Goal: Task Accomplishment & Management: Manage account settings

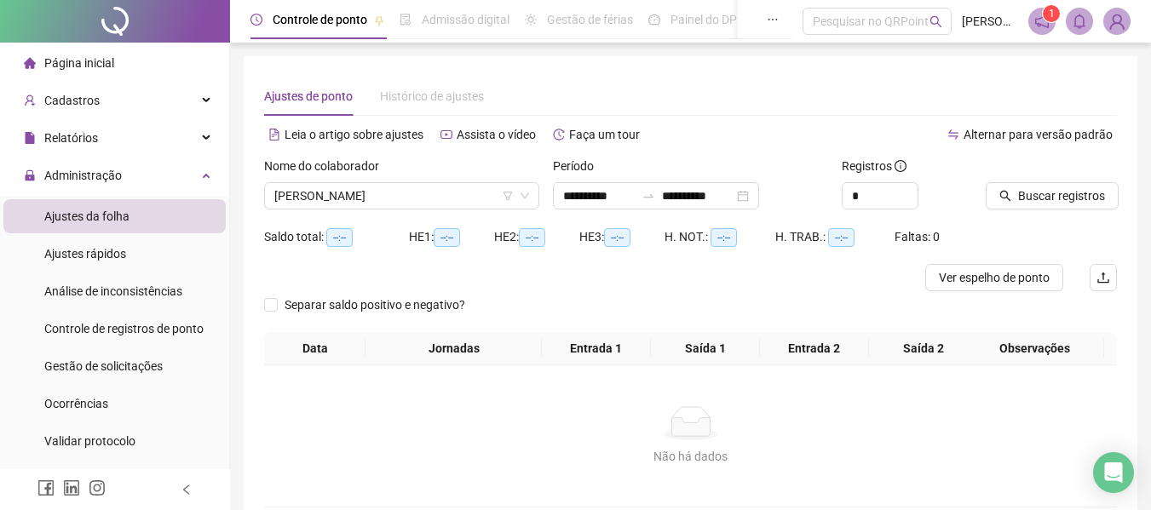
drag, startPoint x: 424, startPoint y: 207, endPoint x: 425, endPoint y: 221, distance: 14.5
click at [425, 207] on span "[PERSON_NAME]" at bounding box center [401, 196] width 255 height 26
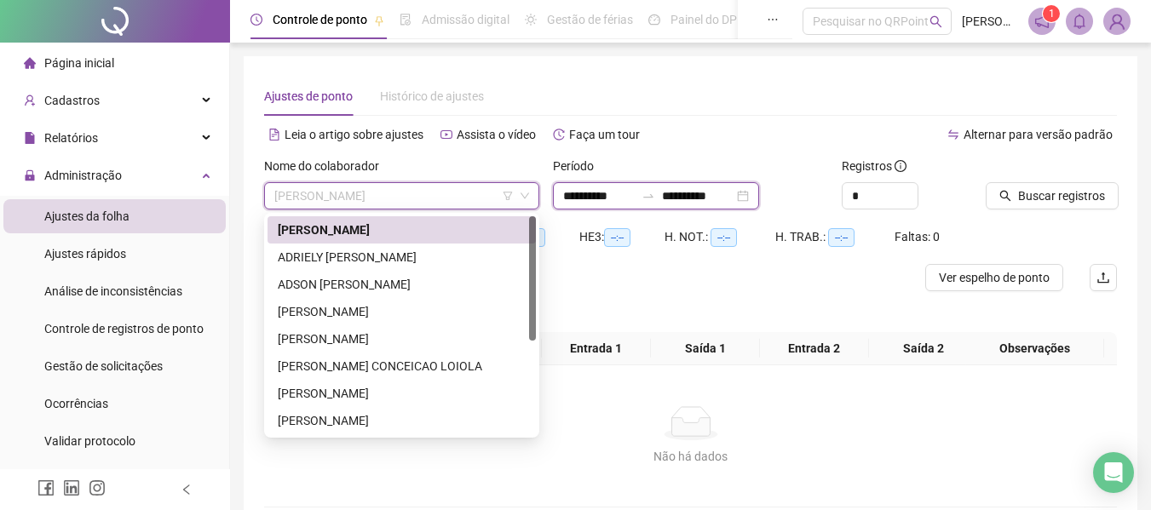
click at [580, 196] on input "**********" at bounding box center [599, 196] width 72 height 19
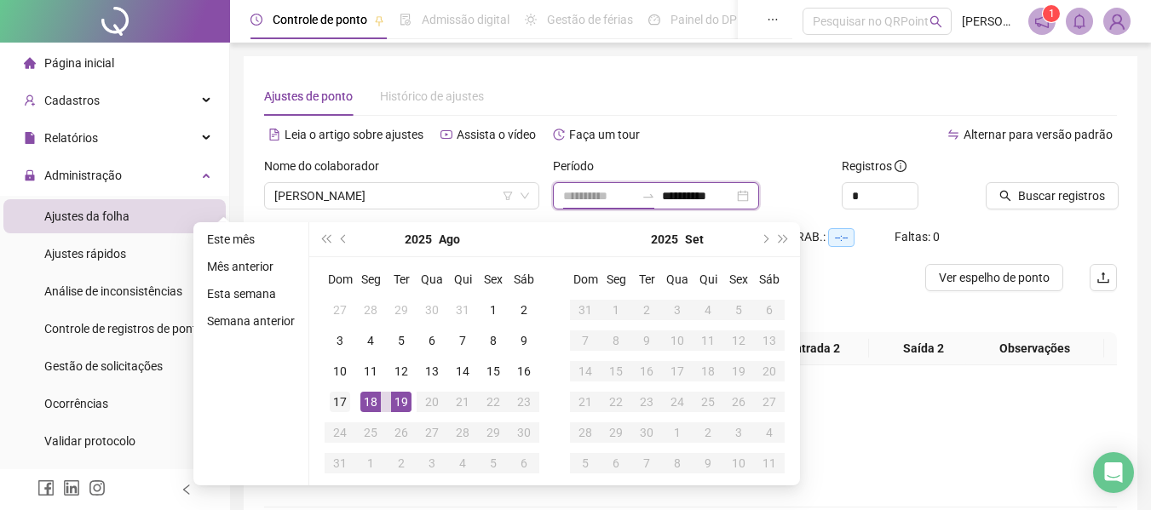
type input "**********"
click at [345, 405] on div "17" at bounding box center [340, 402] width 20 height 20
type input "**********"
click at [367, 403] on div "18" at bounding box center [370, 402] width 20 height 20
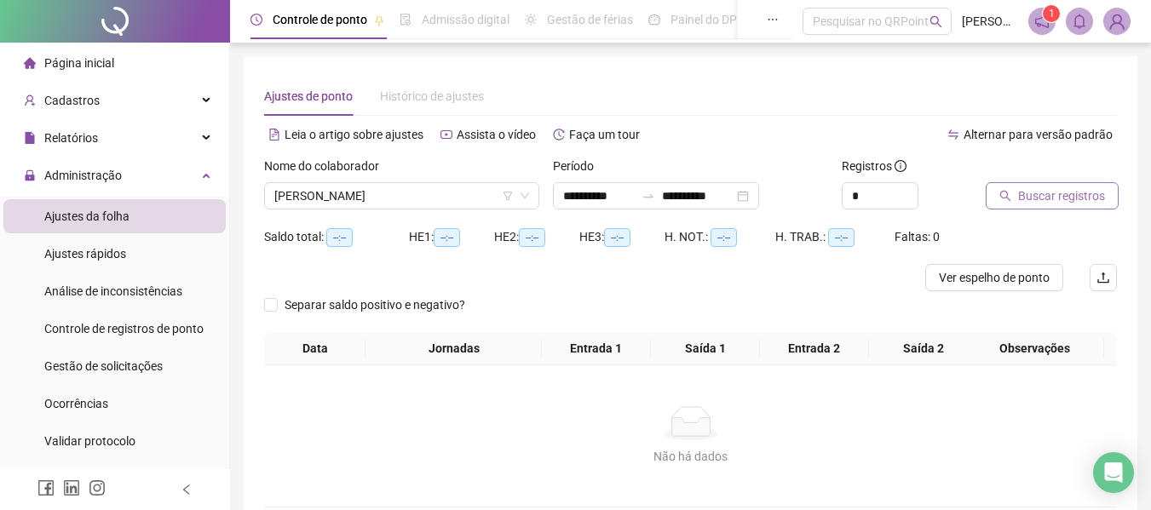
click at [993, 202] on button "Buscar registros" at bounding box center [1052, 195] width 133 height 27
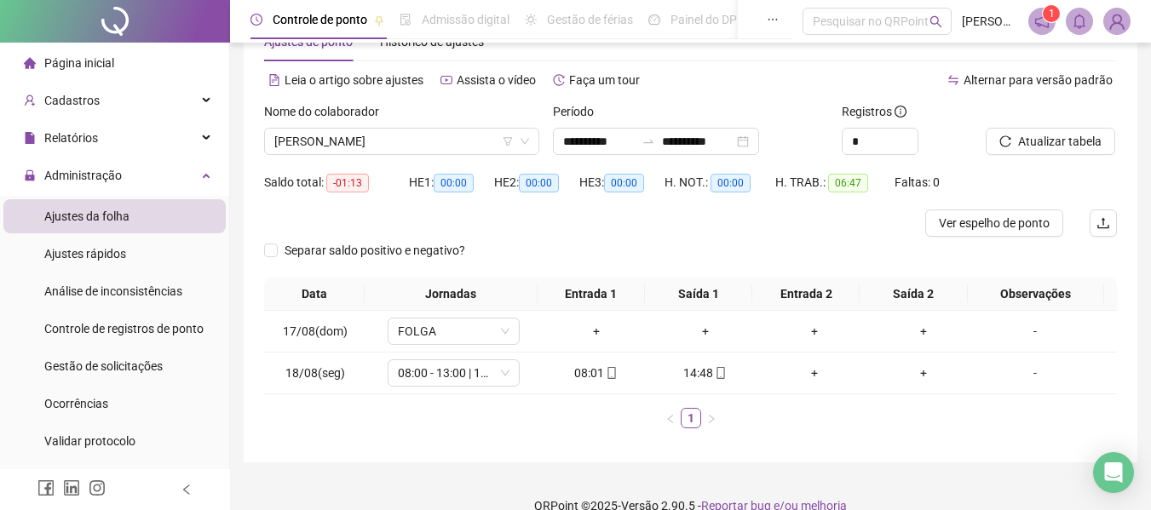
scroll to position [80, 0]
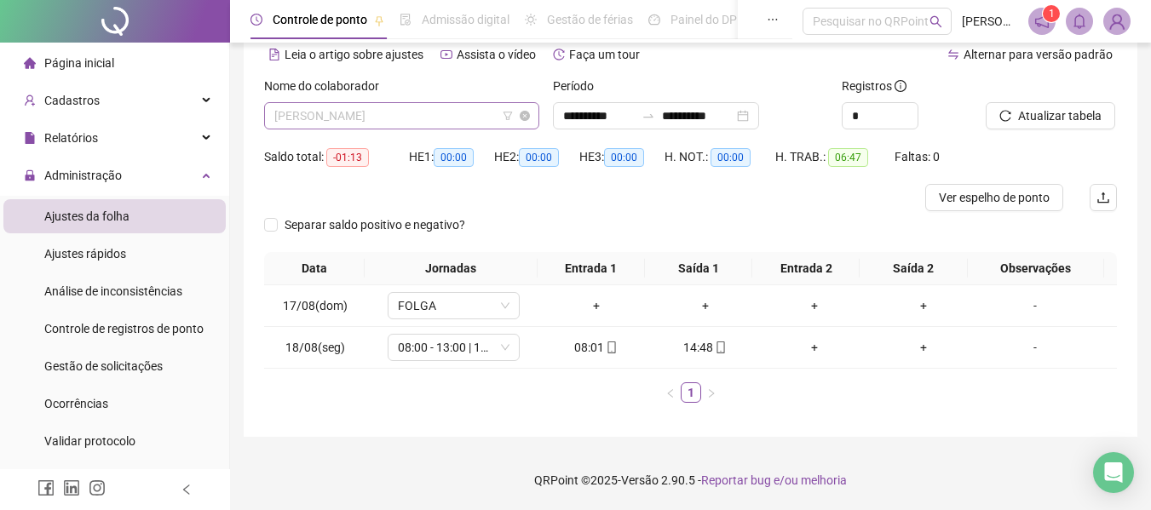
click at [452, 118] on span "[PERSON_NAME]" at bounding box center [401, 116] width 255 height 26
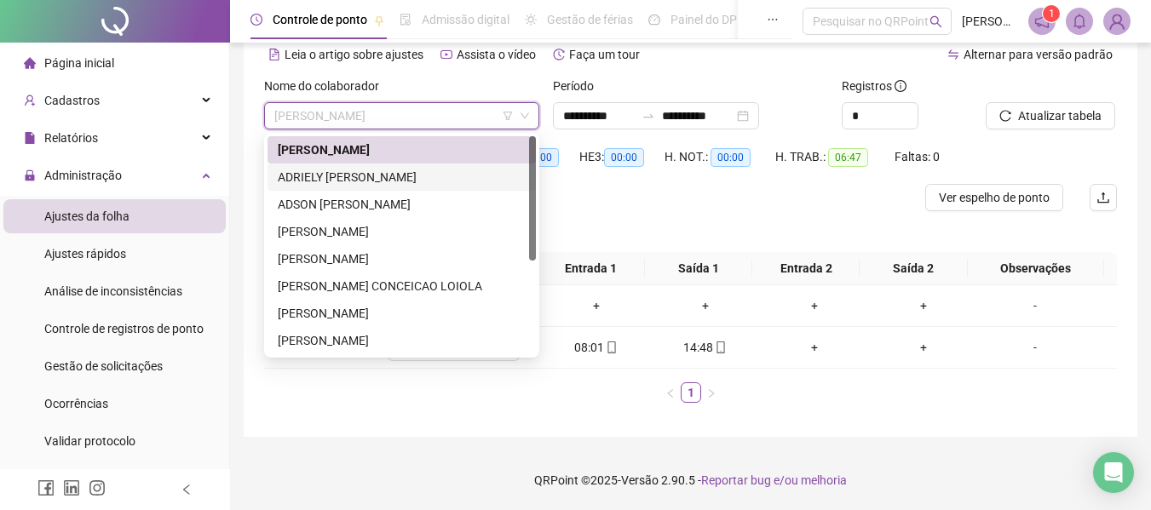
click at [451, 178] on div "ADRIELY [PERSON_NAME]" at bounding box center [402, 177] width 248 height 19
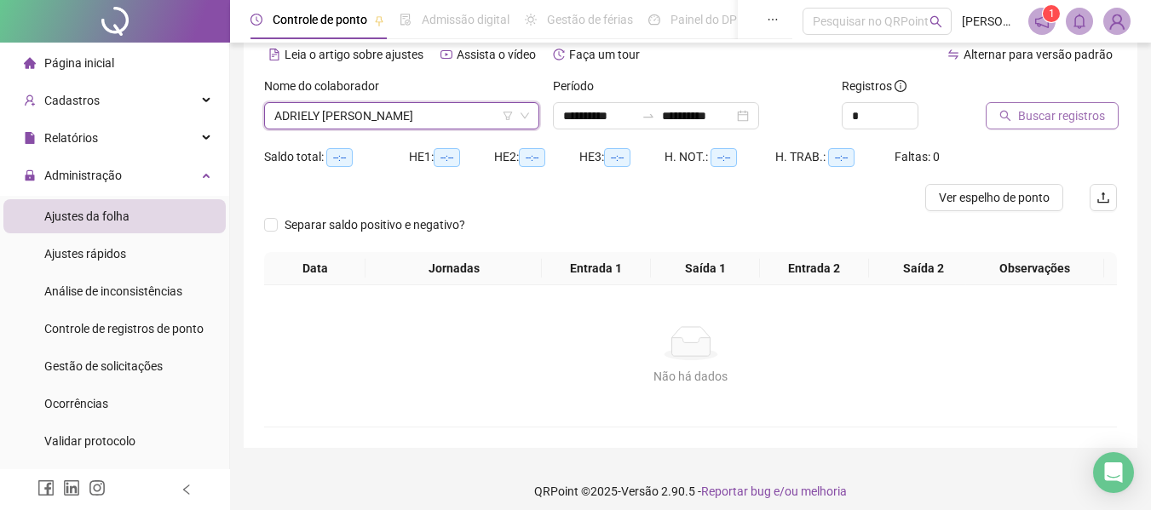
click at [1095, 115] on span "Buscar registros" at bounding box center [1061, 115] width 87 height 19
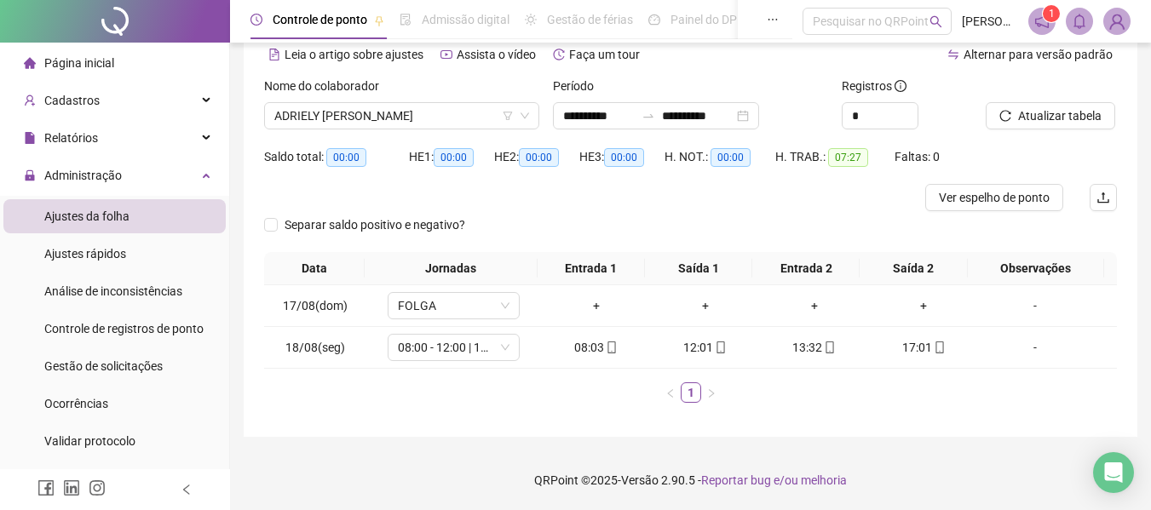
click at [444, 97] on div "Nome do colaborador" at bounding box center [401, 90] width 275 height 26
click at [468, 117] on span "ADRIELY [PERSON_NAME]" at bounding box center [401, 116] width 255 height 26
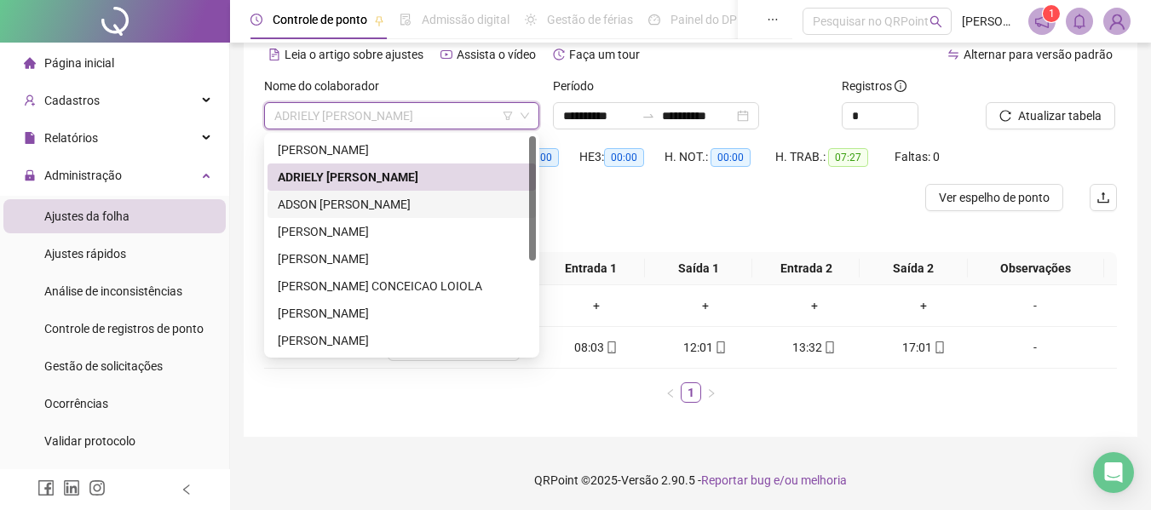
click at [471, 204] on div "ADSON [PERSON_NAME]" at bounding box center [402, 204] width 248 height 19
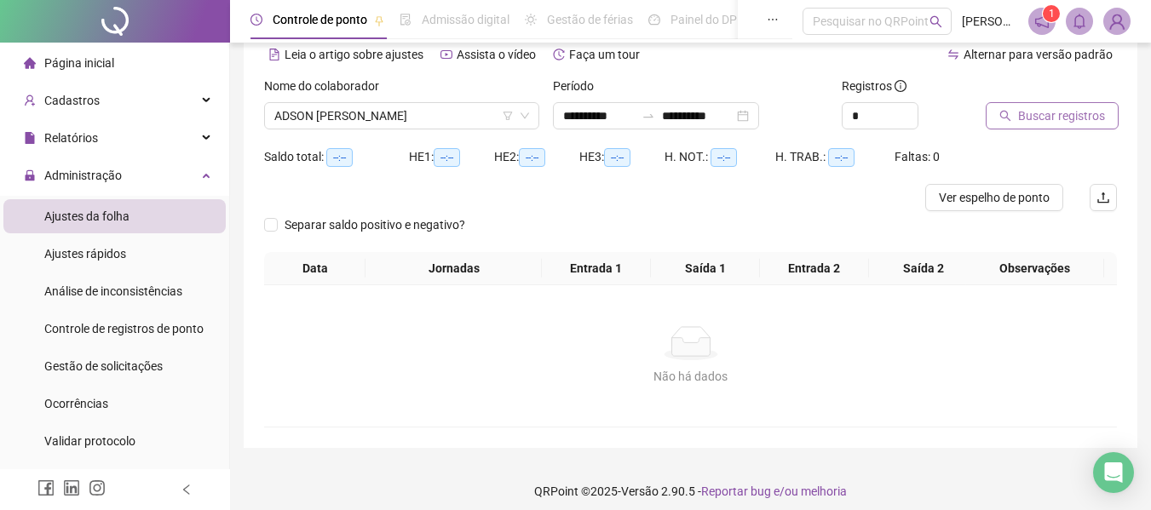
click at [1049, 118] on span "Buscar registros" at bounding box center [1061, 115] width 87 height 19
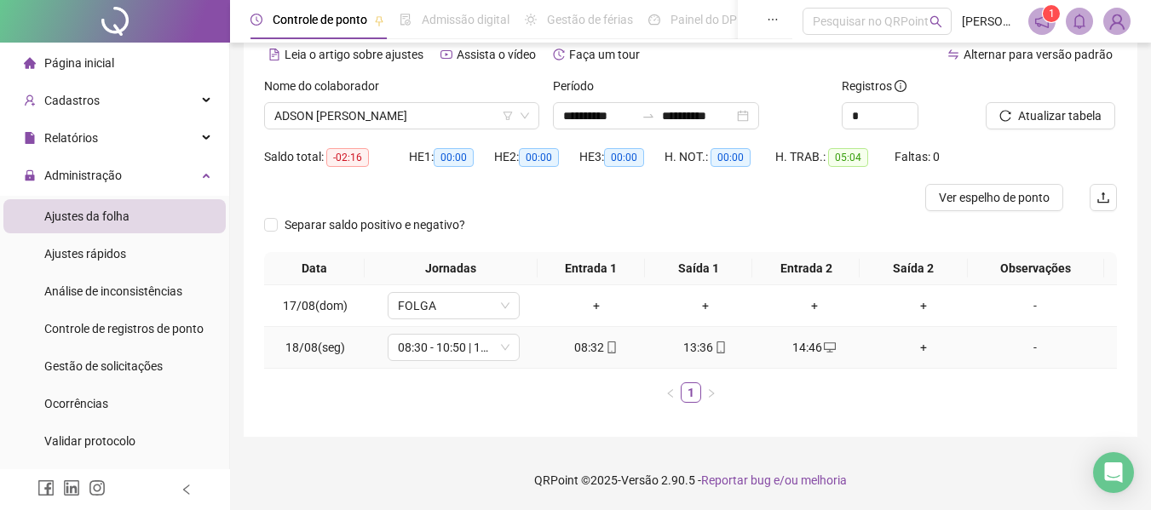
click at [727, 342] on div "13:36" at bounding box center [705, 347] width 95 height 19
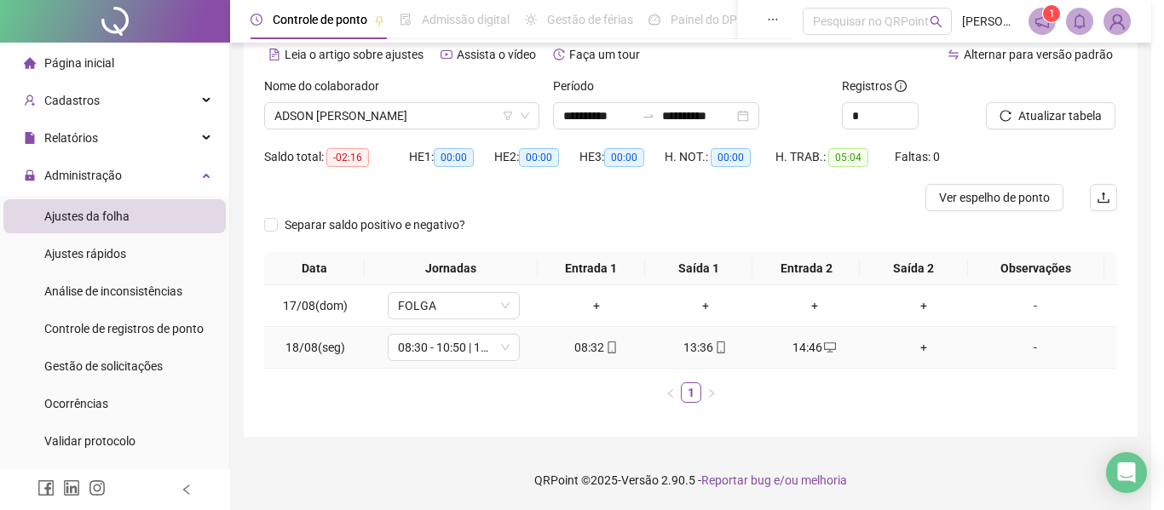
type input "**********"
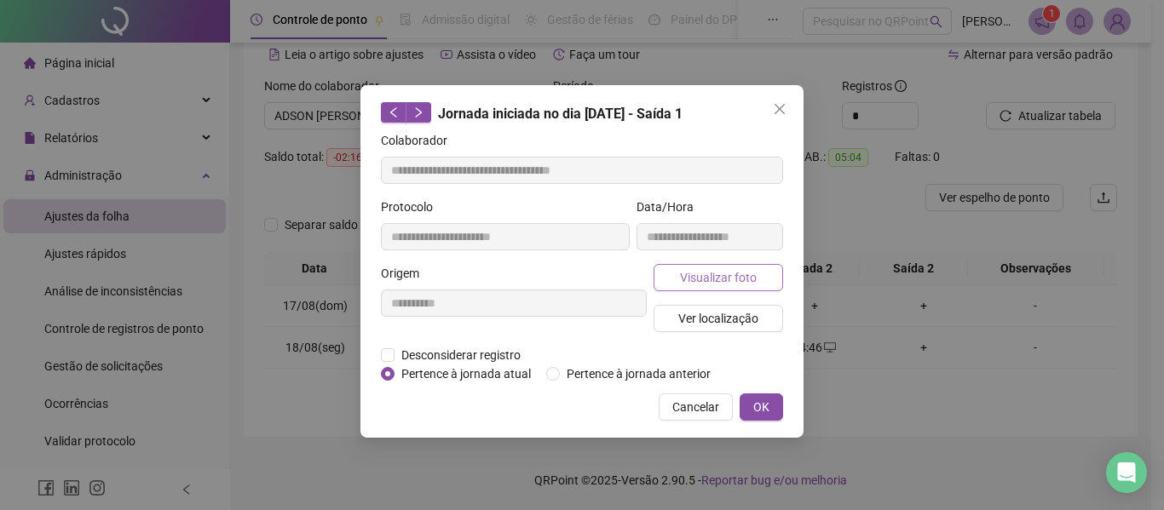
click at [702, 276] on span "Visualizar foto" at bounding box center [718, 277] width 77 height 19
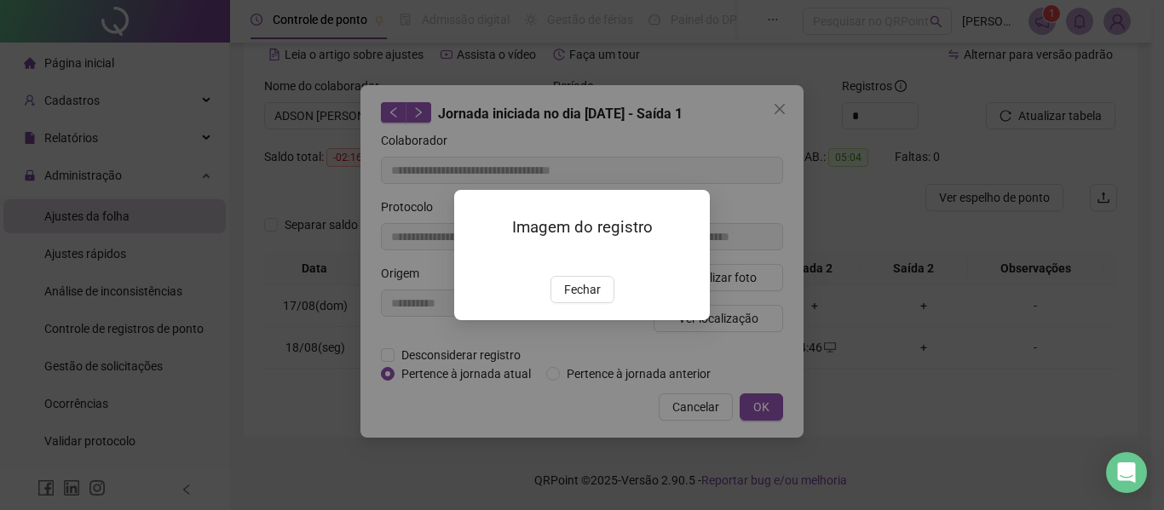
click at [563, 303] on button "Fechar" at bounding box center [582, 289] width 64 height 27
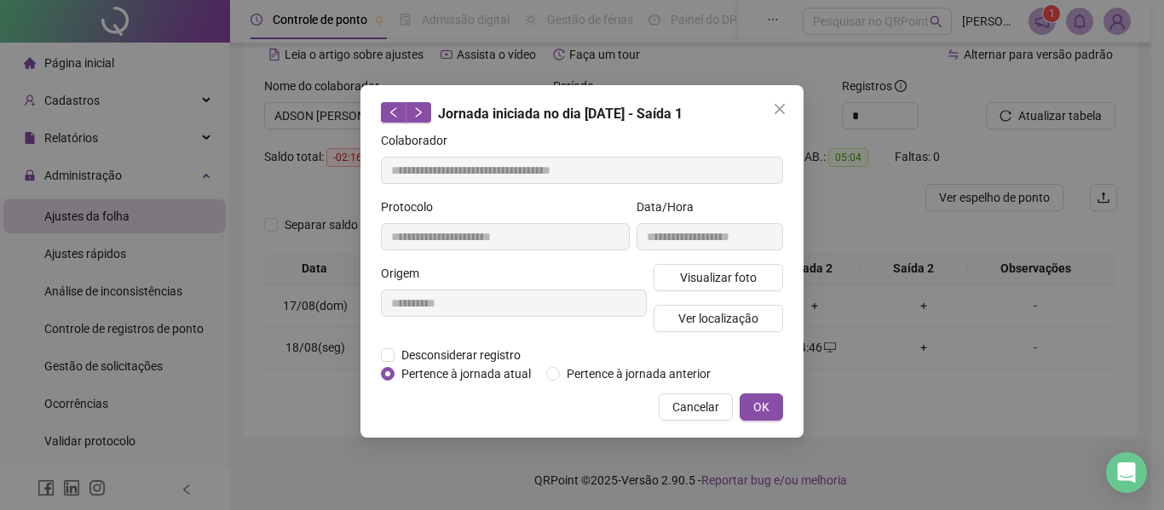
click at [772, 112] on span "Close" at bounding box center [779, 109] width 27 height 14
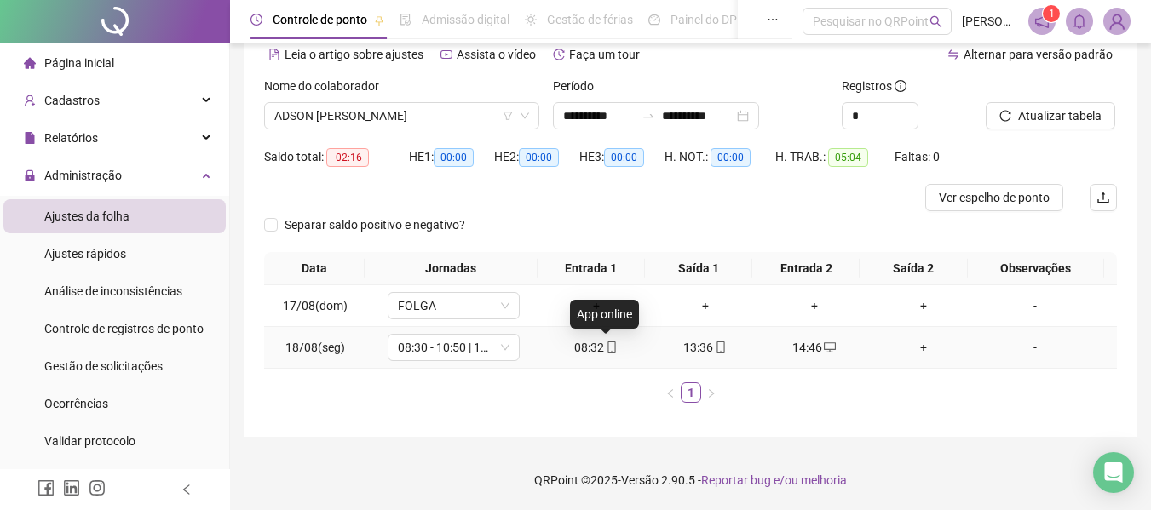
click at [608, 353] on icon "mobile" at bounding box center [612, 348] width 8 height 12
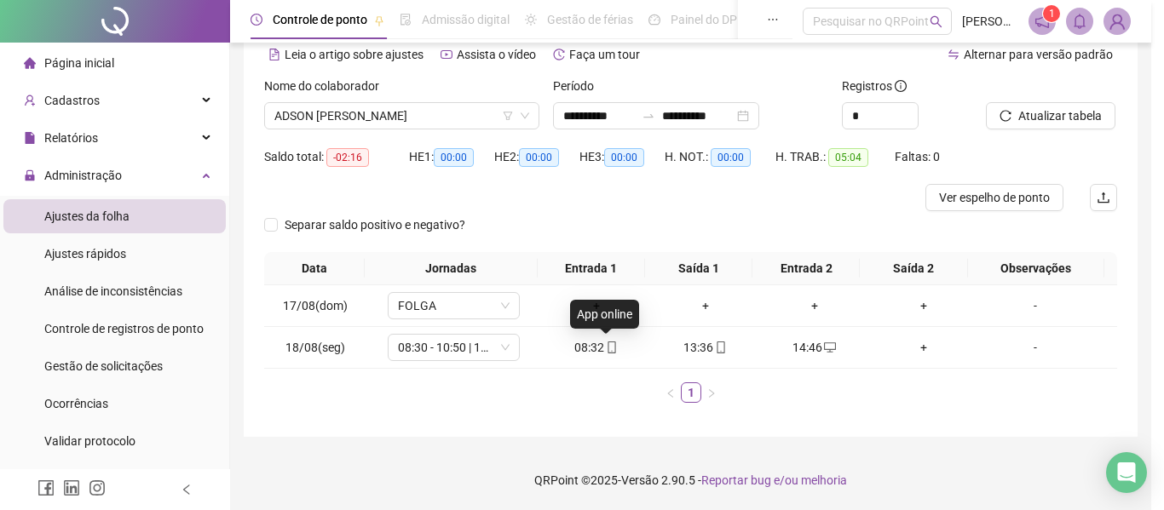
type input "**********"
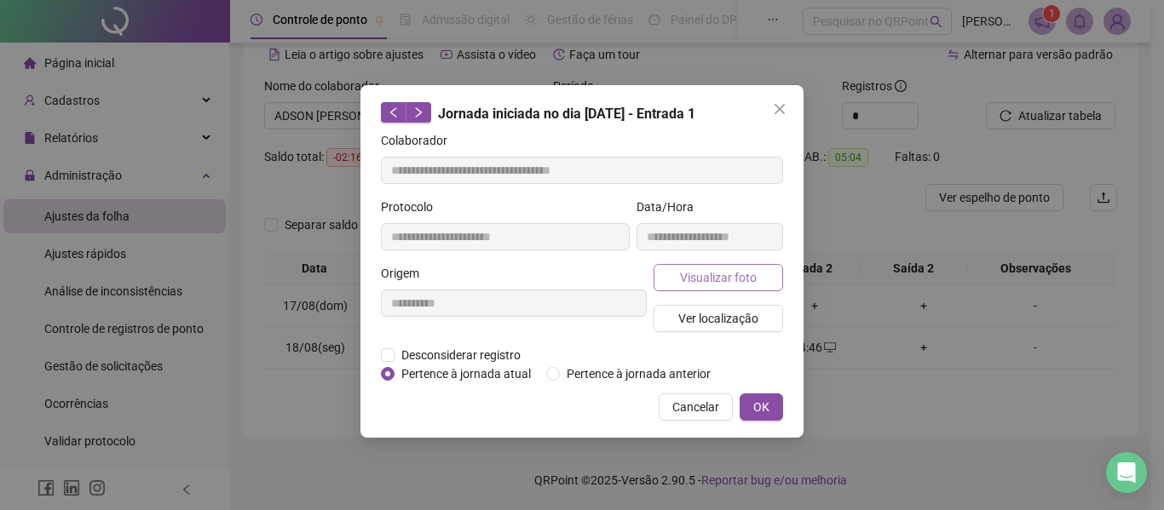
click at [706, 277] on span "Visualizar foto" at bounding box center [718, 277] width 77 height 19
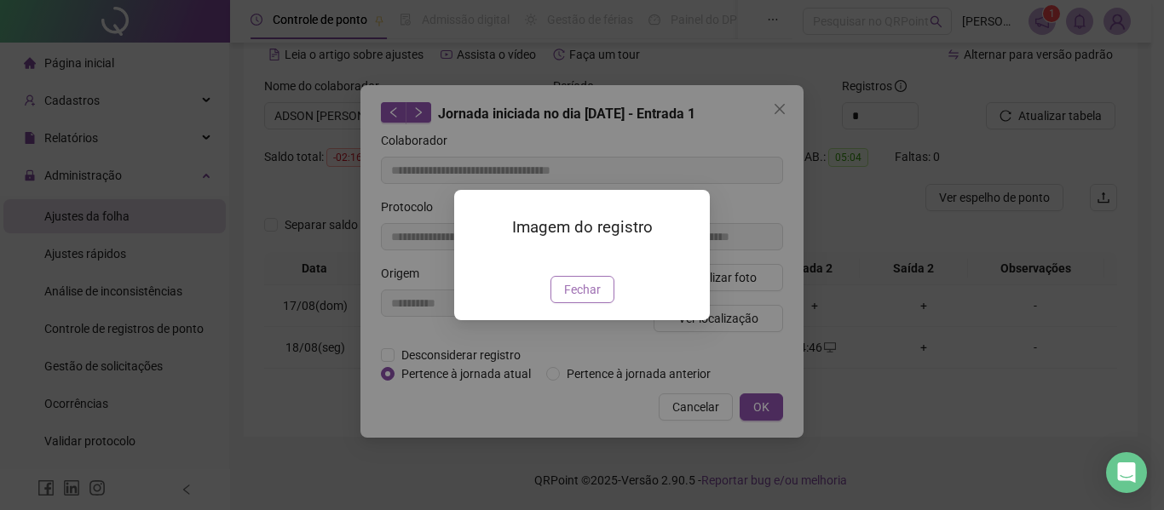
click at [569, 299] on span "Fechar" at bounding box center [582, 289] width 37 height 19
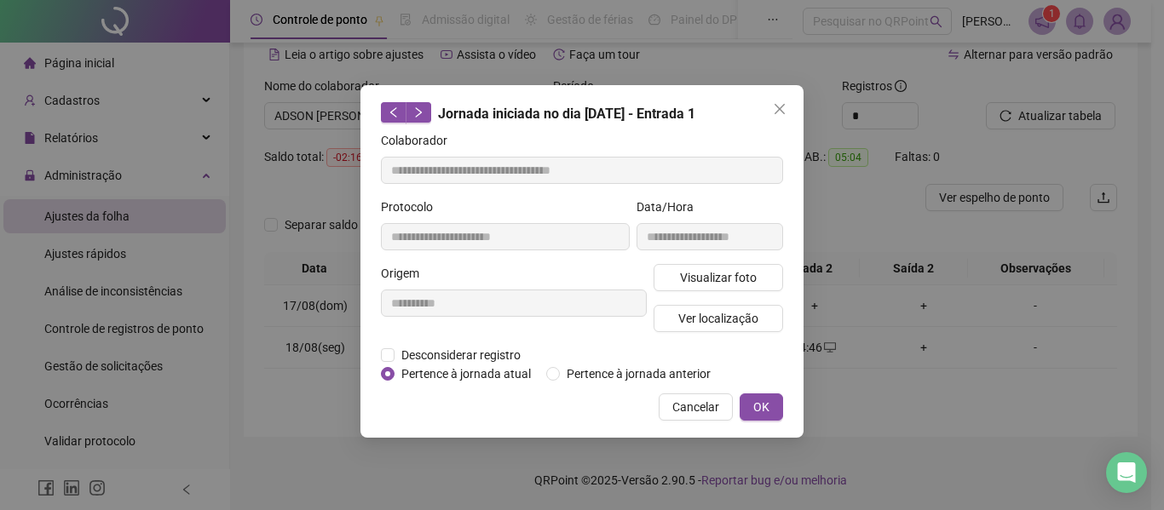
click at [778, 121] on button "Close" at bounding box center [779, 108] width 27 height 27
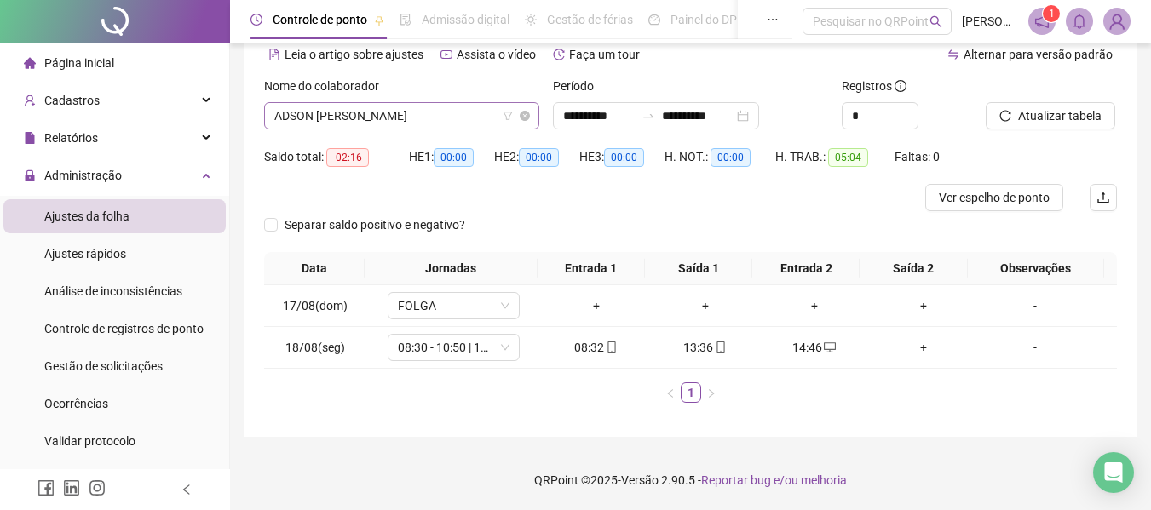
click at [475, 109] on span "ADSON [PERSON_NAME]" at bounding box center [401, 116] width 255 height 26
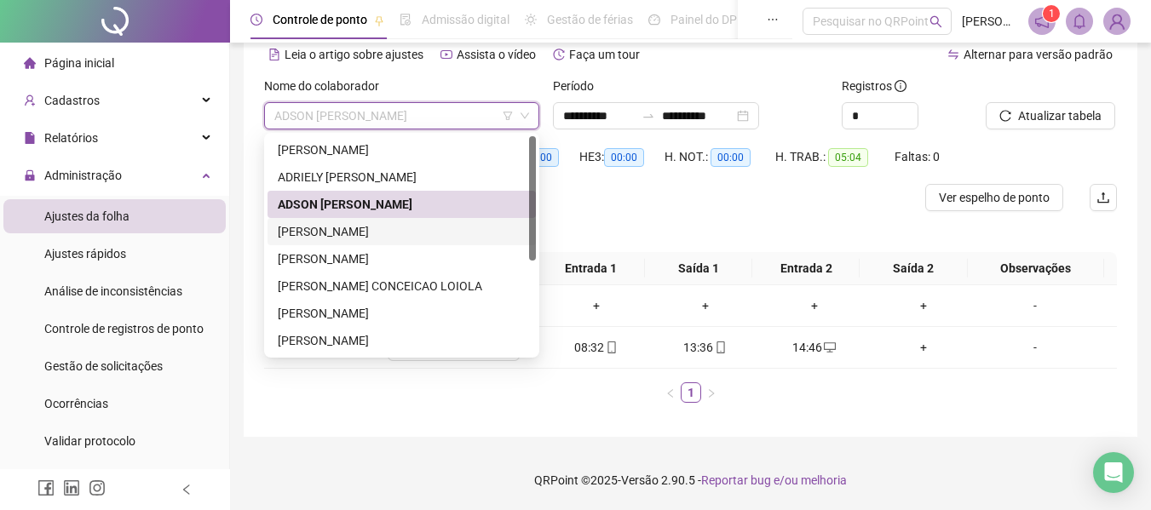
click at [434, 231] on div "[PERSON_NAME]" at bounding box center [402, 231] width 248 height 19
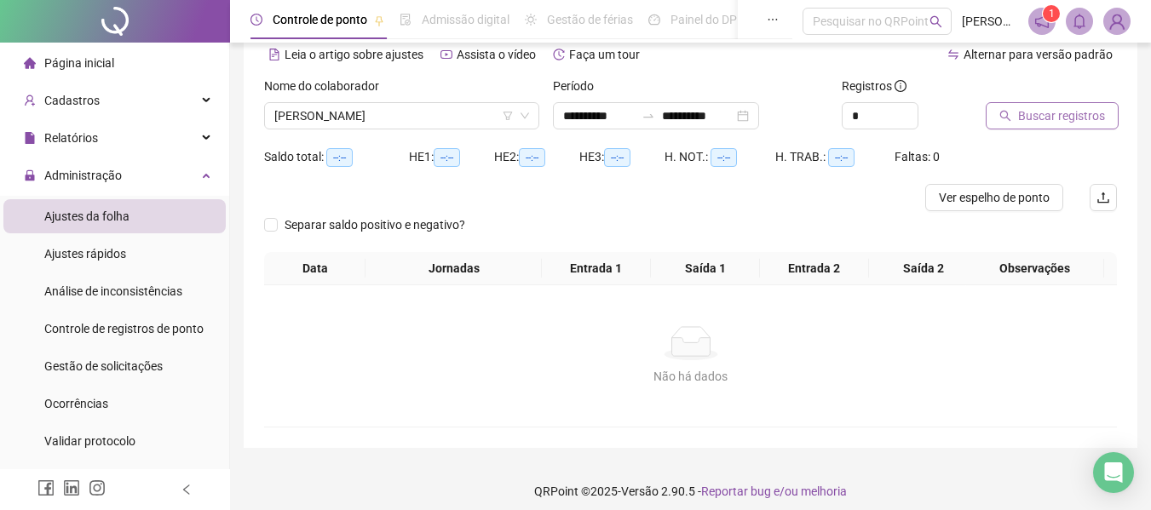
click at [1062, 113] on span "Buscar registros" at bounding box center [1061, 115] width 87 height 19
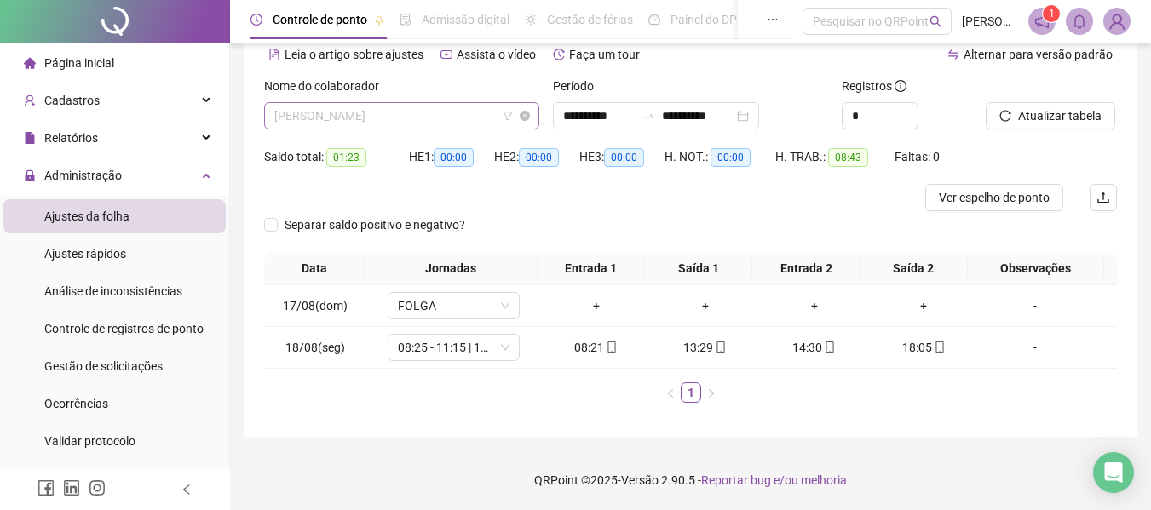
click at [415, 125] on span "[PERSON_NAME]" at bounding box center [401, 116] width 255 height 26
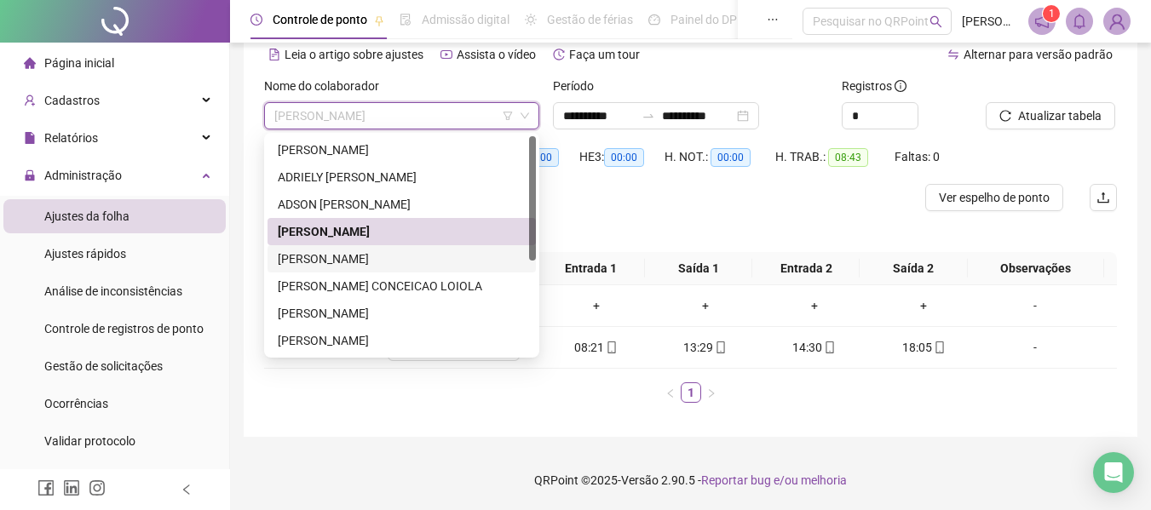
click at [406, 256] on div "[PERSON_NAME]" at bounding box center [402, 259] width 248 height 19
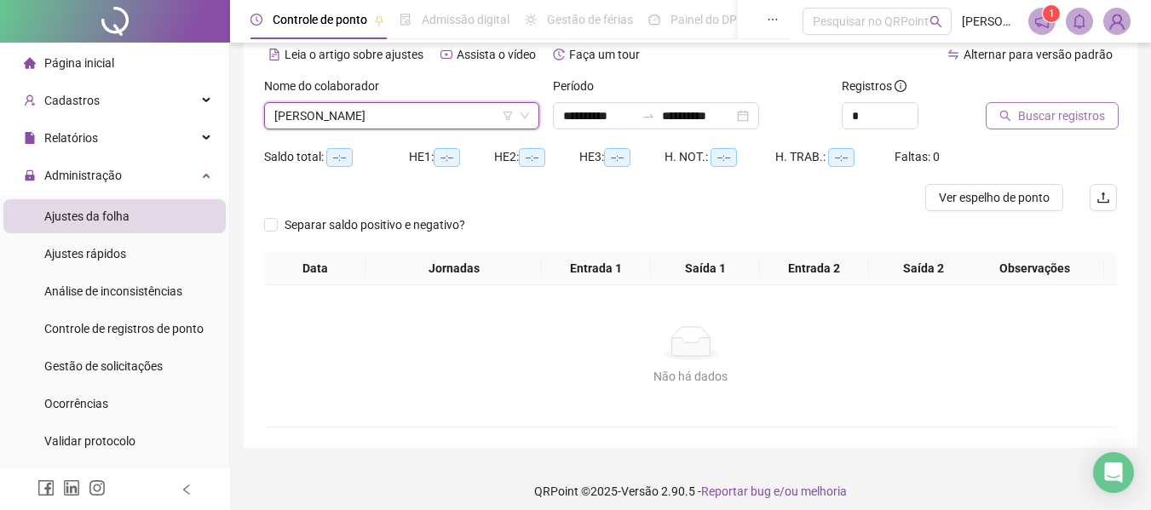
click at [1006, 127] on button "Buscar registros" at bounding box center [1052, 115] width 133 height 27
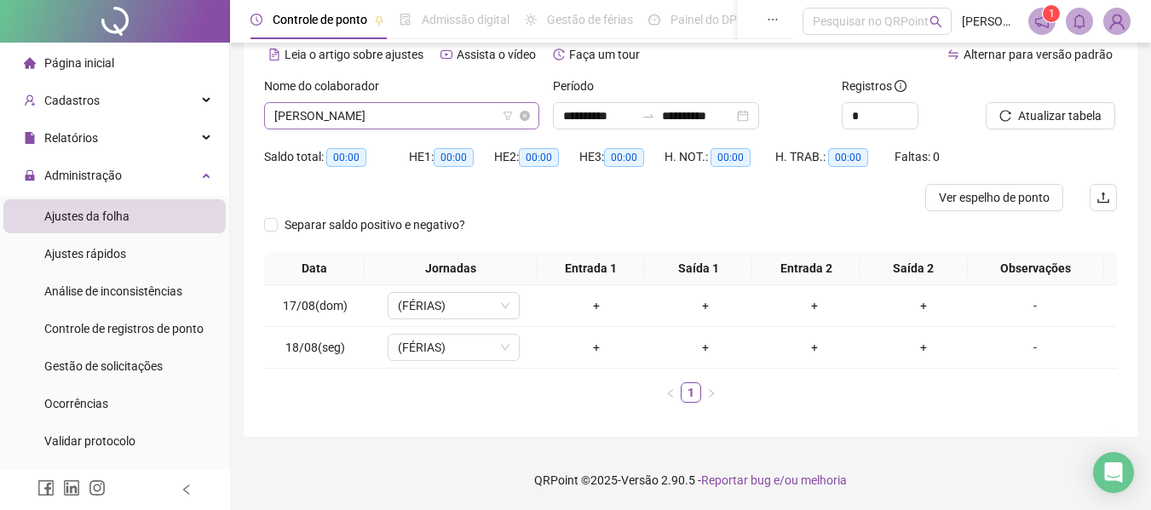
click at [407, 125] on span "[PERSON_NAME]" at bounding box center [401, 116] width 255 height 26
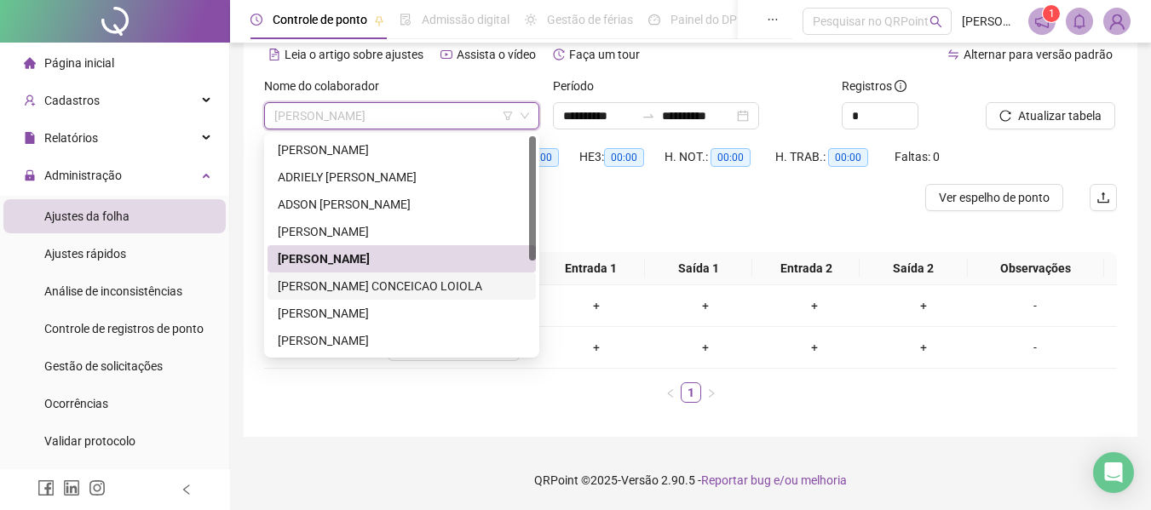
click at [421, 282] on div "[PERSON_NAME] CONCEICAO LOIOLA" at bounding box center [402, 286] width 248 height 19
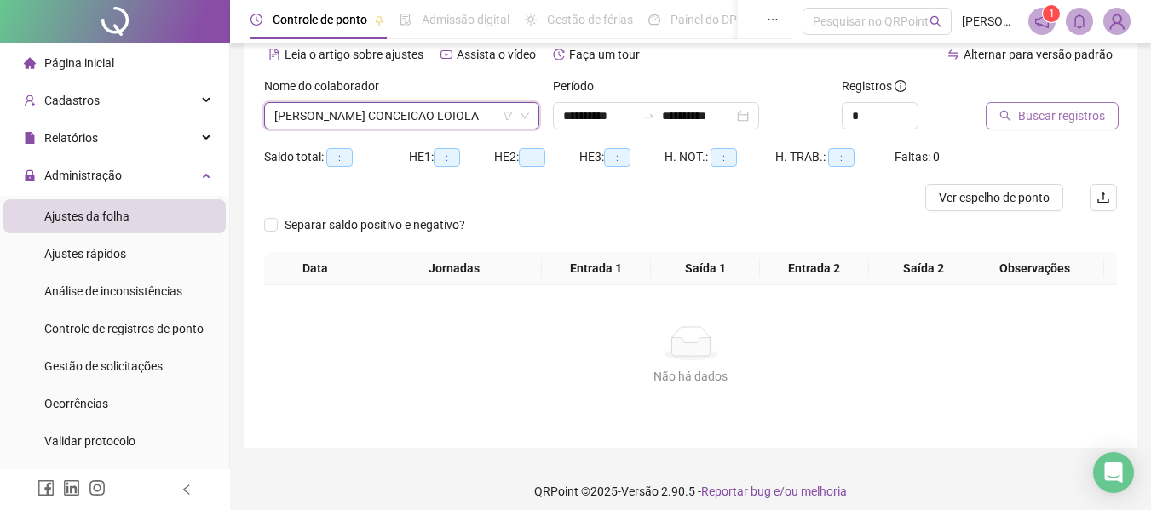
click at [1048, 108] on span "Buscar registros" at bounding box center [1061, 115] width 87 height 19
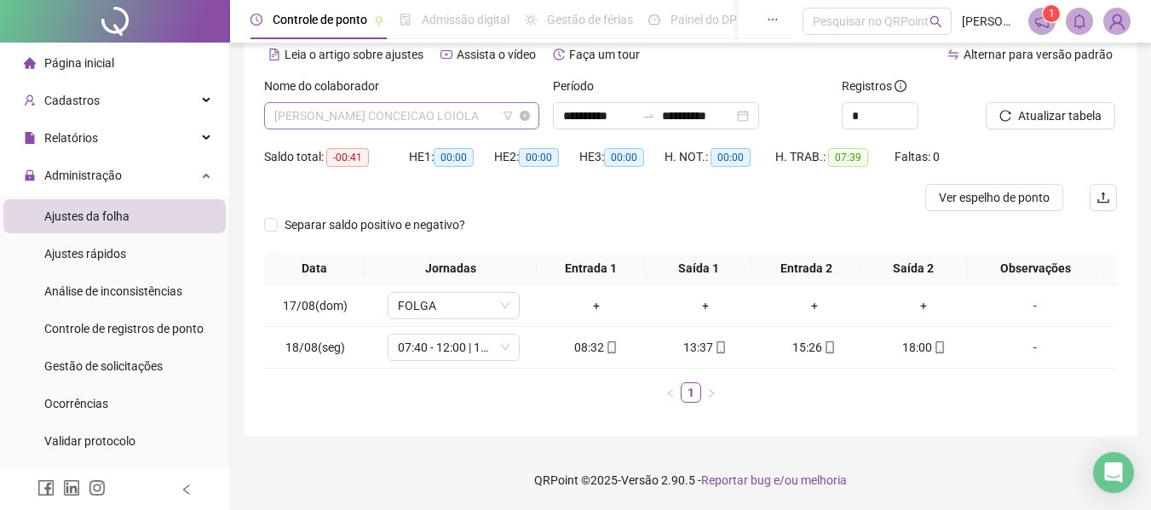
click at [312, 118] on span "[PERSON_NAME] CONCEICAO LOIOLA" at bounding box center [401, 116] width 255 height 26
click at [627, 244] on div "Separar saldo positivo e negativo?" at bounding box center [690, 231] width 853 height 41
click at [376, 112] on span "[PERSON_NAME] CONCEICAO LOIOLA" at bounding box center [401, 116] width 255 height 26
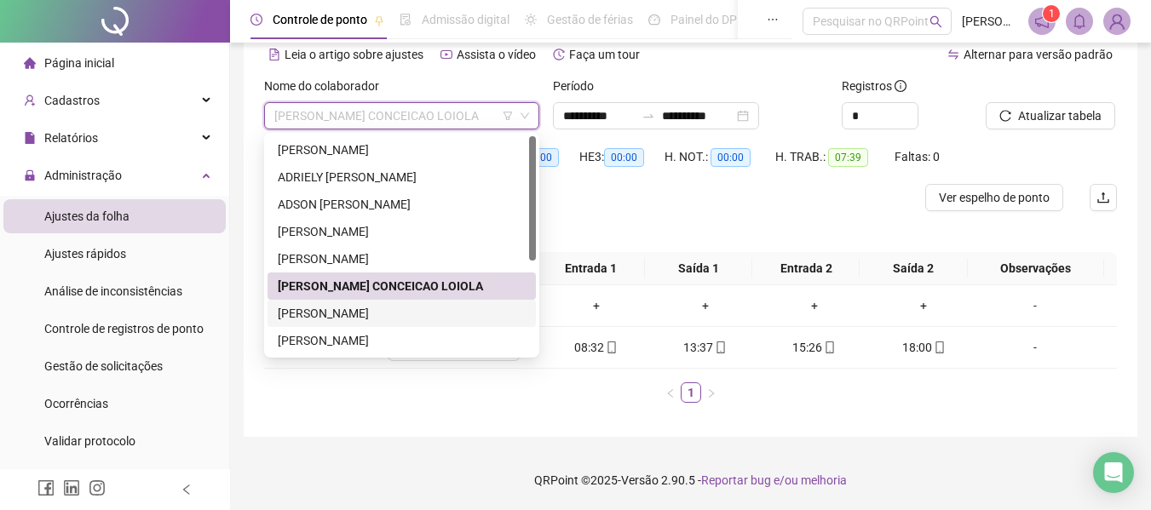
click at [400, 304] on div "[PERSON_NAME]" at bounding box center [402, 313] width 248 height 19
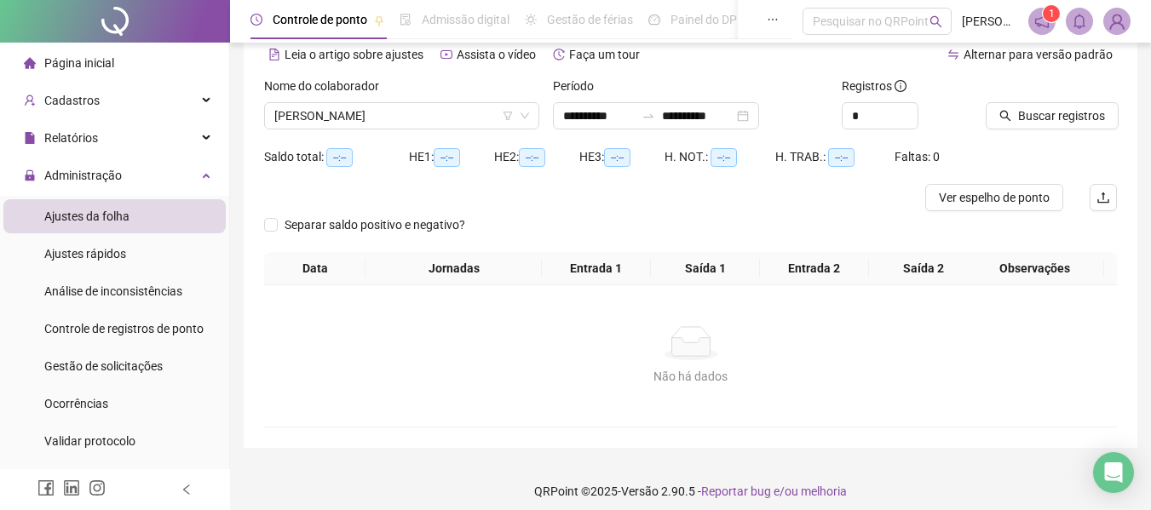
click at [996, 131] on div "Buscar registros" at bounding box center [1051, 110] width 145 height 66
click at [999, 124] on button "Buscar registros" at bounding box center [1052, 115] width 133 height 27
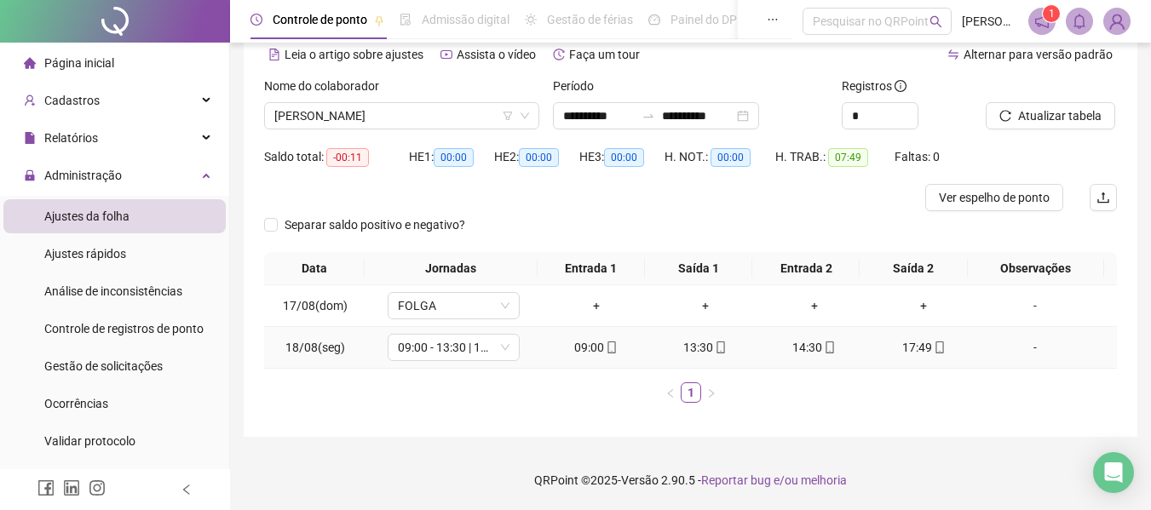
click at [934, 352] on icon "mobile" at bounding box center [940, 348] width 12 height 12
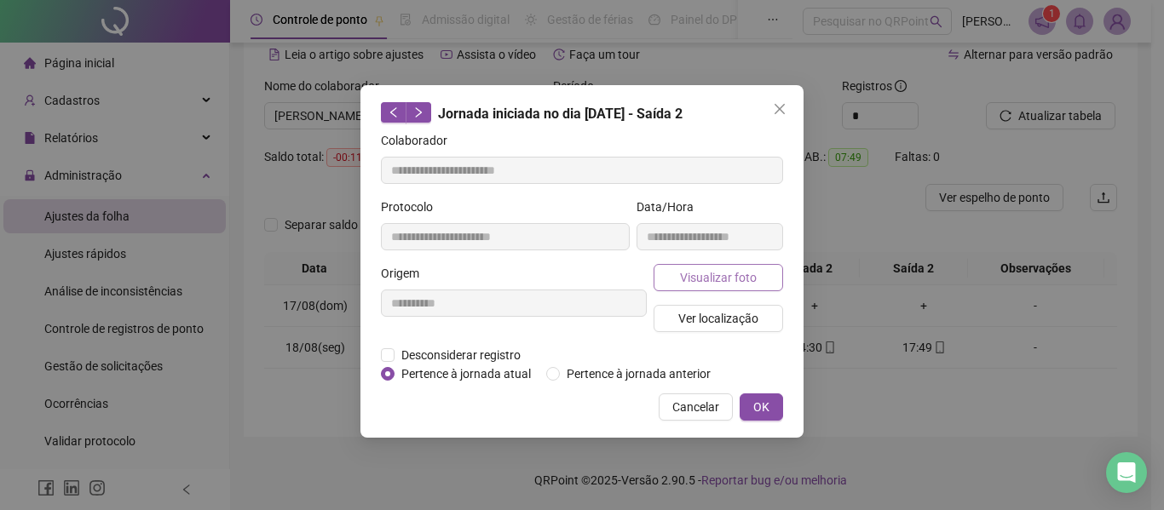
click at [734, 278] on span "Visualizar foto" at bounding box center [718, 277] width 77 height 19
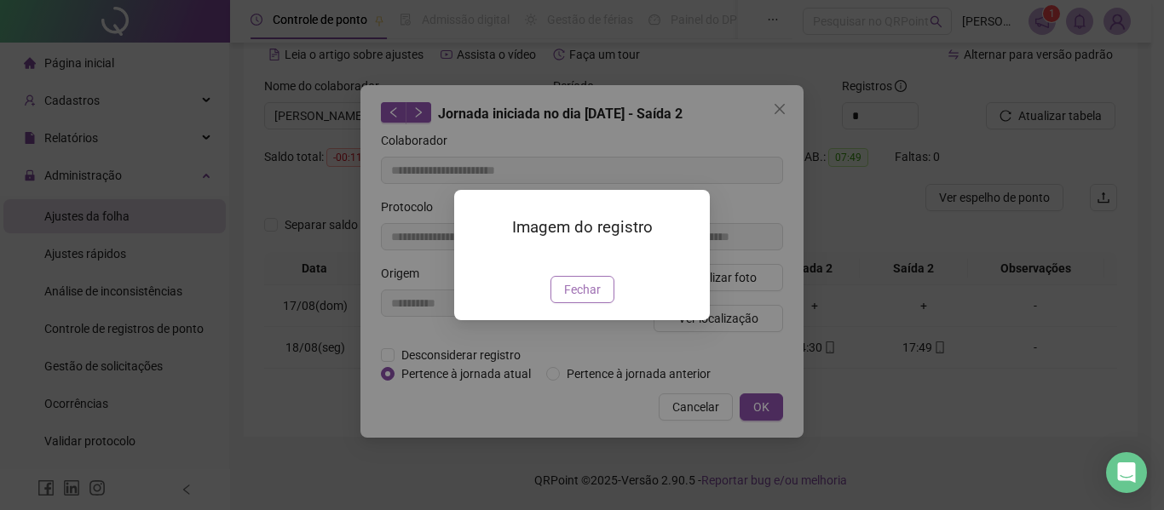
click at [567, 299] on span "Fechar" at bounding box center [582, 289] width 37 height 19
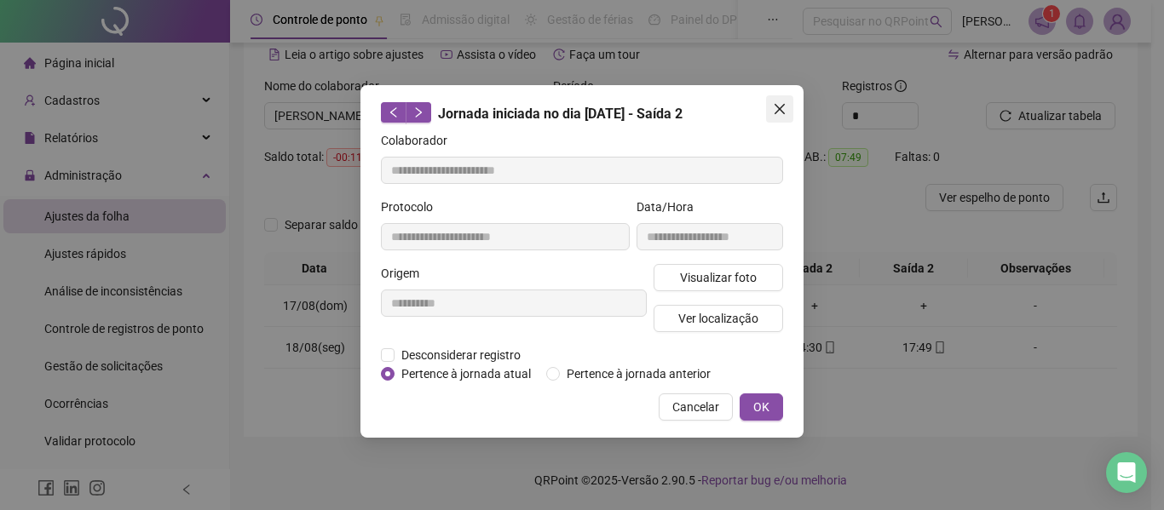
click at [779, 113] on icon "close" at bounding box center [780, 109] width 14 height 14
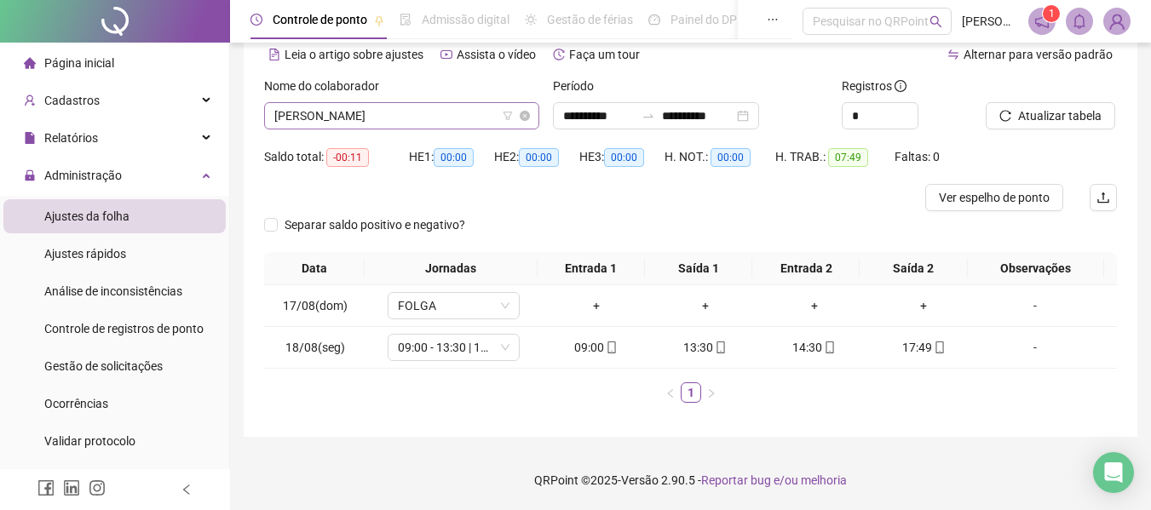
click at [428, 121] on span "[PERSON_NAME]" at bounding box center [401, 116] width 255 height 26
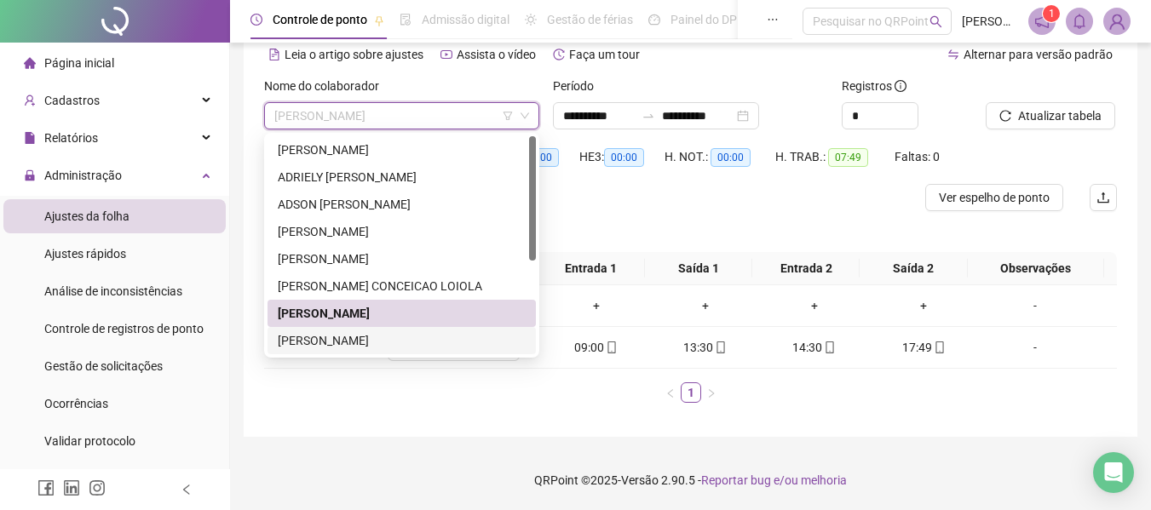
click at [364, 340] on div "[PERSON_NAME]" at bounding box center [402, 340] width 248 height 19
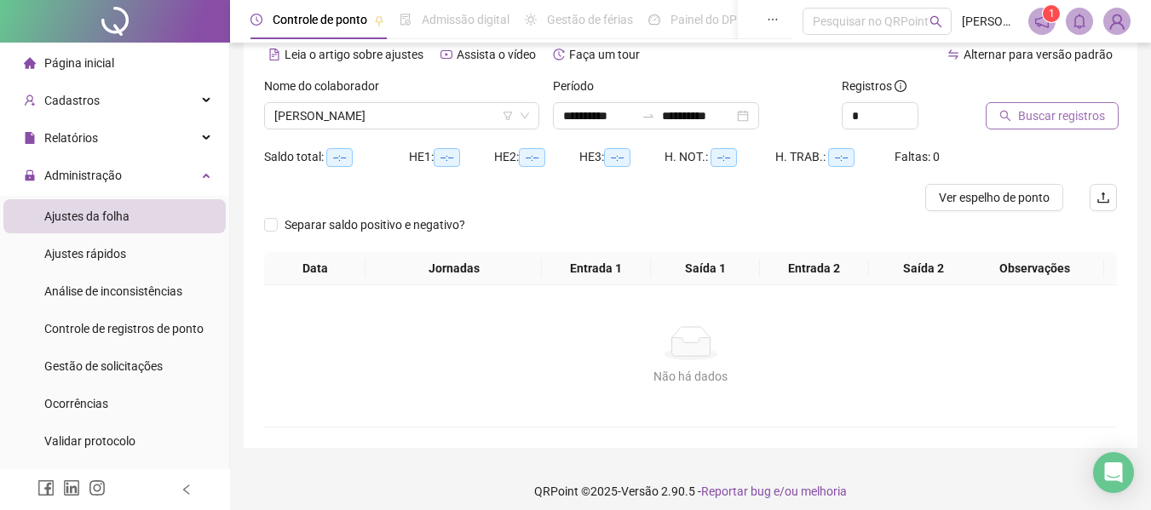
click at [1023, 112] on span "Buscar registros" at bounding box center [1061, 115] width 87 height 19
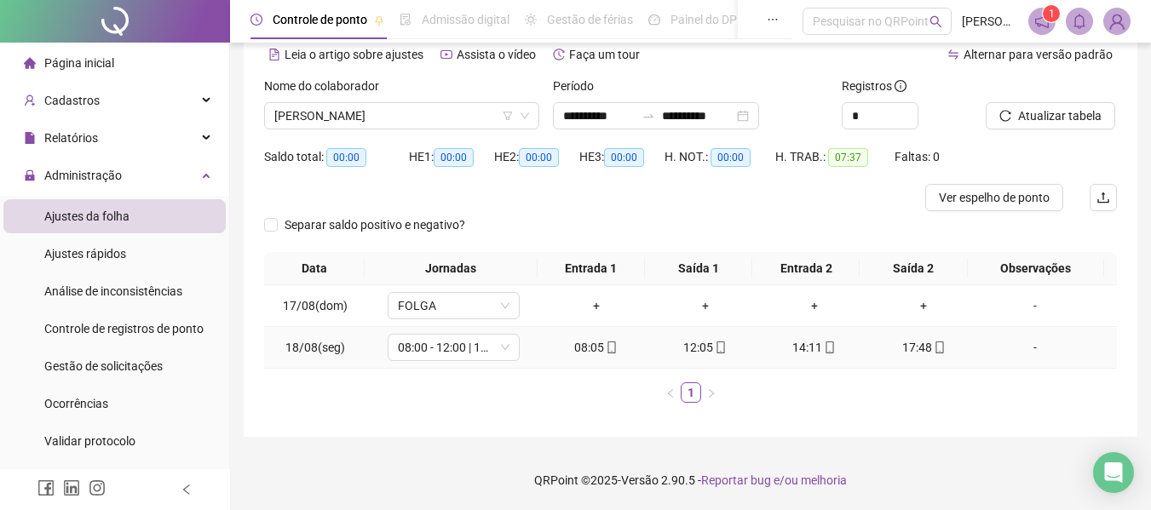
click at [930, 356] on div "17:48" at bounding box center [923, 347] width 95 height 19
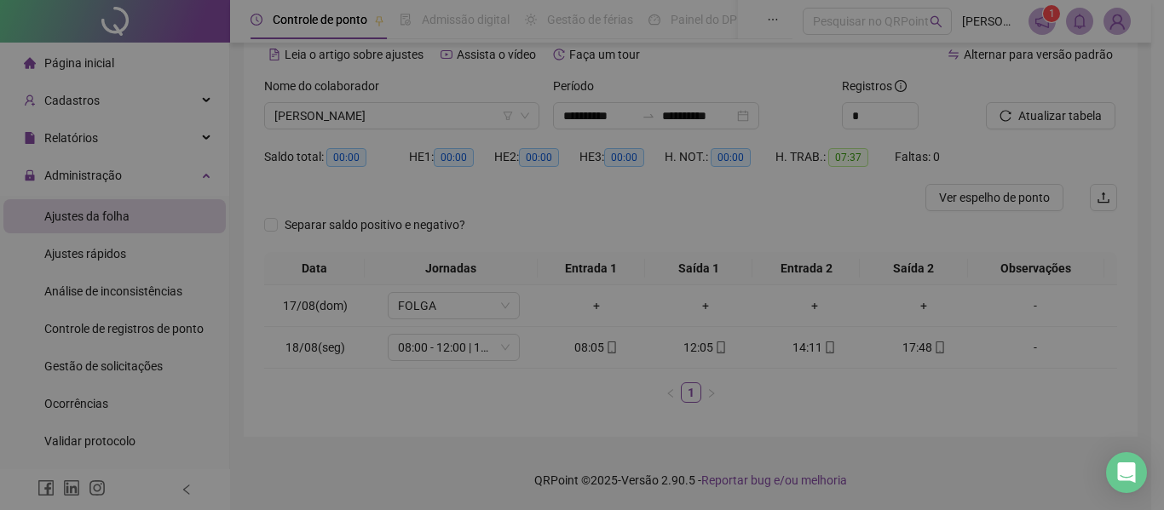
type input "**********"
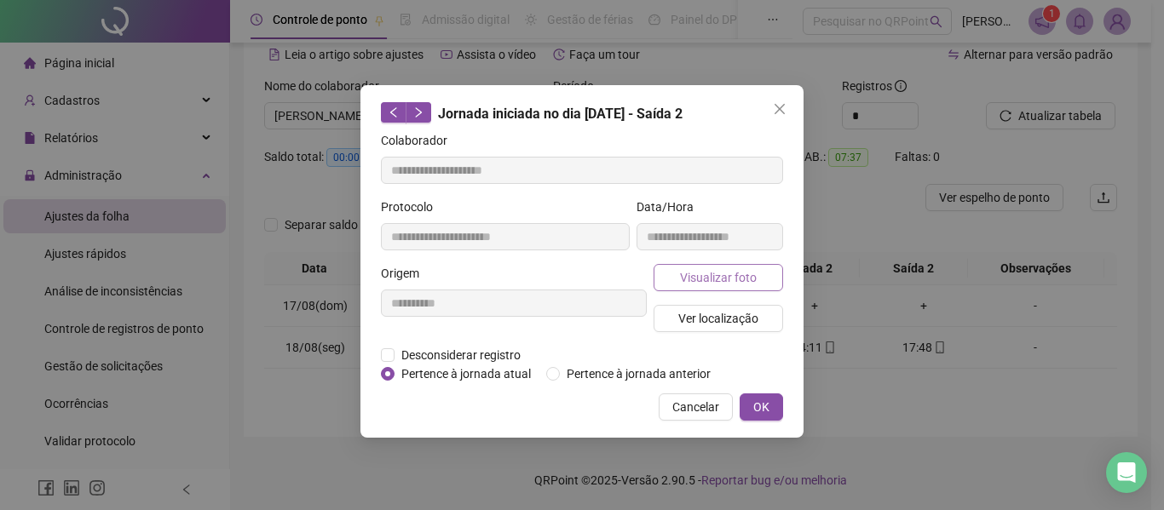
click at [764, 275] on button "Visualizar foto" at bounding box center [717, 277] width 129 height 27
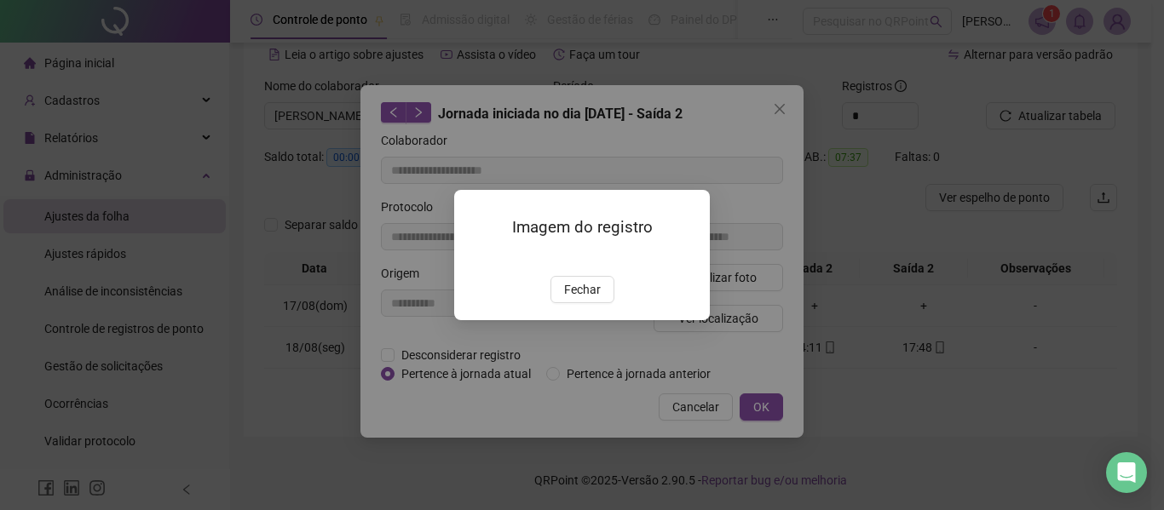
click at [598, 303] on button "Fechar" at bounding box center [582, 289] width 64 height 27
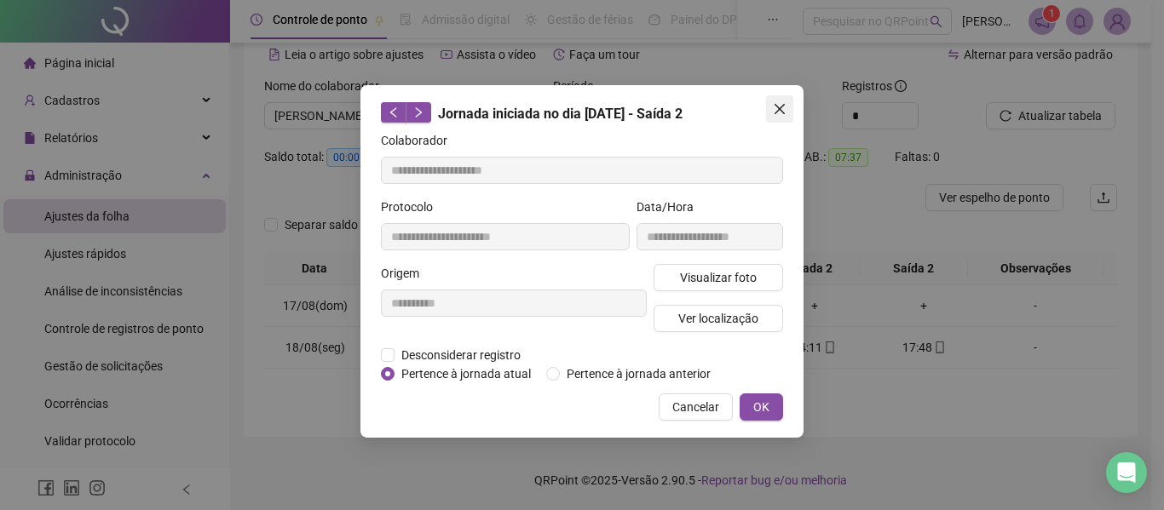
click at [785, 117] on button "Close" at bounding box center [779, 108] width 27 height 27
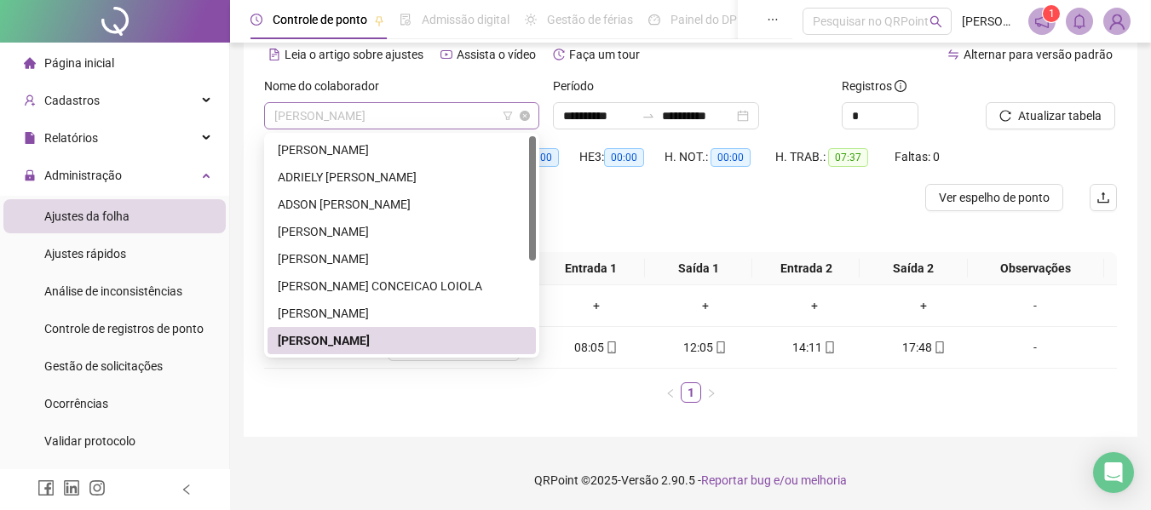
click at [394, 126] on span "[PERSON_NAME]" at bounding box center [401, 116] width 255 height 26
click at [601, 241] on div "Separar saldo positivo e negativo?" at bounding box center [690, 231] width 853 height 41
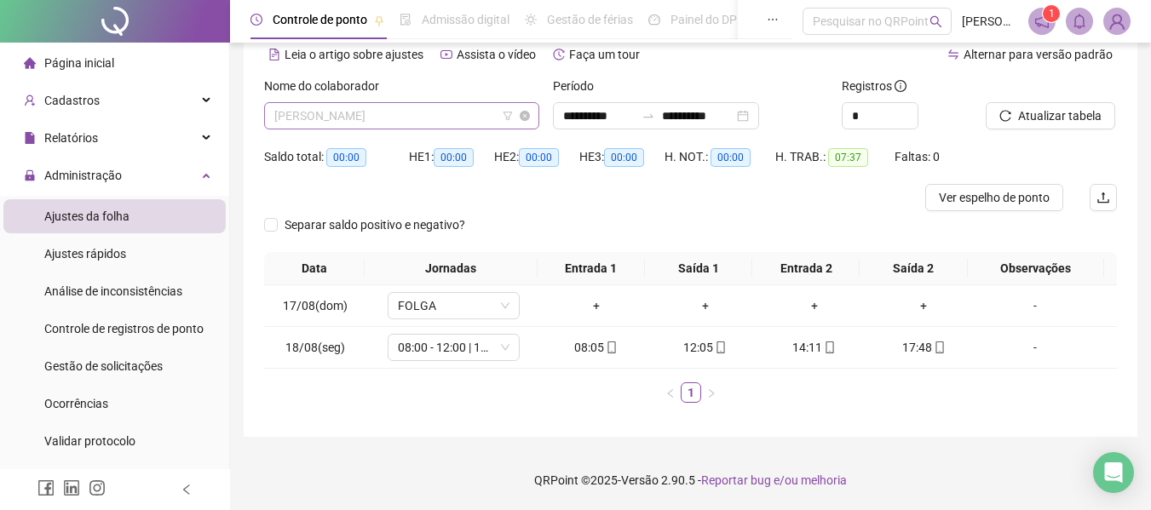
click at [397, 121] on span "[PERSON_NAME]" at bounding box center [401, 116] width 255 height 26
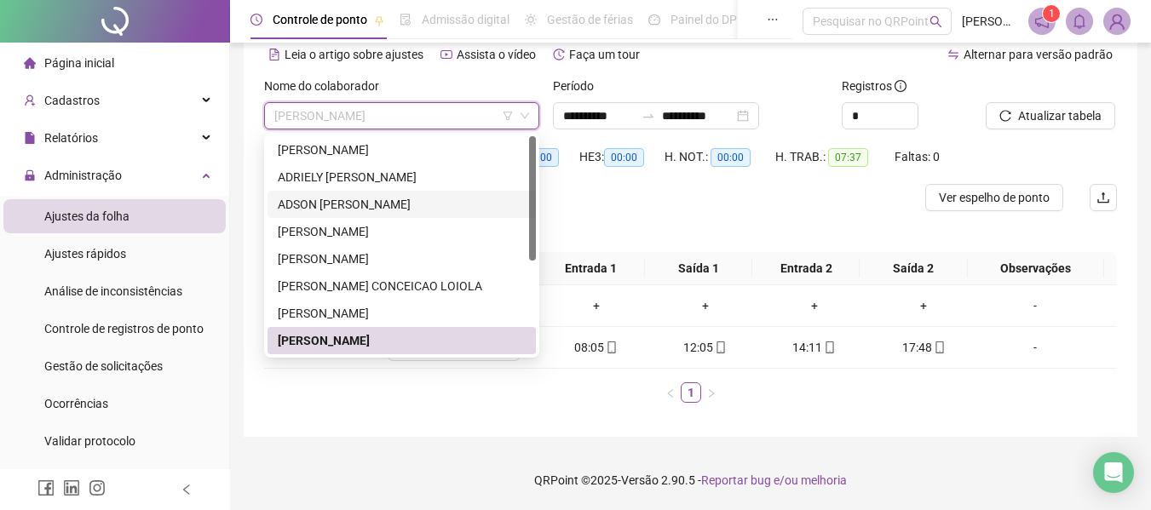
scroll to position [85, 0]
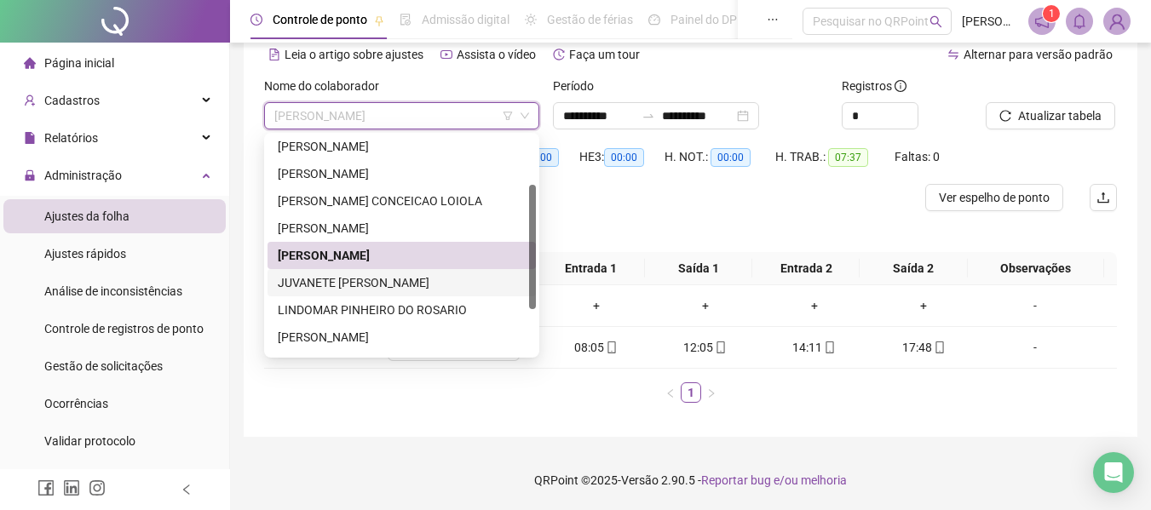
click at [430, 285] on div "JUVANETE [PERSON_NAME]" at bounding box center [402, 282] width 248 height 19
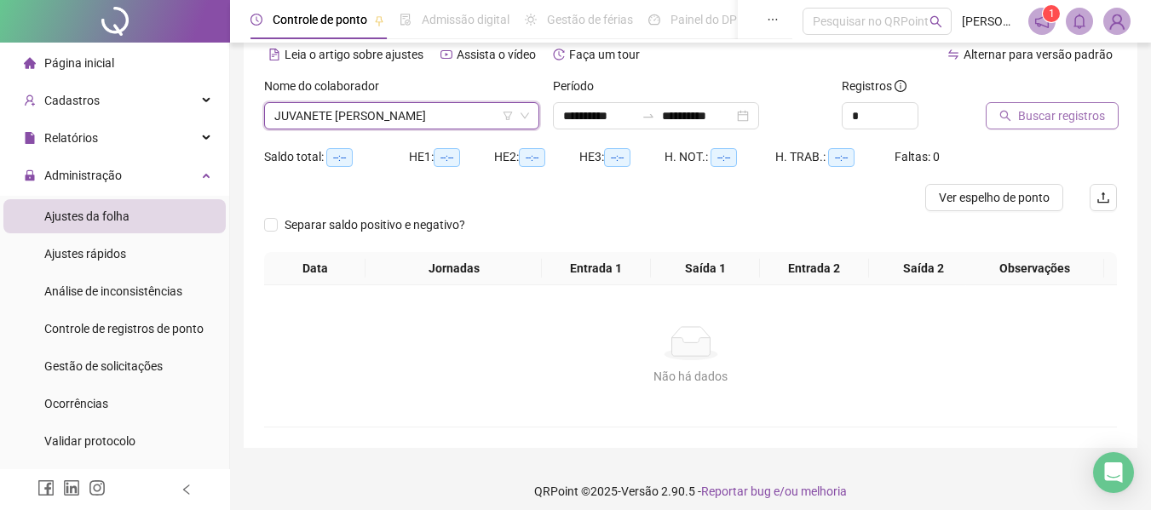
click at [1026, 124] on span "Buscar registros" at bounding box center [1061, 115] width 87 height 19
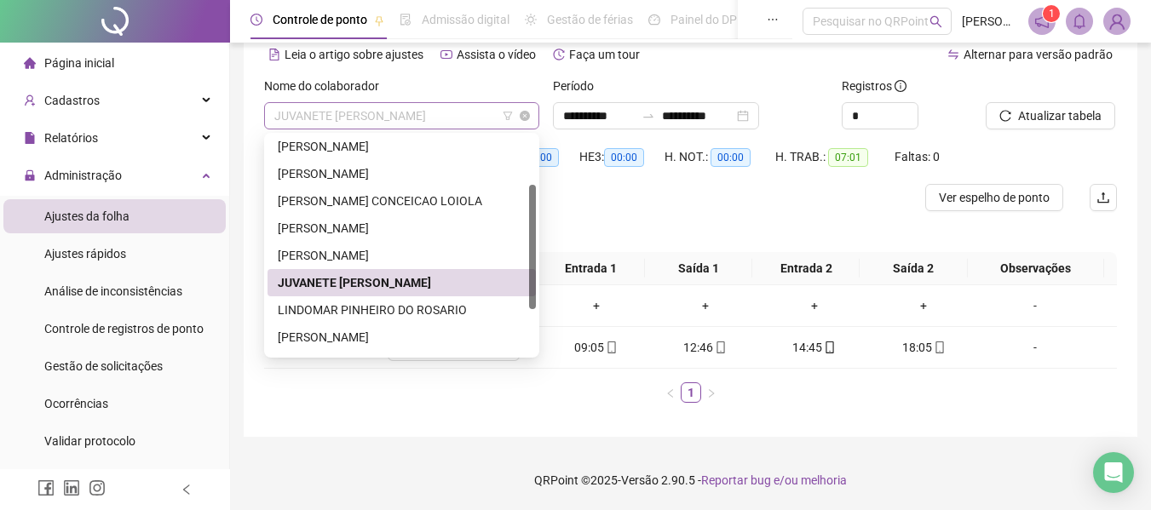
click at [407, 112] on span "JUVANETE [PERSON_NAME]" at bounding box center [401, 116] width 255 height 26
click at [399, 279] on div "JUVANETE [PERSON_NAME]" at bounding box center [402, 282] width 248 height 19
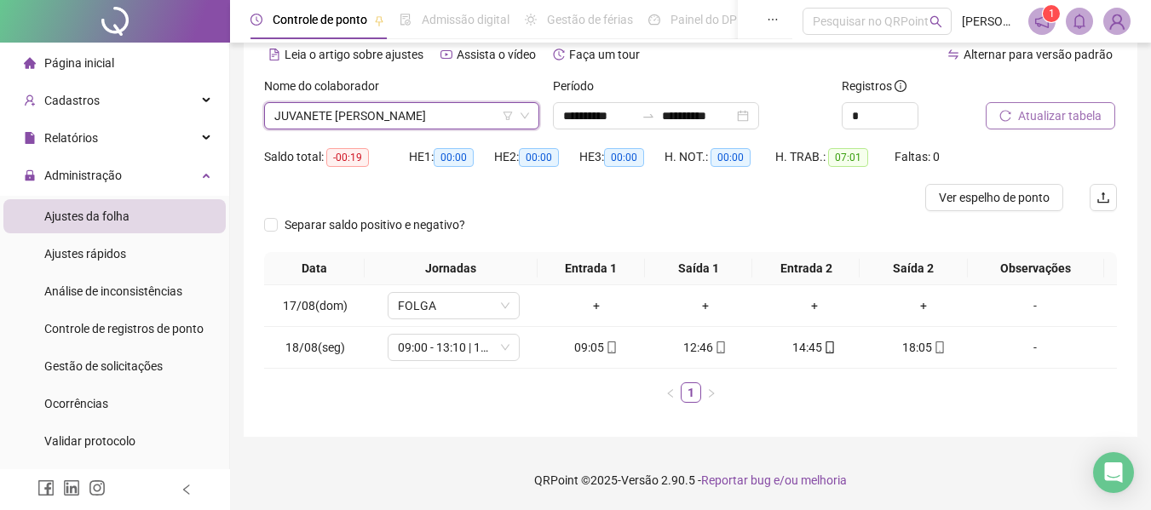
click at [1083, 119] on span "Atualizar tabela" at bounding box center [1059, 115] width 83 height 19
click at [313, 118] on span "JUVANETE [PERSON_NAME]" at bounding box center [401, 116] width 255 height 26
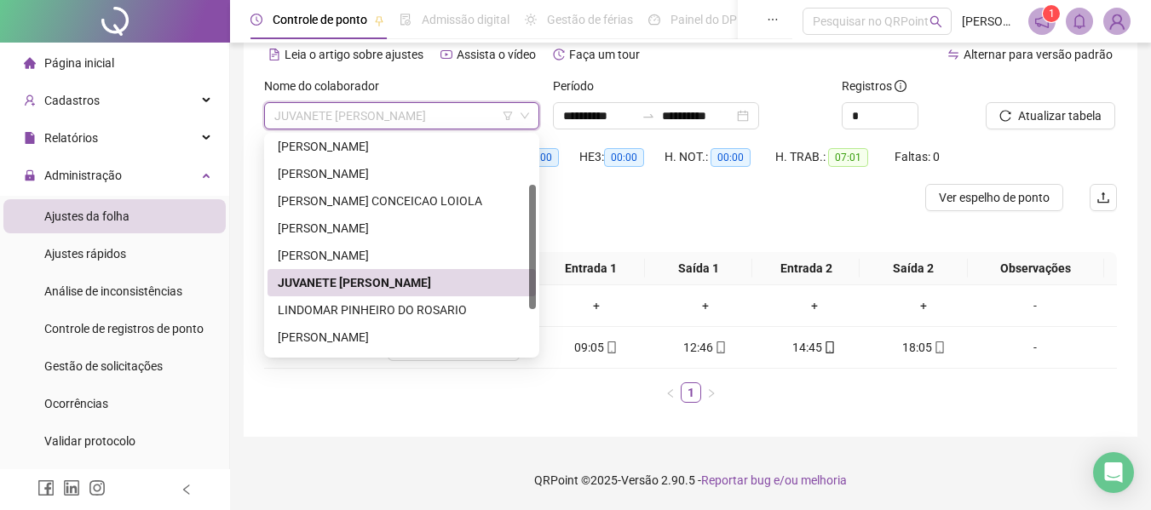
click at [351, 285] on div "JUVANETE [PERSON_NAME]" at bounding box center [402, 282] width 248 height 19
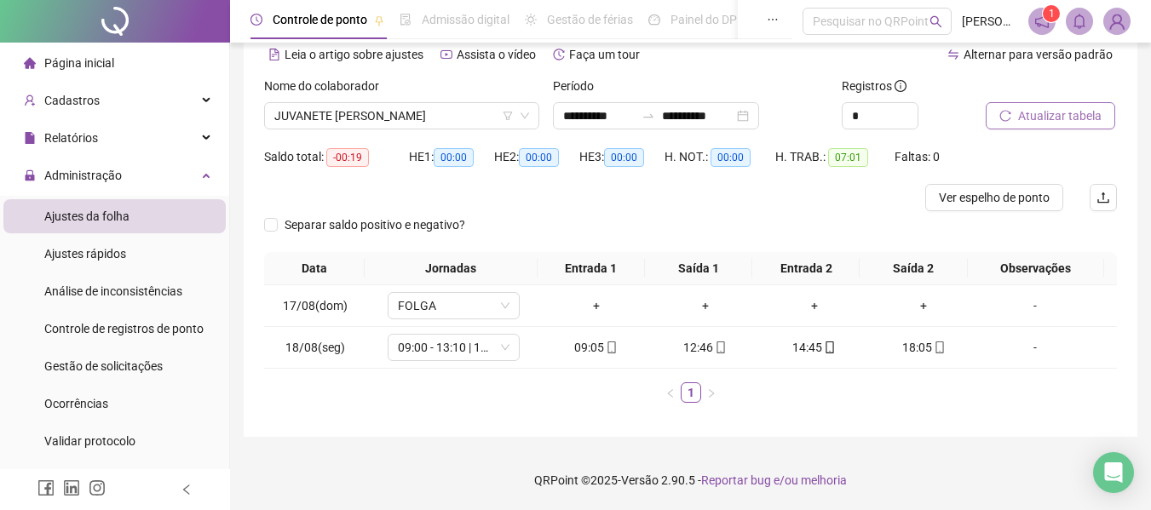
click at [1109, 117] on button "Atualizar tabela" at bounding box center [1050, 115] width 129 height 27
click at [325, 115] on span "JUVANETE [PERSON_NAME]" at bounding box center [401, 116] width 255 height 26
click at [489, 401] on ul "1" at bounding box center [690, 392] width 853 height 20
click at [359, 127] on span "JUVANETE [PERSON_NAME]" at bounding box center [401, 116] width 255 height 26
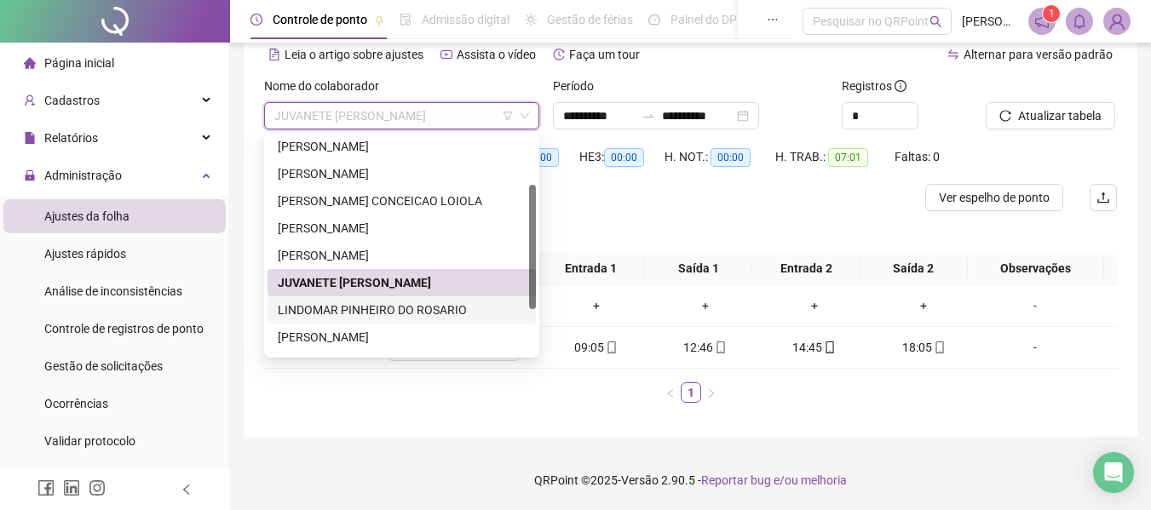
click at [309, 312] on div "LINDOMAR PINHEIRO DO ROSARIO" at bounding box center [402, 310] width 248 height 19
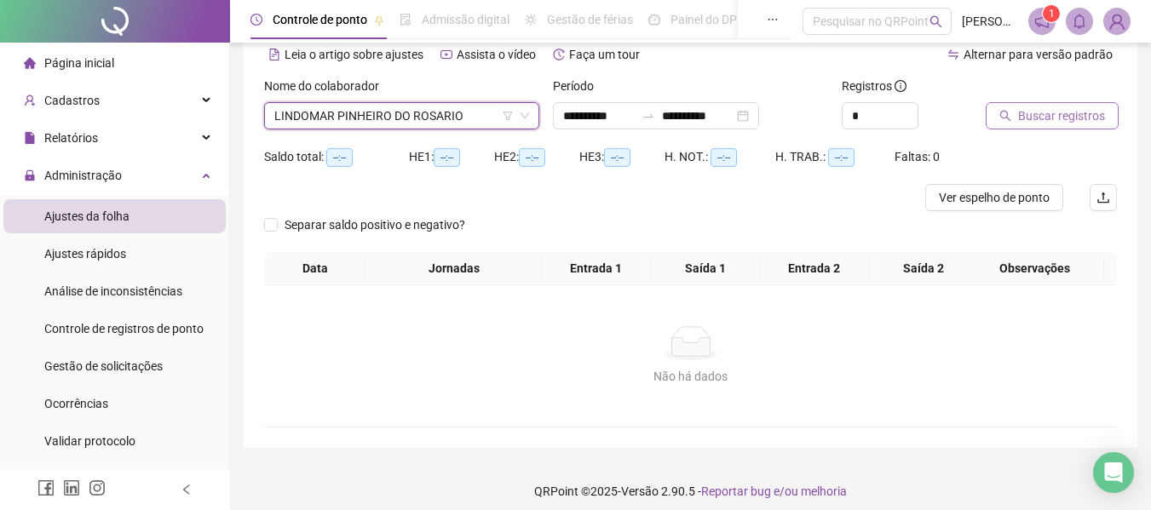
click at [1007, 127] on button "Buscar registros" at bounding box center [1052, 115] width 133 height 27
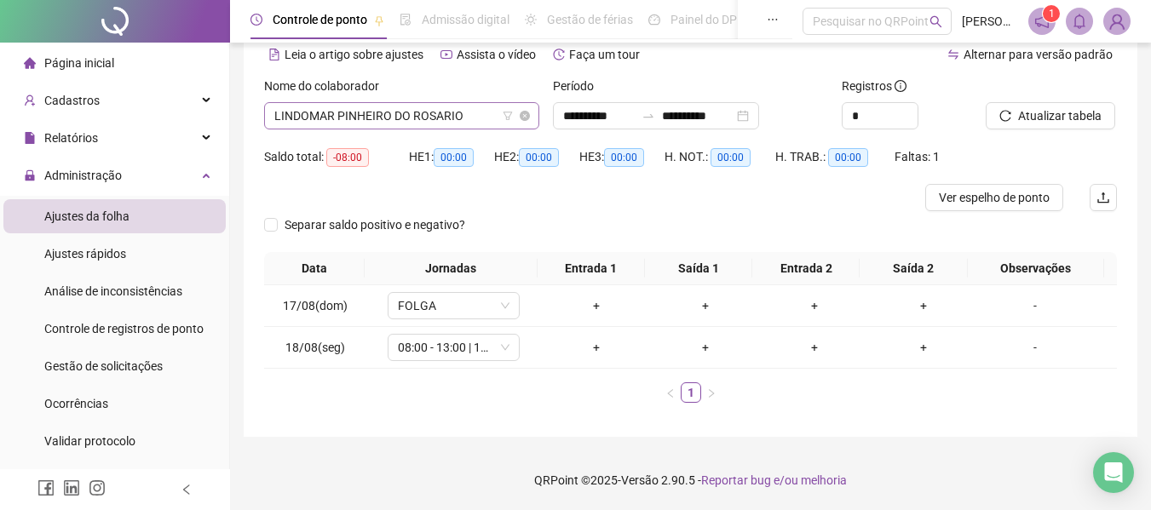
click at [415, 110] on span "LINDOMAR PINHEIRO DO ROSARIO" at bounding box center [401, 116] width 255 height 26
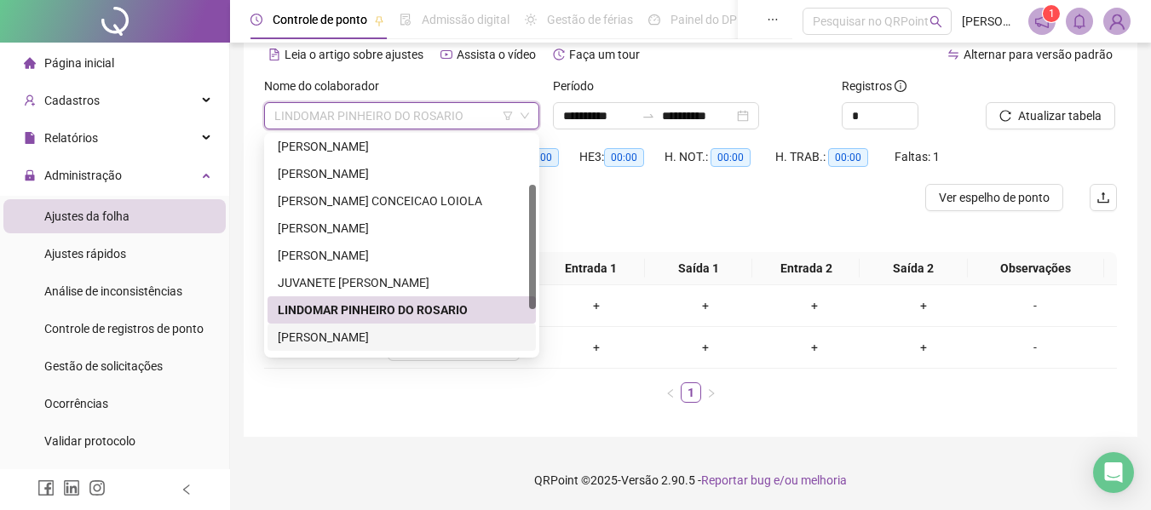
drag, startPoint x: 354, startPoint y: 343, endPoint x: 509, endPoint y: 304, distance: 159.9
click at [489, 311] on div "[PERSON_NAME] [PERSON_NAME] [PERSON_NAME] JUVANETE [PERSON_NAME] DO [PERSON_NAM…" at bounding box center [401, 269] width 268 height 273
click at [317, 340] on div "[PERSON_NAME]" at bounding box center [402, 337] width 248 height 19
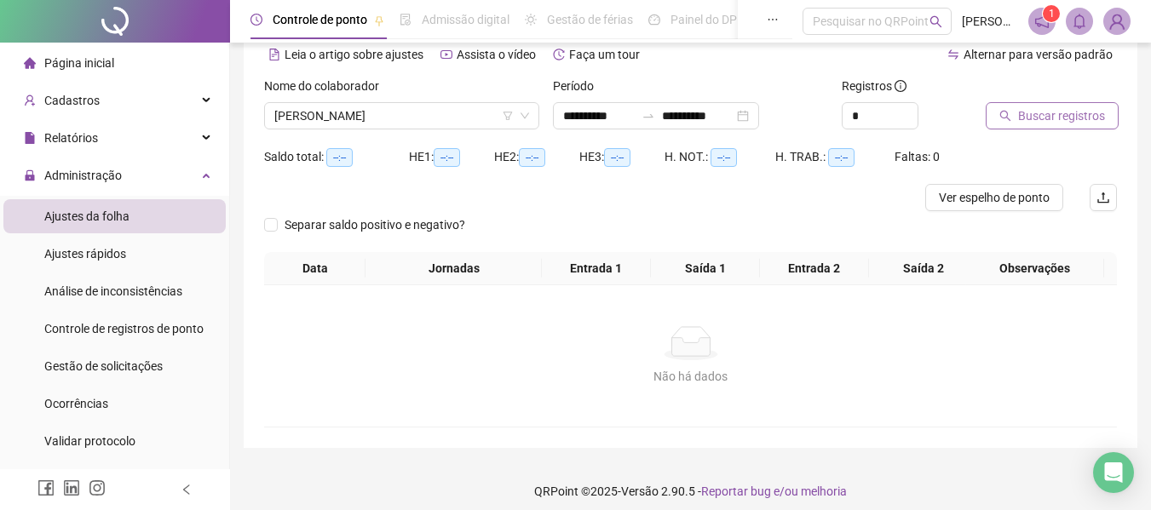
click at [1025, 110] on span "Buscar registros" at bounding box center [1061, 115] width 87 height 19
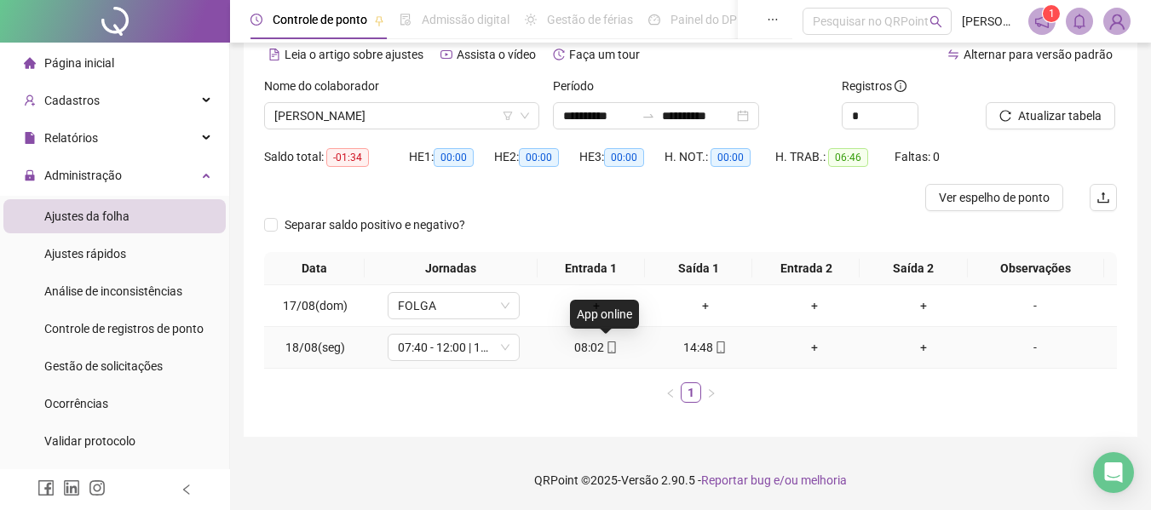
click at [606, 343] on icon "mobile" at bounding box center [612, 348] width 12 height 12
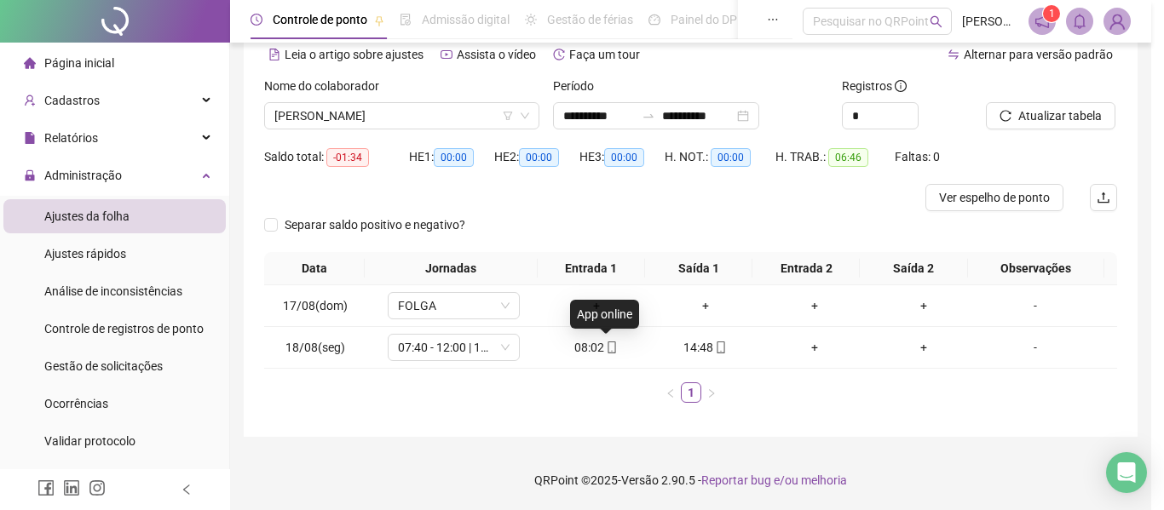
type input "**********"
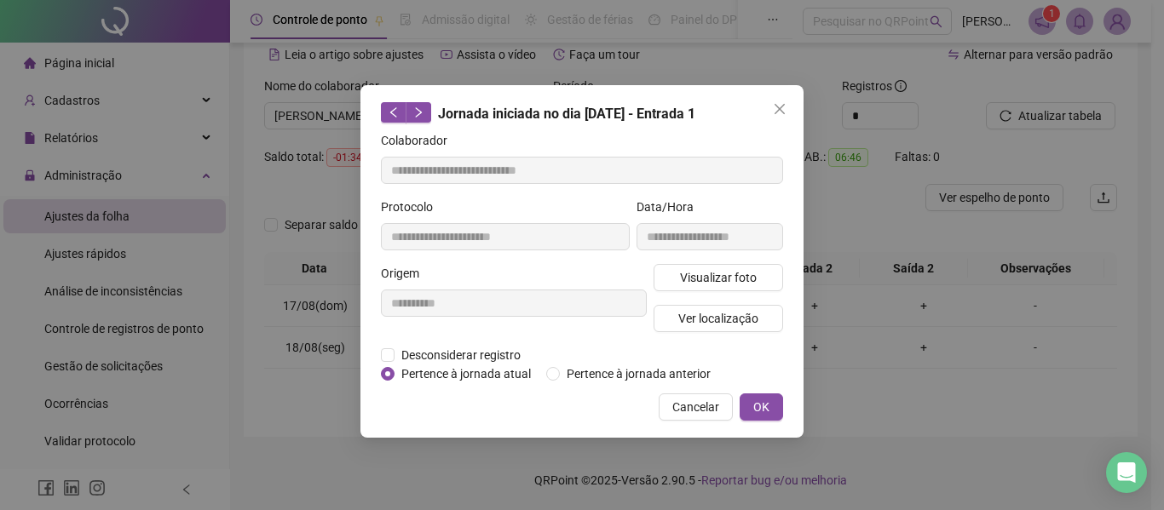
click at [664, 291] on div "Visualizar foto Ver localização" at bounding box center [718, 305] width 136 height 82
click at [669, 279] on button "Visualizar foto" at bounding box center [717, 277] width 129 height 27
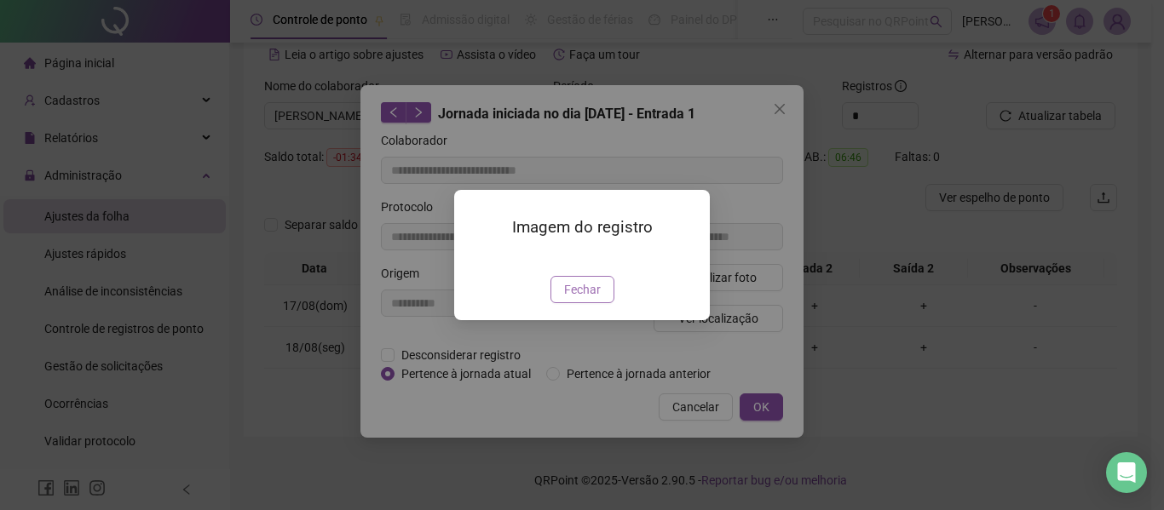
click at [593, 299] on span "Fechar" at bounding box center [582, 289] width 37 height 19
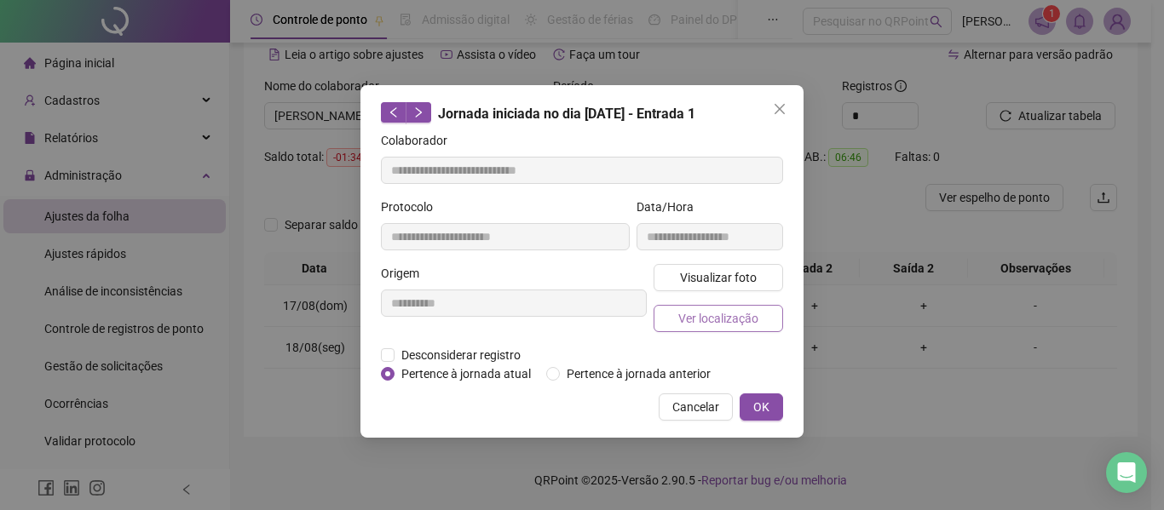
click at [696, 313] on span "Ver localização" at bounding box center [718, 318] width 80 height 19
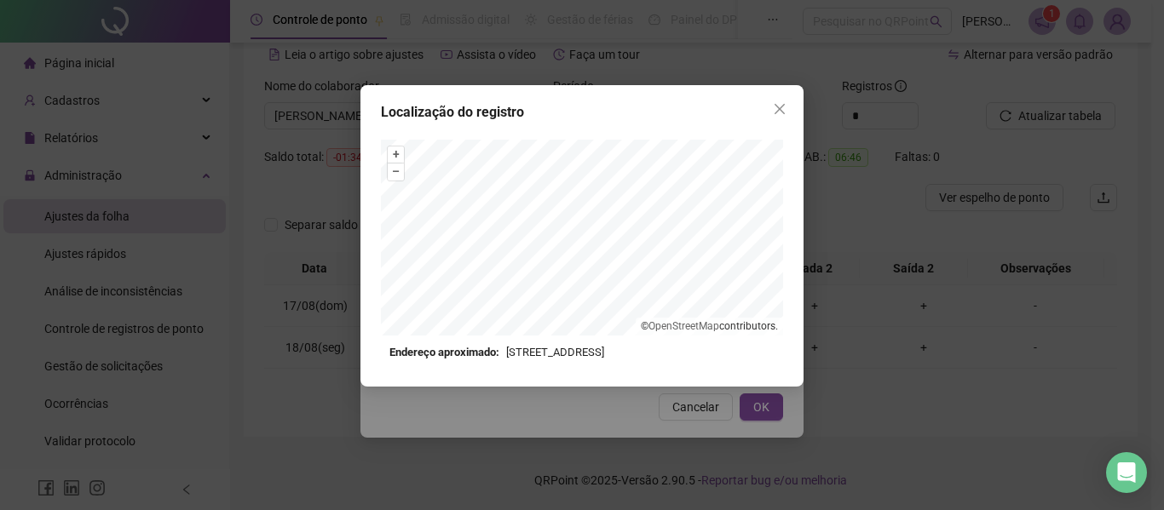
click at [578, 350] on div "+ – ⇧ › © OpenStreetMap contributors. Endereço aproximado: [STREET_ADDRESS] *OB…" at bounding box center [582, 250] width 402 height 221
drag, startPoint x: 778, startPoint y: 98, endPoint x: 750, endPoint y: 226, distance: 130.8
click at [779, 101] on button "Close" at bounding box center [779, 108] width 27 height 27
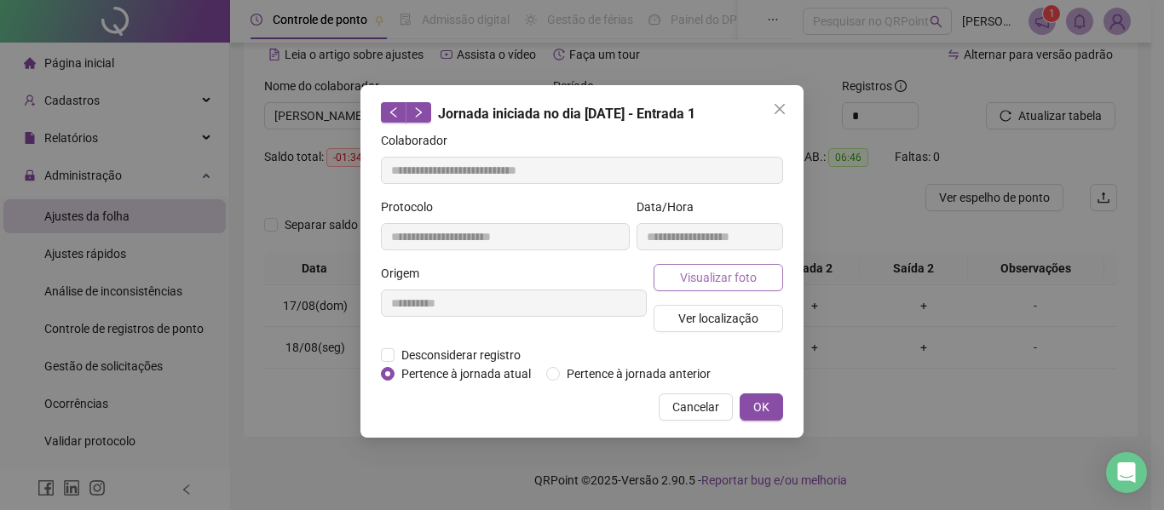
click at [721, 273] on span "Visualizar foto" at bounding box center [718, 277] width 77 height 19
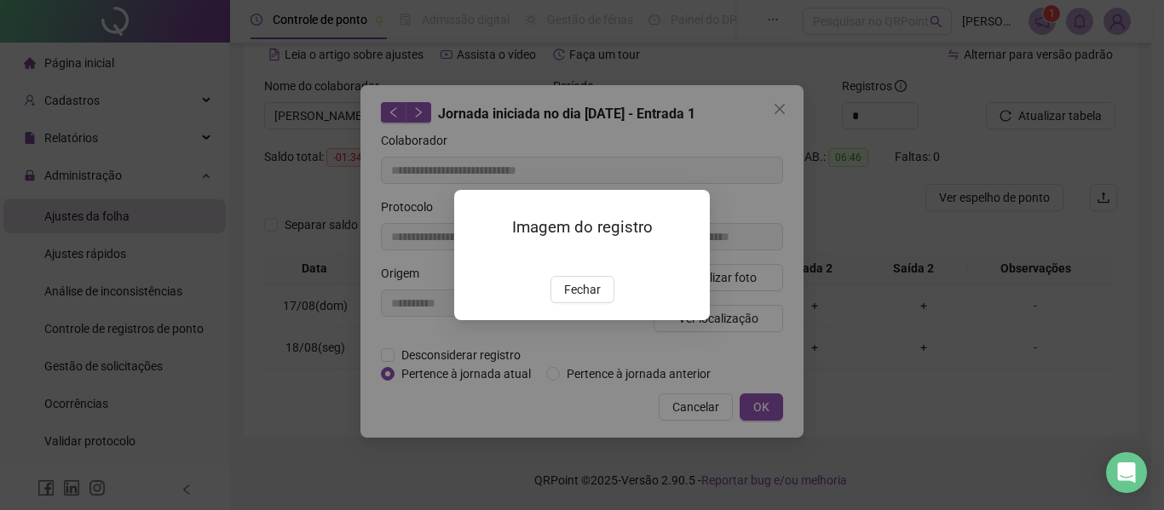
click at [474, 258] on img at bounding box center [474, 258] width 0 height 0
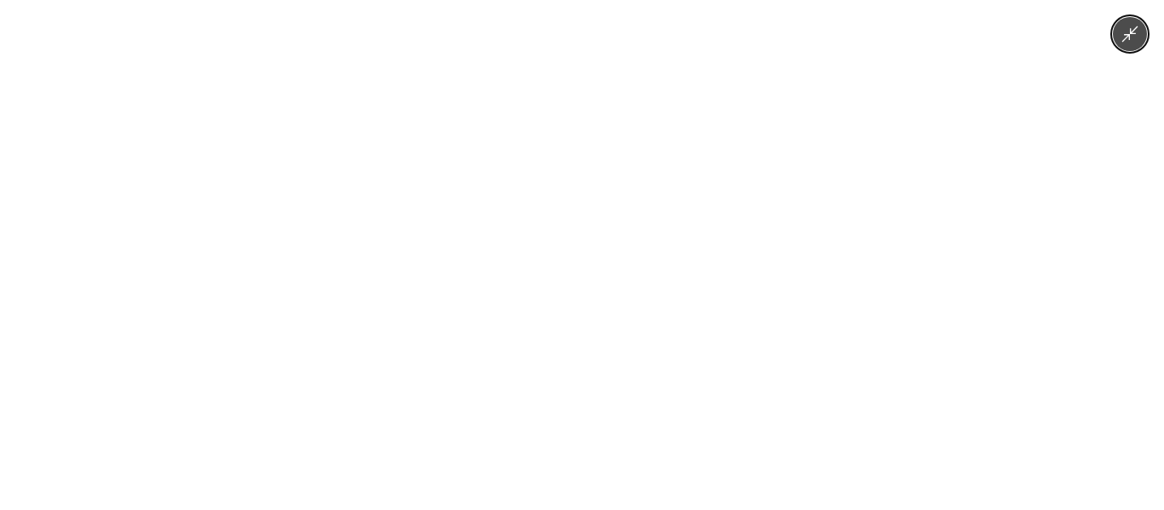
click at [1143, 9] on div at bounding box center [582, 255] width 1164 height 510
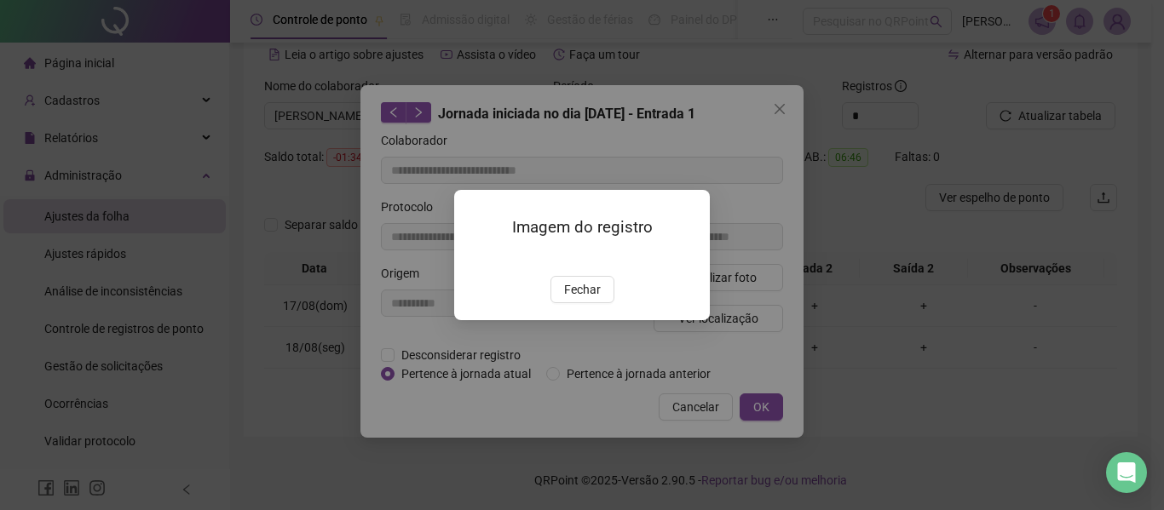
drag, startPoint x: 598, startPoint y: 378, endPoint x: 612, endPoint y: 376, distance: 14.7
click at [599, 299] on span "Fechar" at bounding box center [582, 289] width 37 height 19
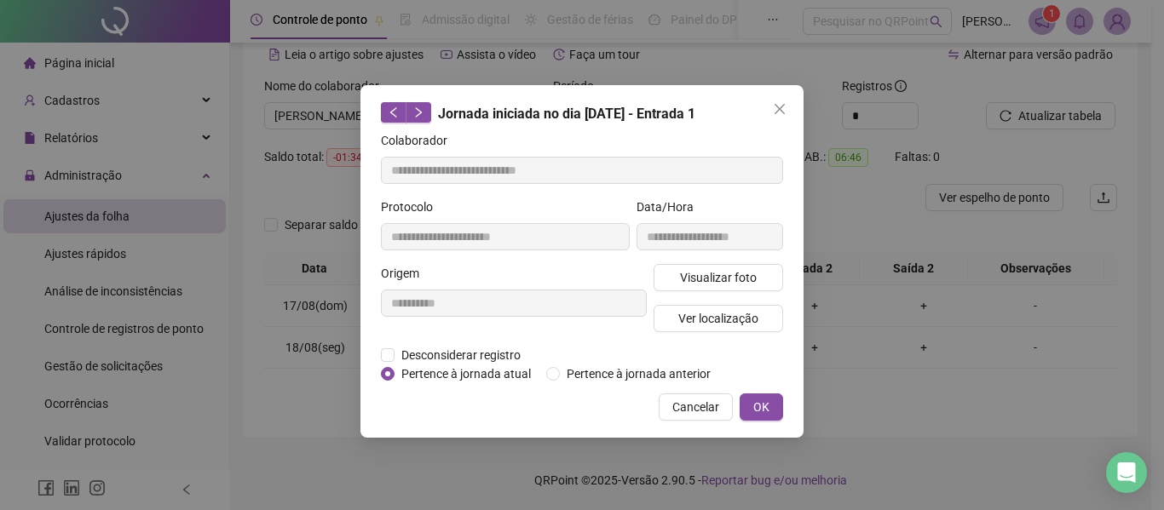
click at [785, 124] on div "**********" at bounding box center [581, 261] width 443 height 353
click at [782, 113] on icon "close" at bounding box center [780, 109] width 14 height 14
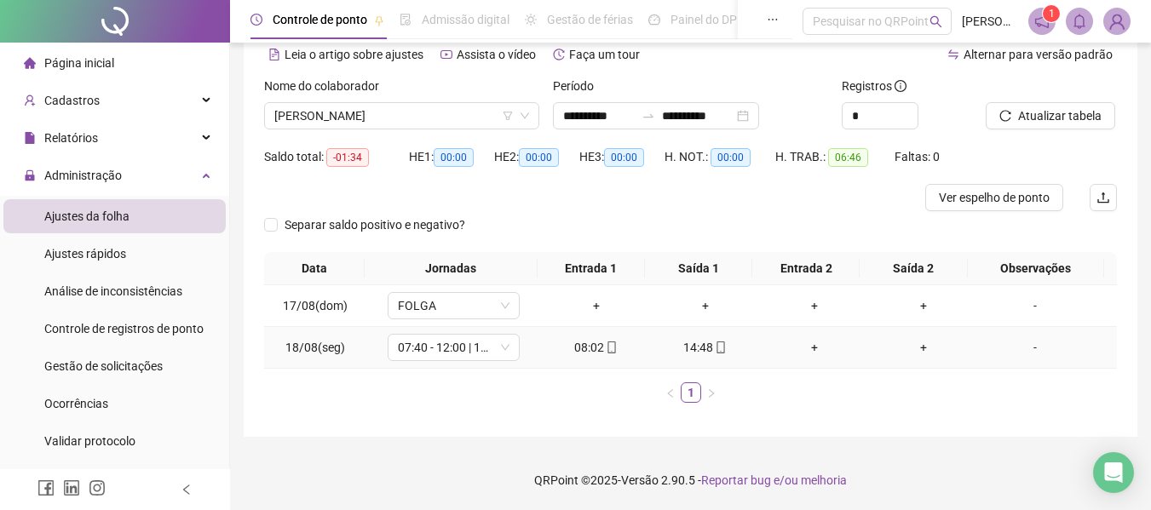
click at [702, 347] on div "14:48" at bounding box center [705, 347] width 95 height 19
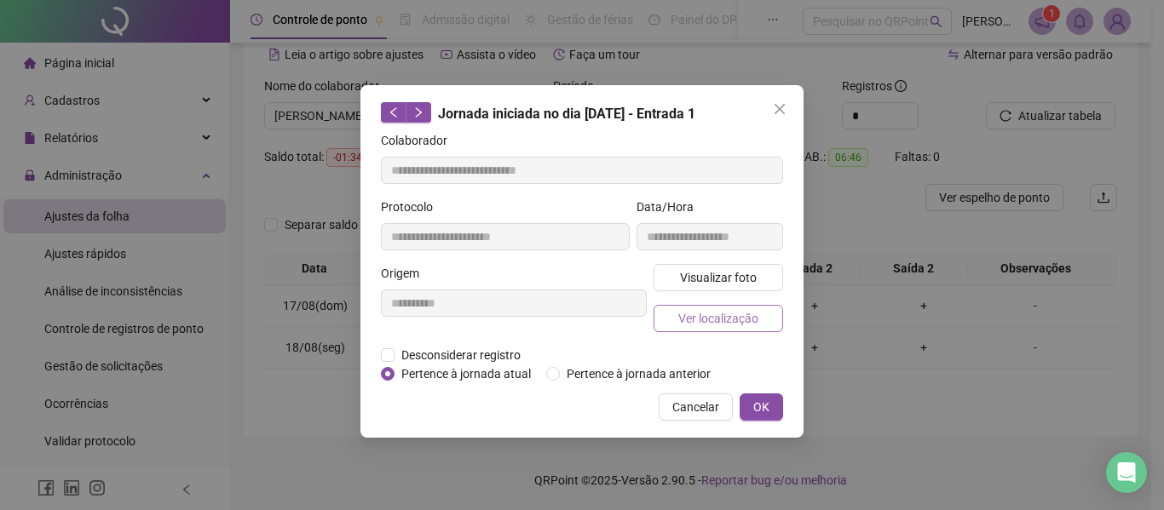
type input "**********"
click at [712, 278] on span "Visualizar foto" at bounding box center [718, 277] width 77 height 19
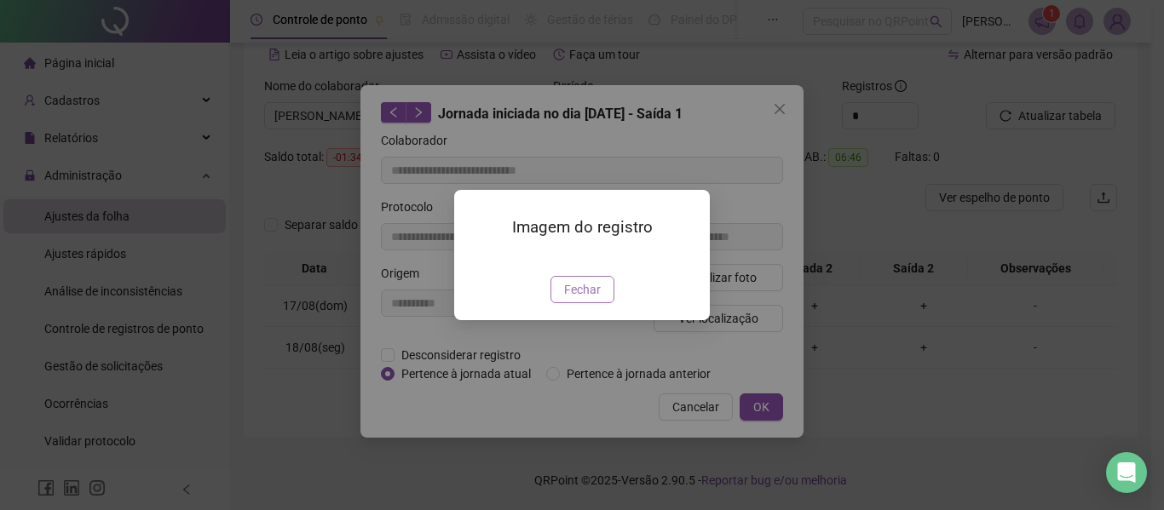
click at [601, 303] on button "Fechar" at bounding box center [582, 289] width 64 height 27
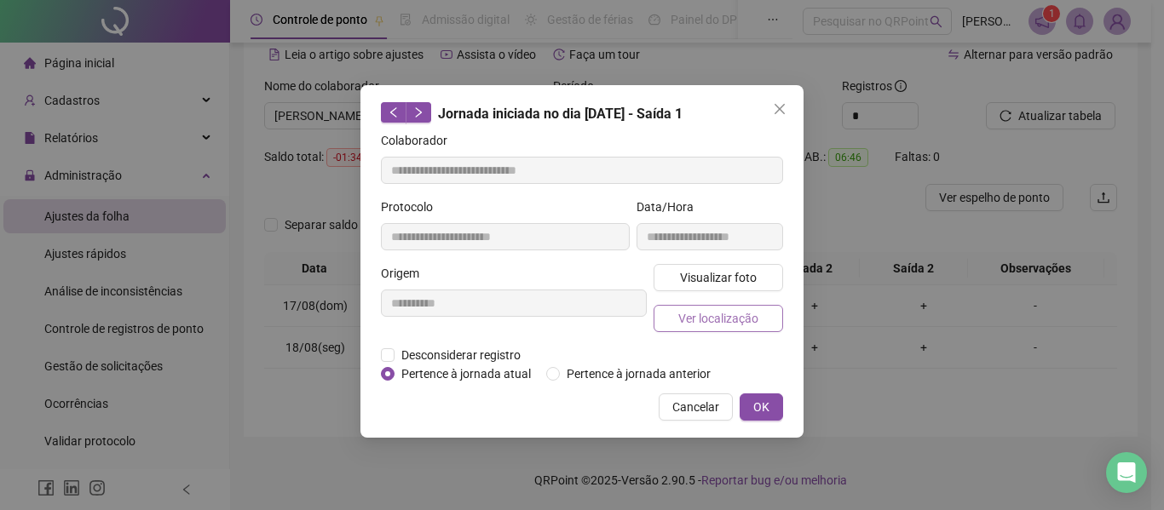
click at [694, 320] on span "Ver localização" at bounding box center [718, 318] width 80 height 19
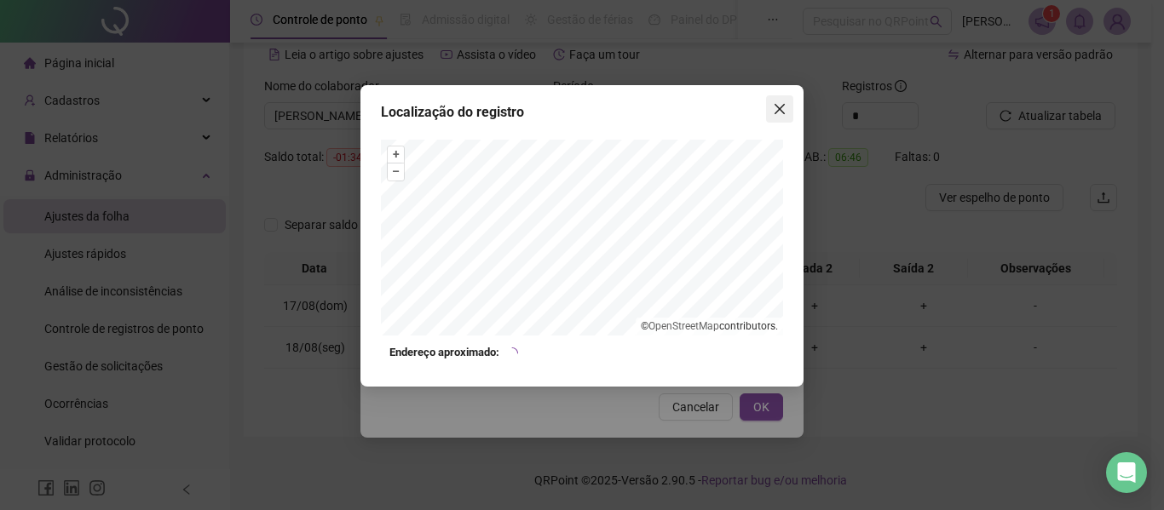
click at [776, 105] on icon "close" at bounding box center [779, 109] width 10 height 10
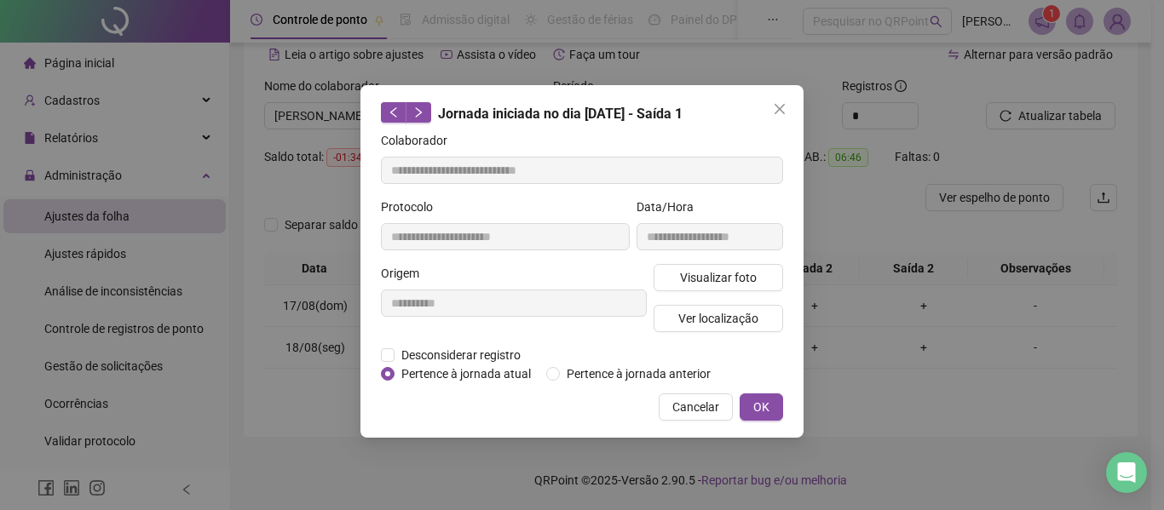
click at [776, 105] on icon "close" at bounding box center [779, 109] width 10 height 10
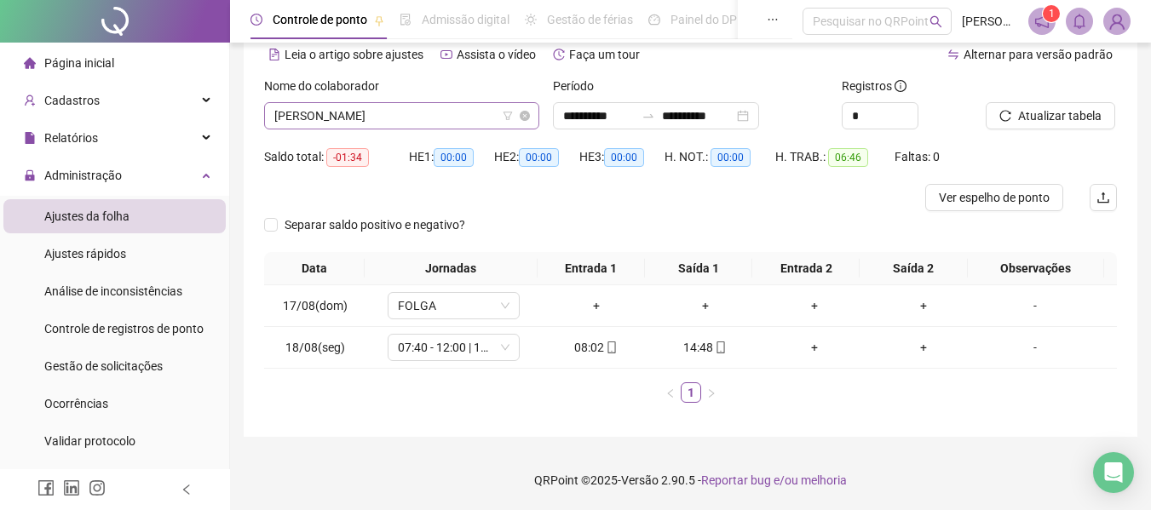
click at [438, 113] on span "[PERSON_NAME]" at bounding box center [401, 116] width 255 height 26
click at [693, 116] on input "**********" at bounding box center [698, 115] width 72 height 19
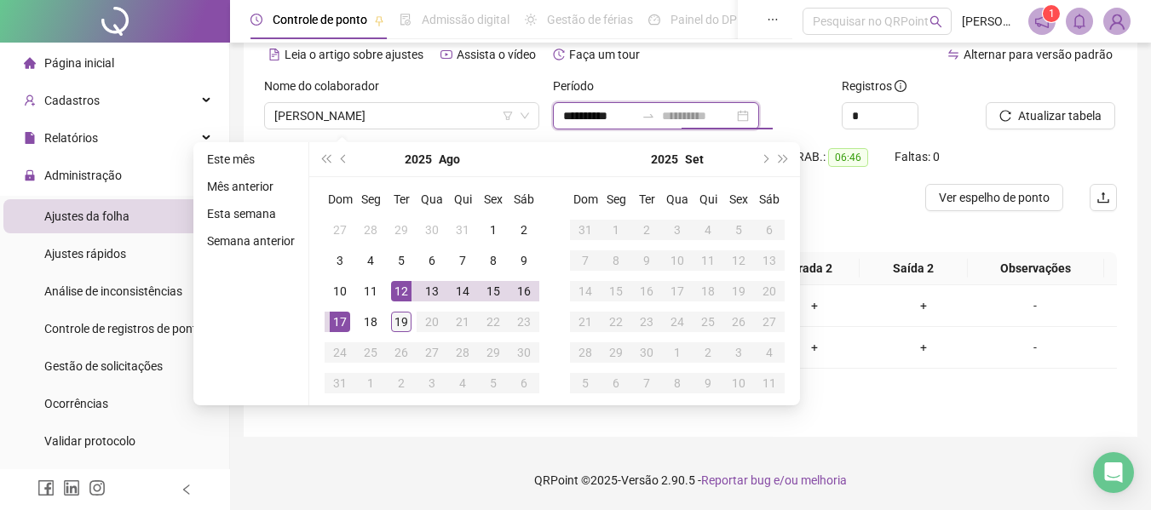
type input "**********"
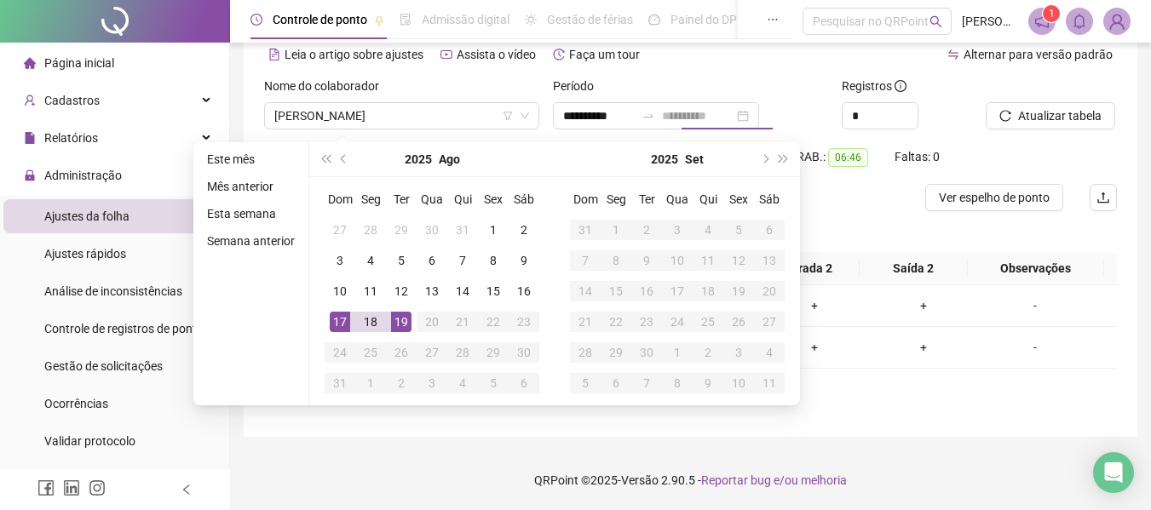
click at [399, 319] on div "19" at bounding box center [401, 322] width 20 height 20
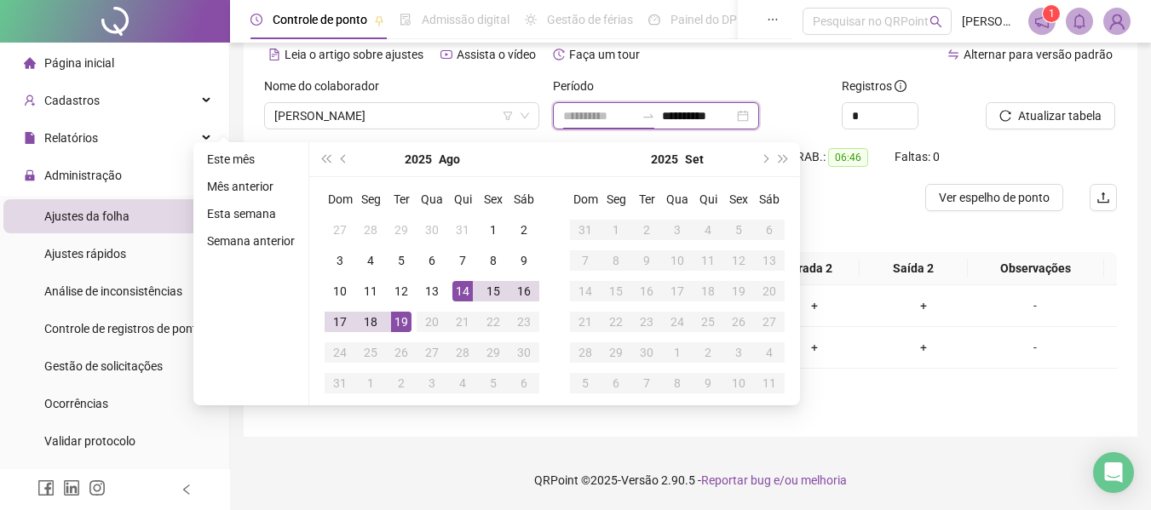
type input "**********"
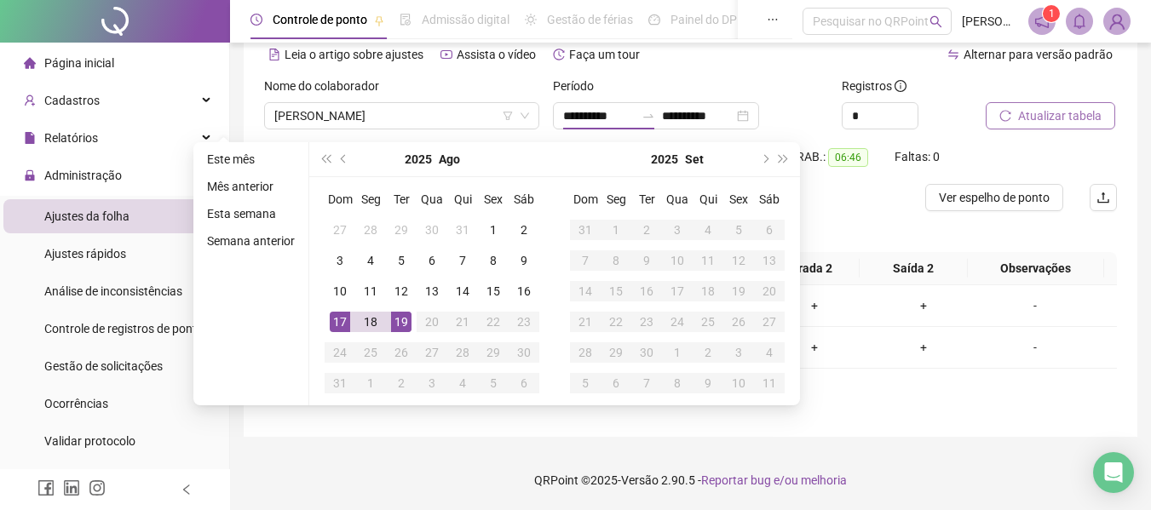
click at [1048, 105] on button "Atualizar tabela" at bounding box center [1050, 115] width 129 height 27
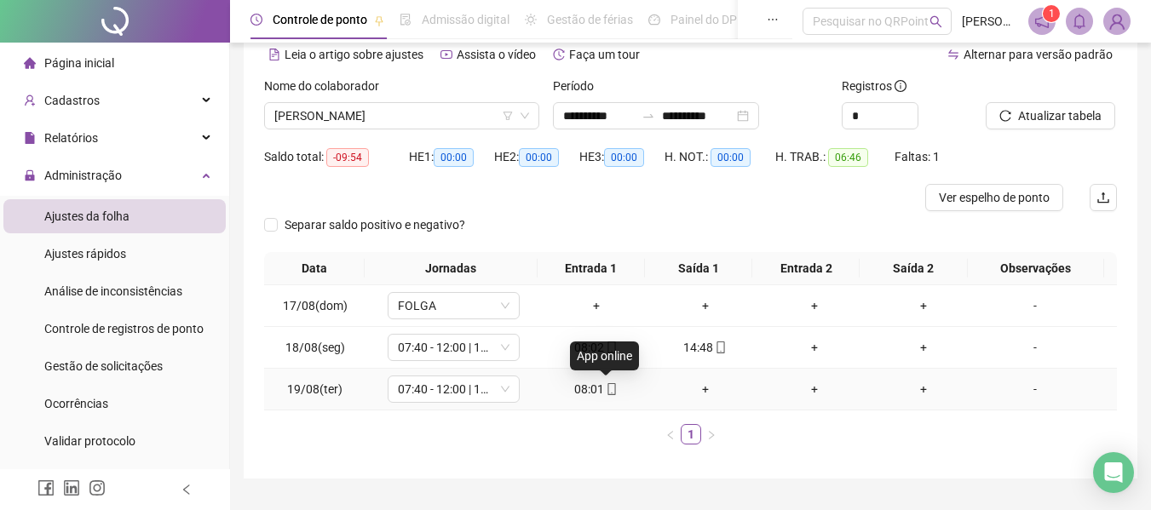
click at [606, 386] on icon "mobile" at bounding box center [612, 389] width 12 height 12
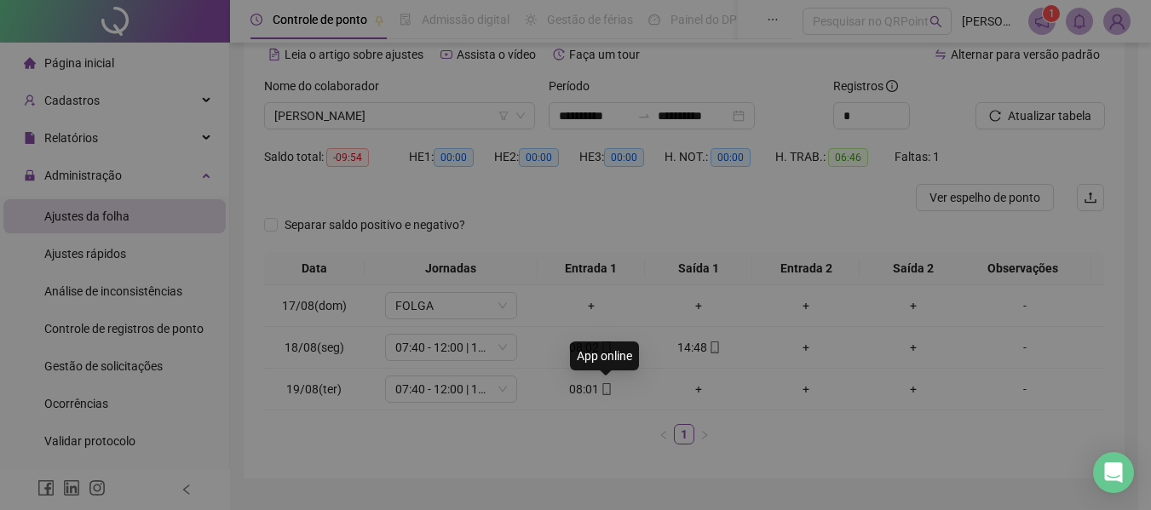
type input "**********"
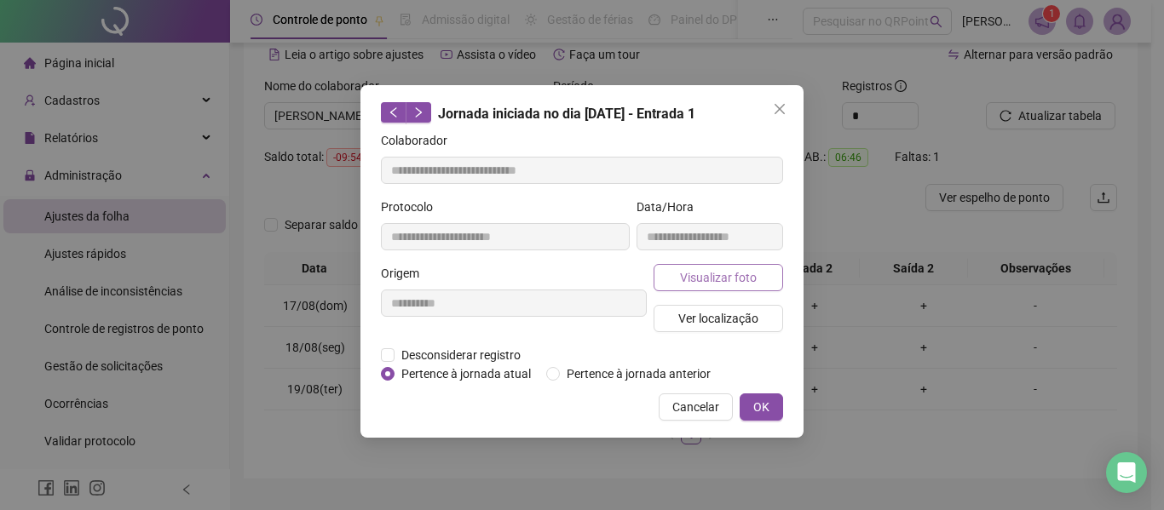
click at [698, 274] on span "Visualizar foto" at bounding box center [718, 277] width 77 height 19
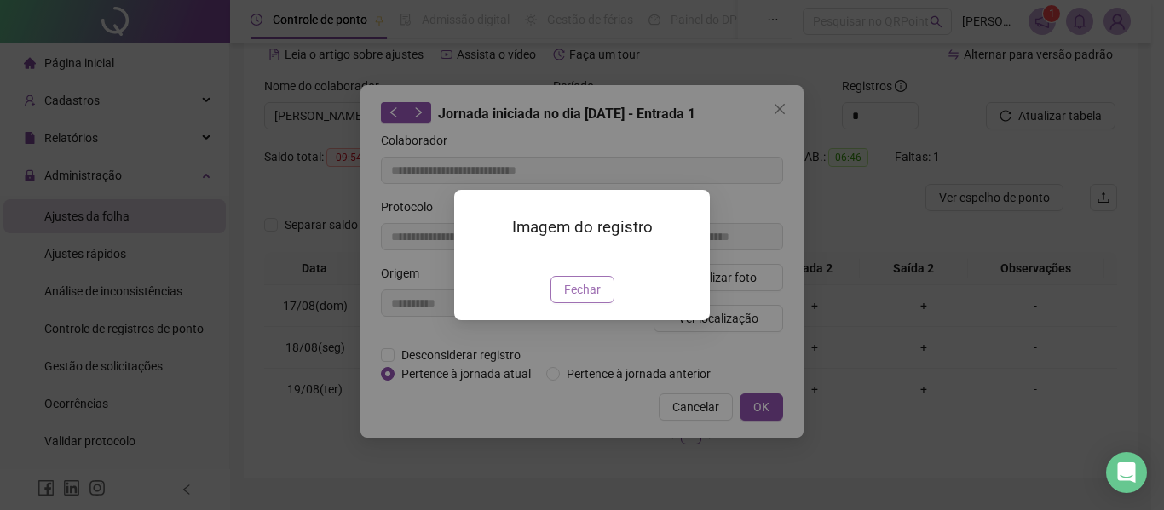
click at [590, 303] on button "Fechar" at bounding box center [582, 289] width 64 height 27
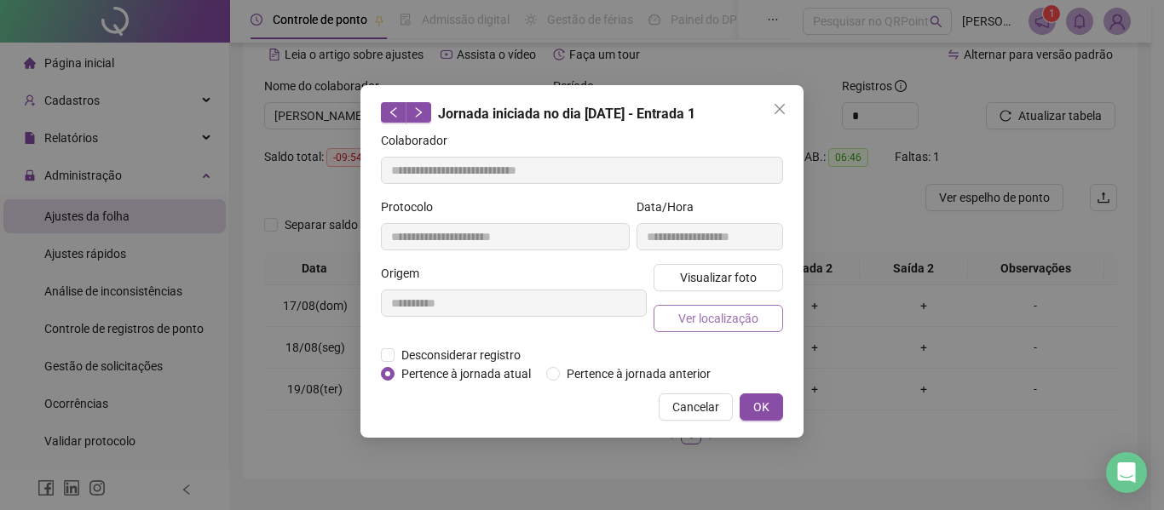
click at [682, 325] on span "Ver localização" at bounding box center [718, 318] width 80 height 19
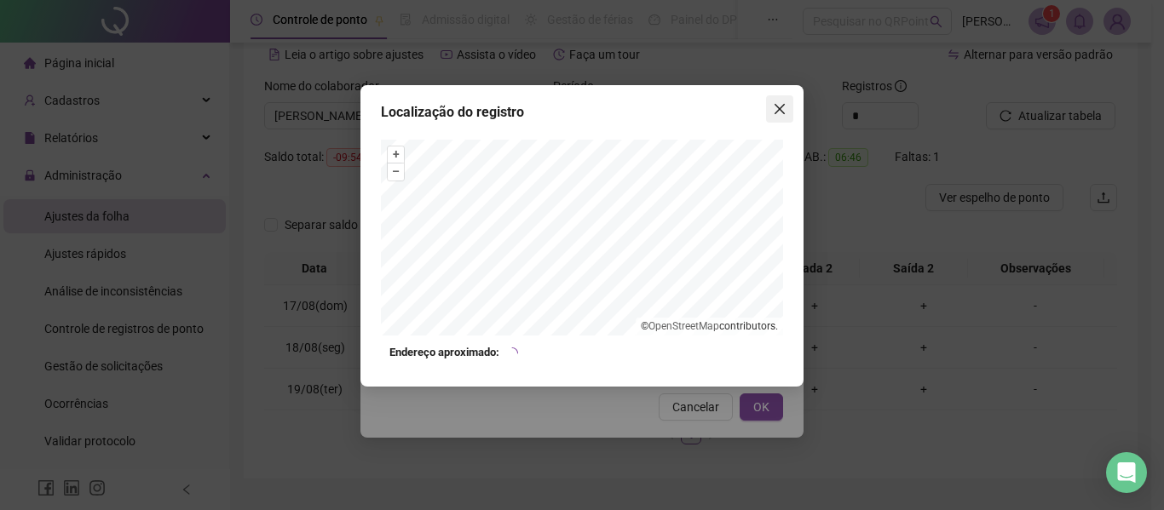
click at [785, 112] on icon "close" at bounding box center [780, 109] width 14 height 14
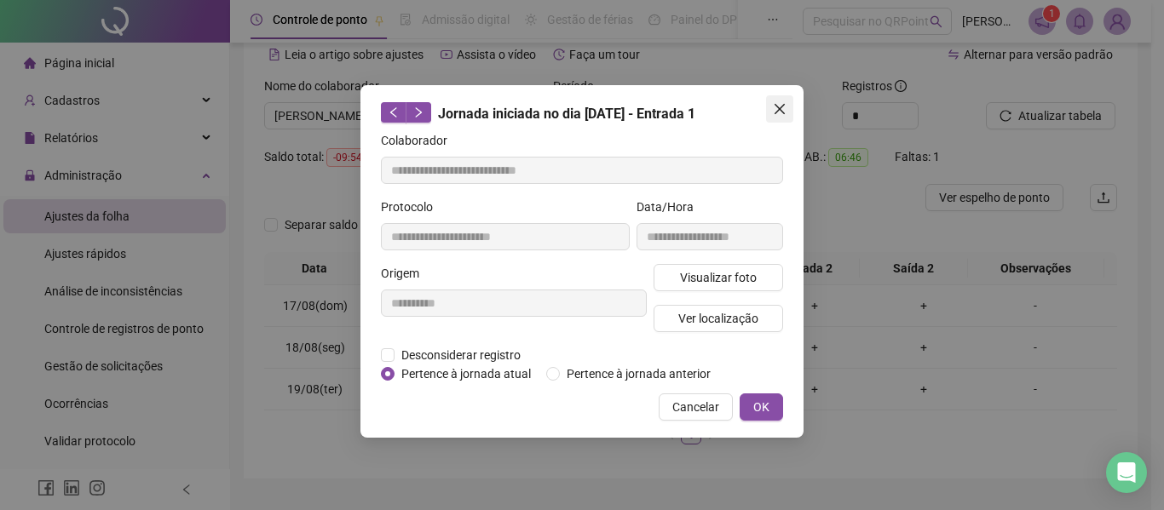
click at [785, 115] on icon "close" at bounding box center [780, 109] width 14 height 14
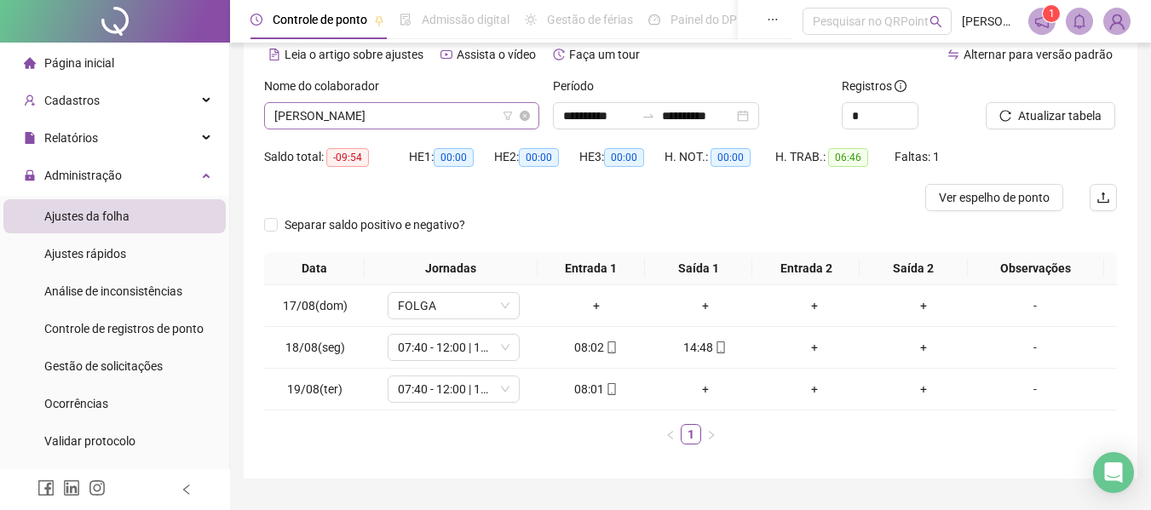
click at [381, 119] on span "[PERSON_NAME]" at bounding box center [401, 116] width 255 height 26
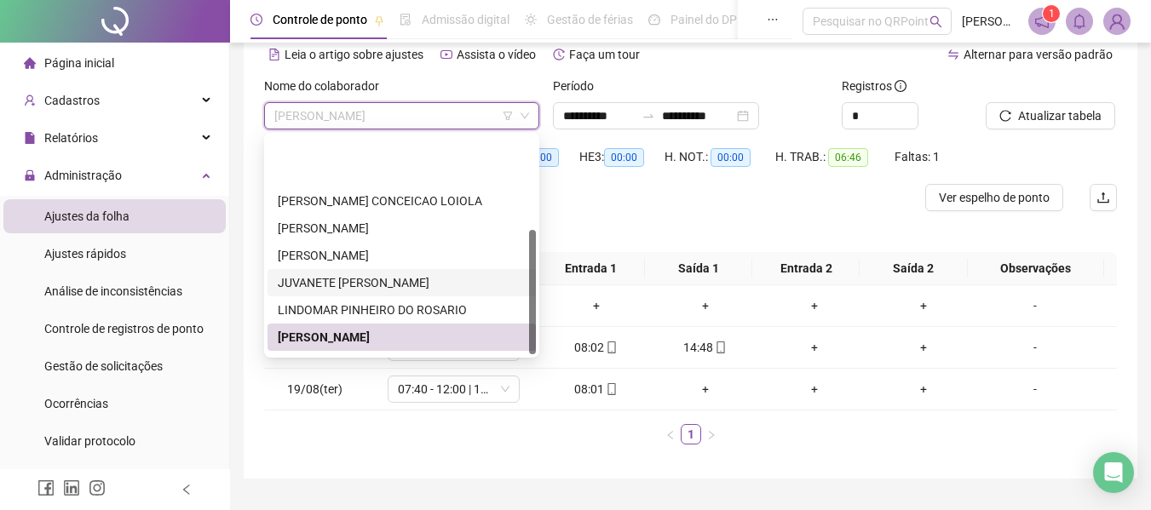
scroll to position [164, 0]
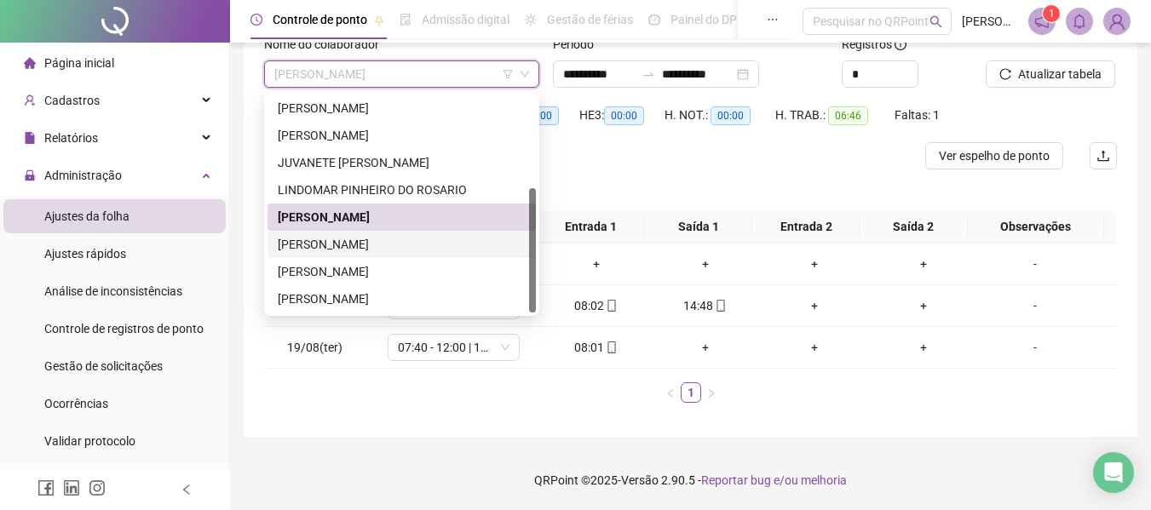
click at [422, 239] on div "[PERSON_NAME]" at bounding box center [402, 244] width 248 height 19
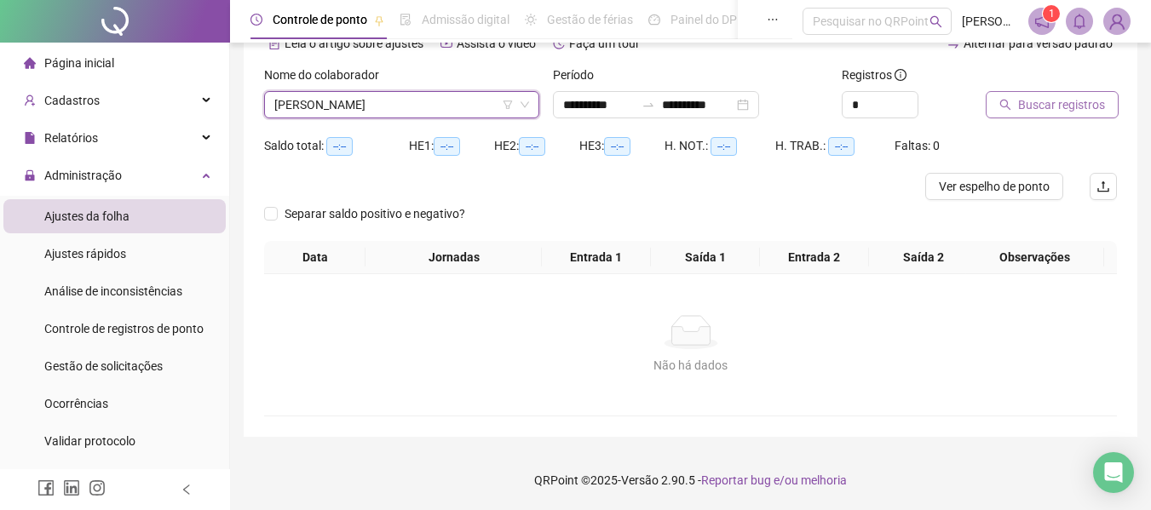
click at [1018, 106] on span "Buscar registros" at bounding box center [1061, 104] width 87 height 19
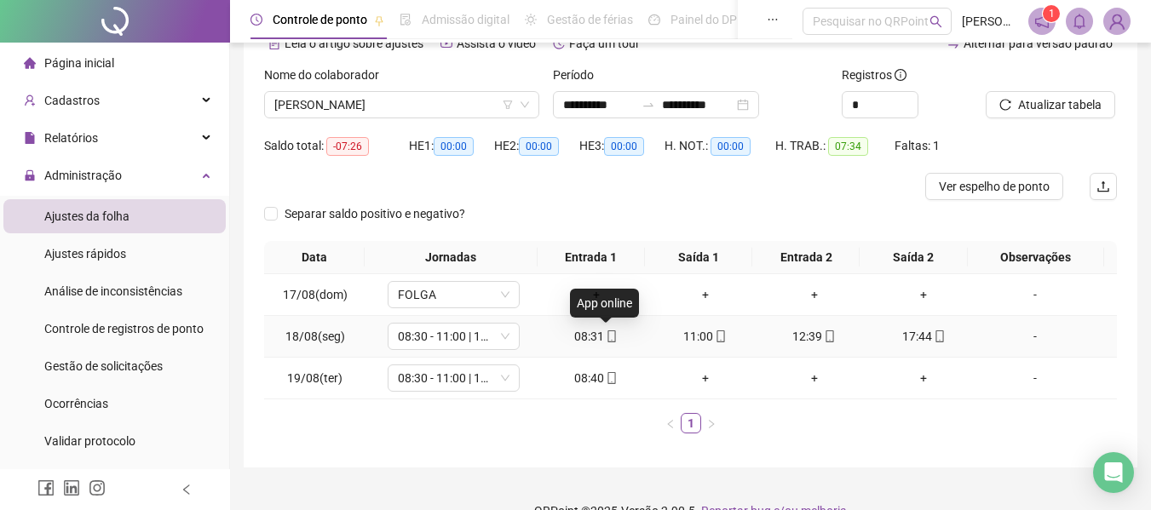
click at [608, 332] on icon "mobile" at bounding box center [612, 337] width 8 height 12
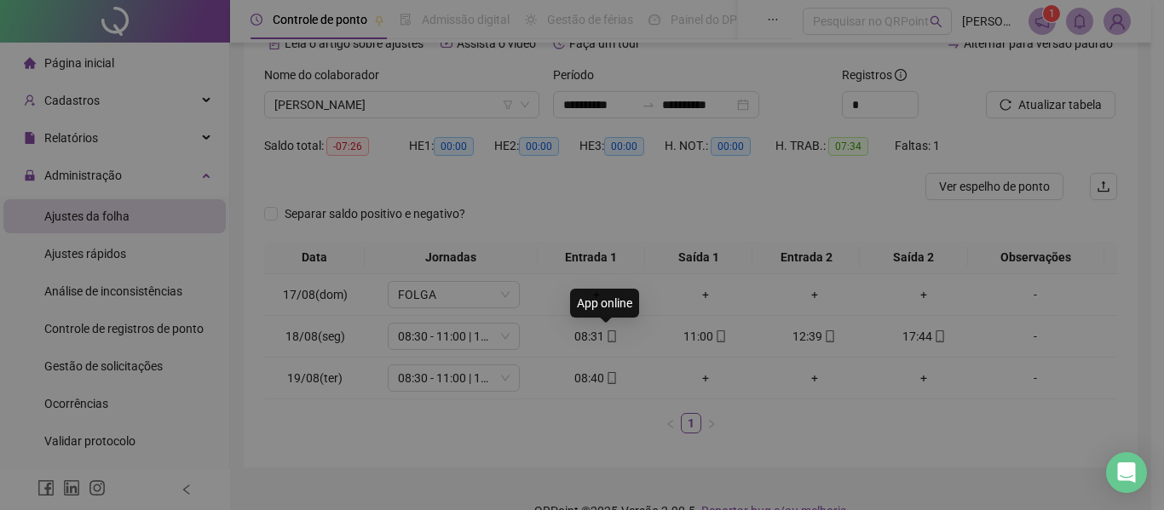
type input "**********"
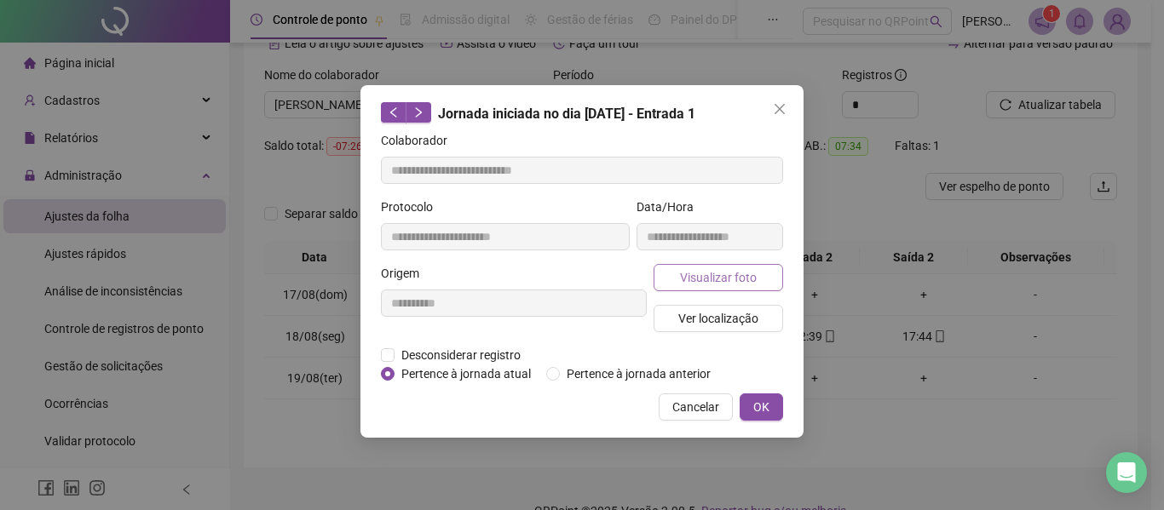
click at [692, 273] on span "Visualizar foto" at bounding box center [718, 277] width 77 height 19
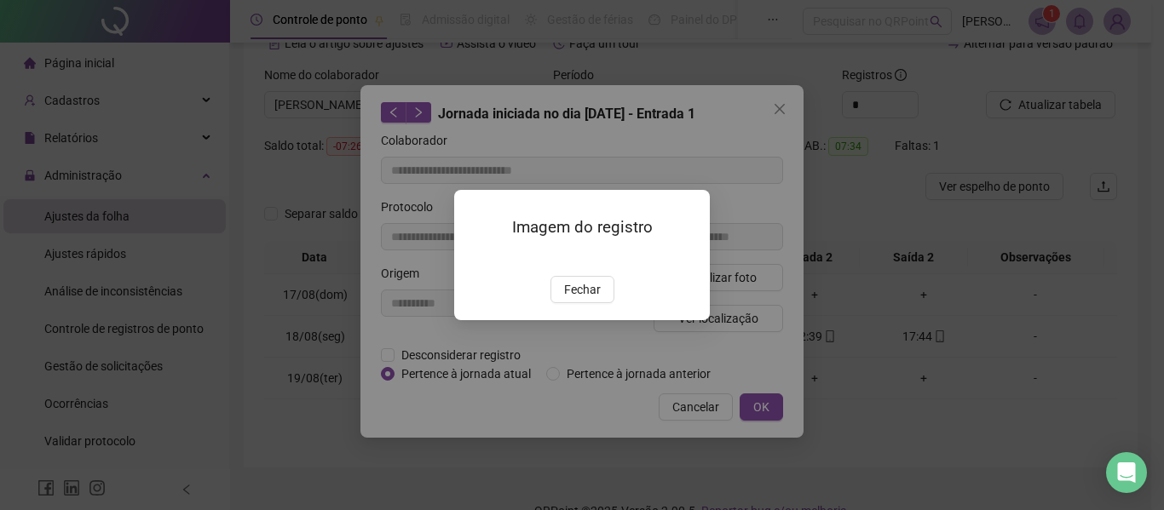
drag, startPoint x: 569, startPoint y: 384, endPoint x: 613, endPoint y: 345, distance: 59.1
click at [569, 299] on span "Fechar" at bounding box center [582, 289] width 37 height 19
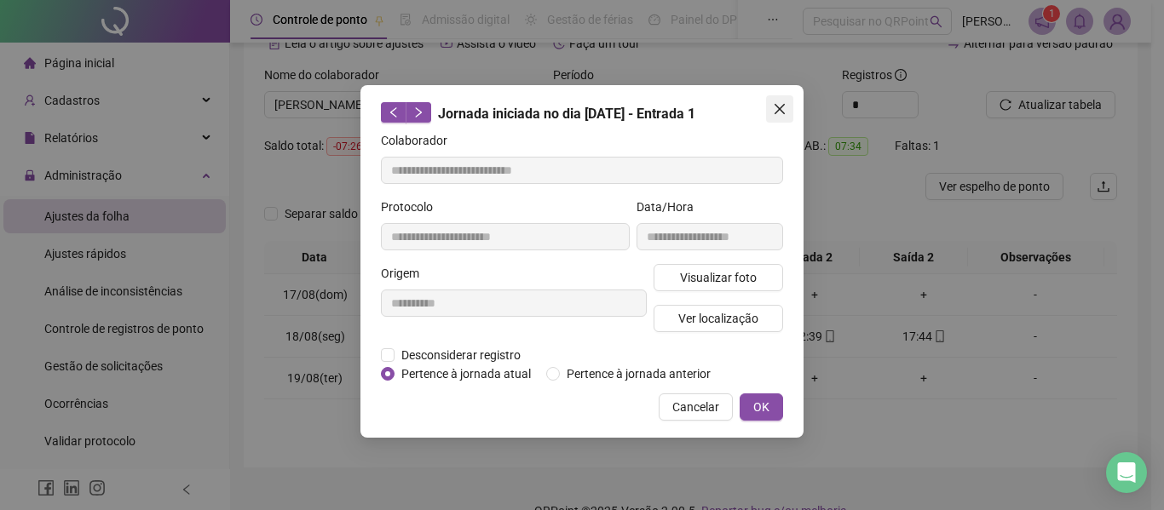
click at [792, 117] on button "Close" at bounding box center [779, 108] width 27 height 27
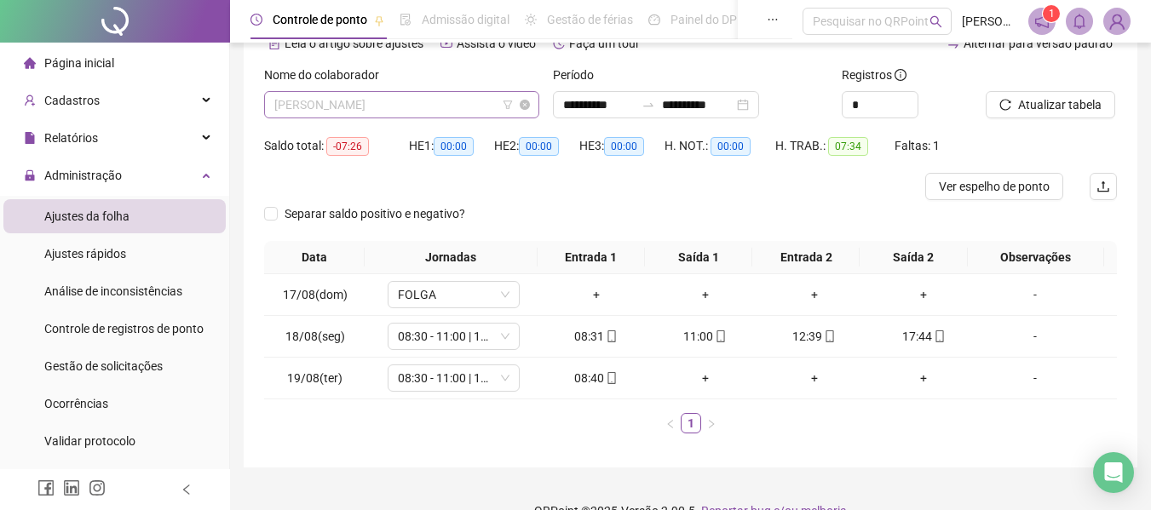
click at [417, 100] on span "[PERSON_NAME]" at bounding box center [401, 105] width 255 height 26
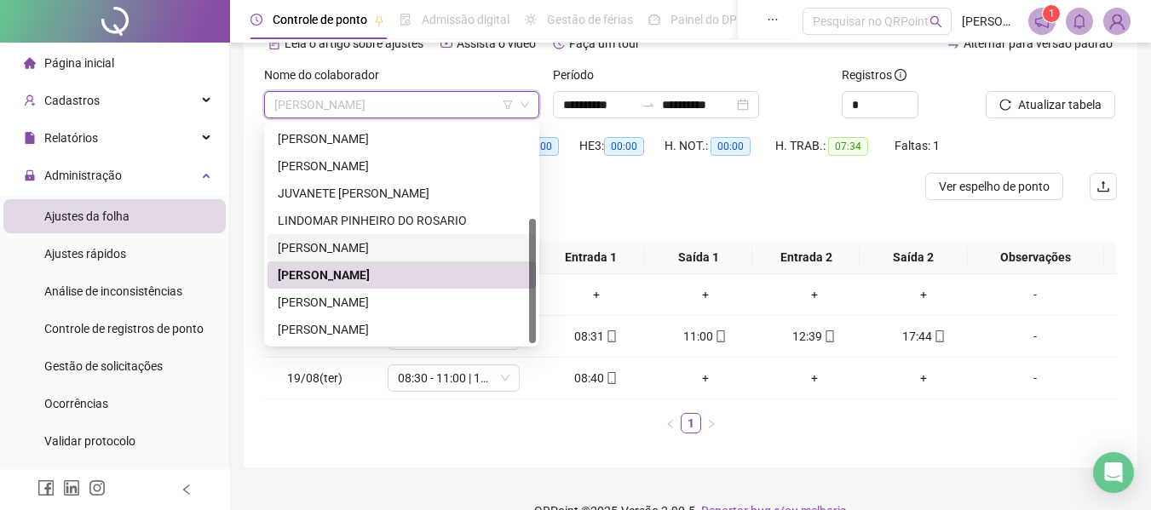
click at [383, 248] on div "[PERSON_NAME]" at bounding box center [402, 248] width 248 height 19
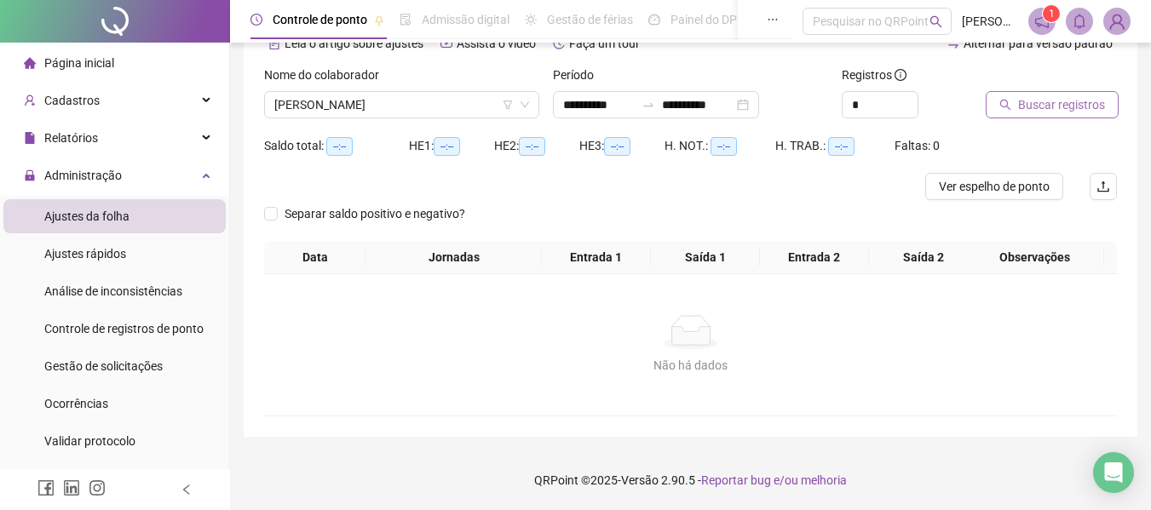
click at [1059, 100] on span "Buscar registros" at bounding box center [1061, 104] width 87 height 19
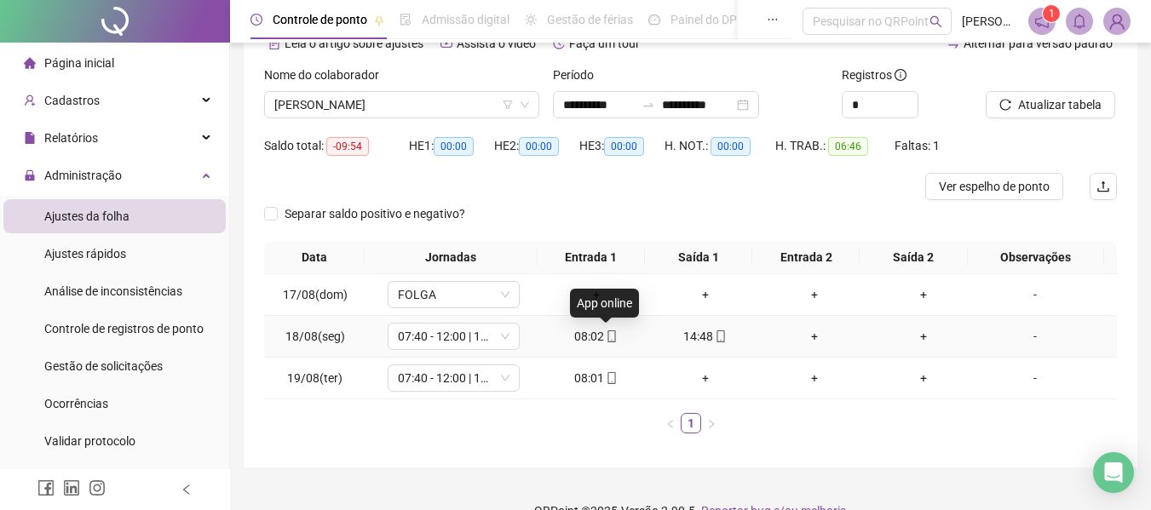
click at [610, 336] on icon "mobile" at bounding box center [612, 337] width 12 height 12
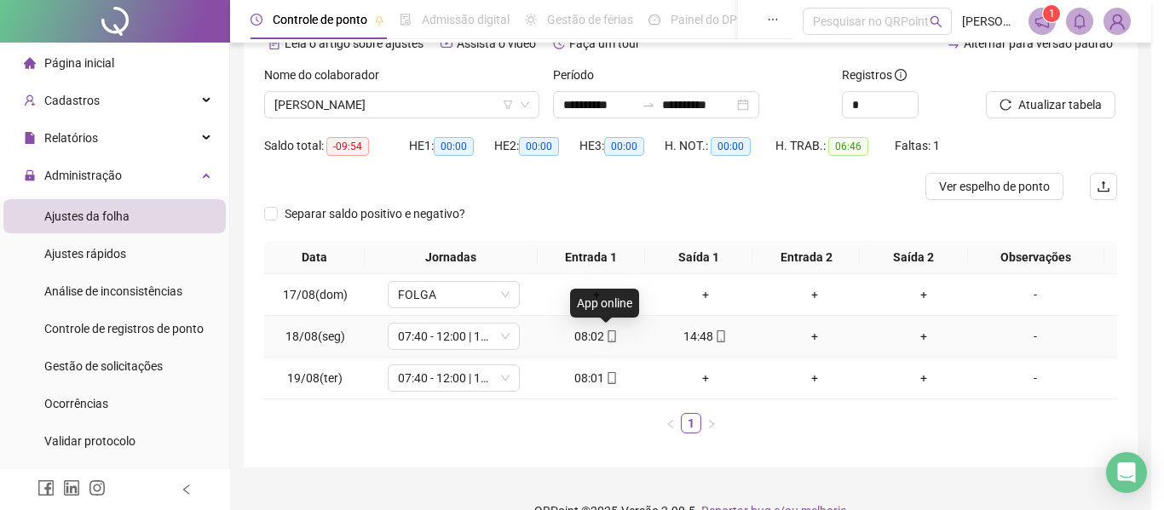
type input "**********"
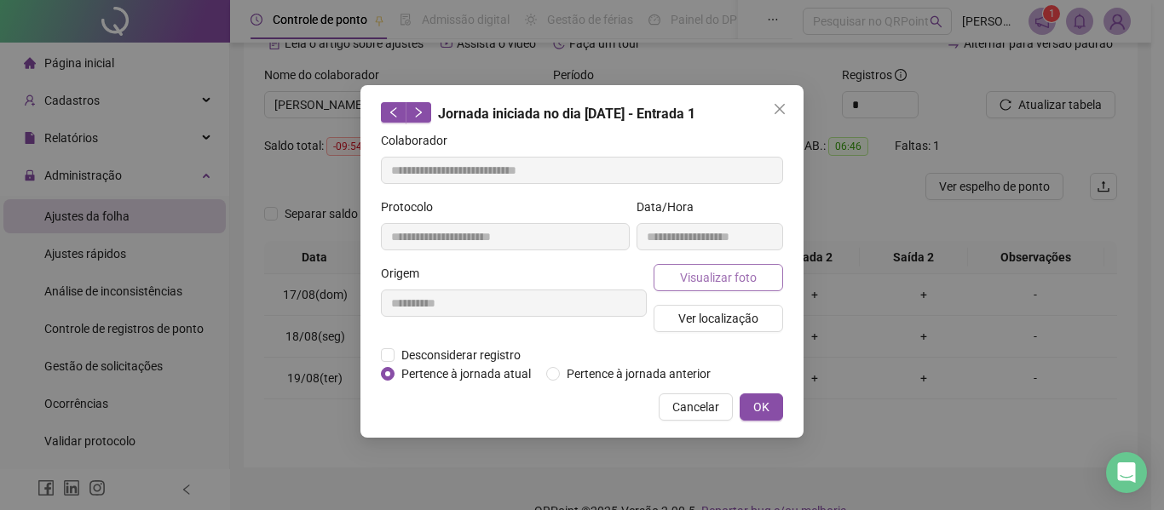
click at [709, 282] on span "Visualizar foto" at bounding box center [718, 277] width 77 height 19
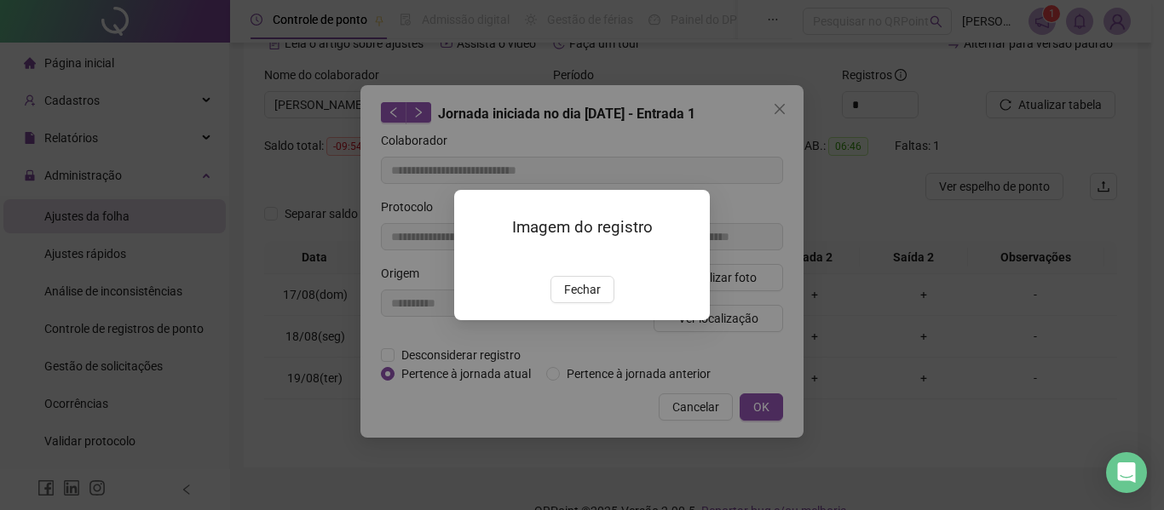
click at [589, 303] on button "Fechar" at bounding box center [582, 289] width 64 height 27
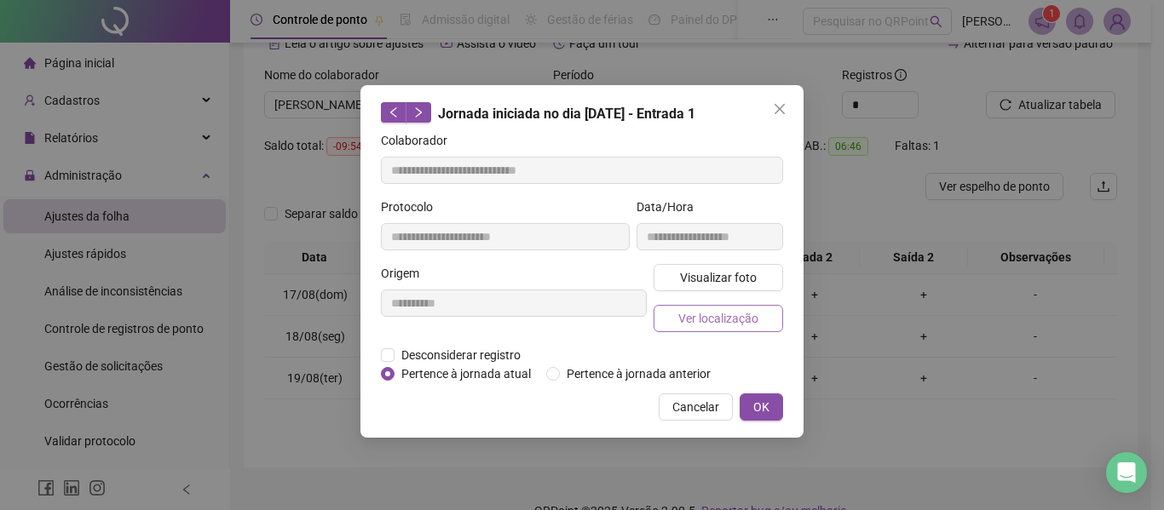
click at [733, 330] on div "Visualizar foto Ver localização" at bounding box center [718, 305] width 136 height 82
click at [737, 314] on span "Ver localização" at bounding box center [718, 318] width 80 height 19
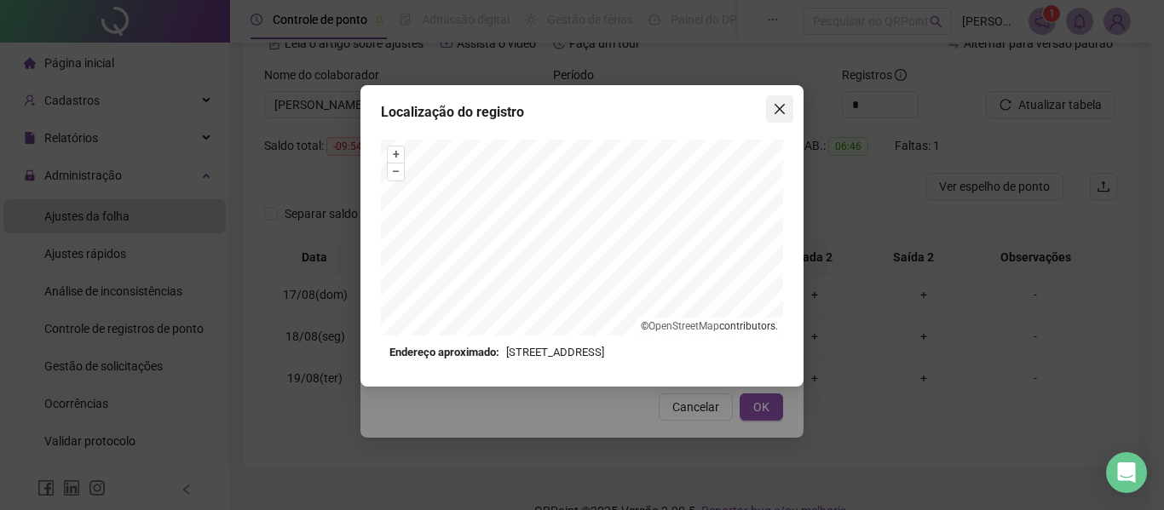
click at [783, 116] on button "Close" at bounding box center [779, 108] width 27 height 27
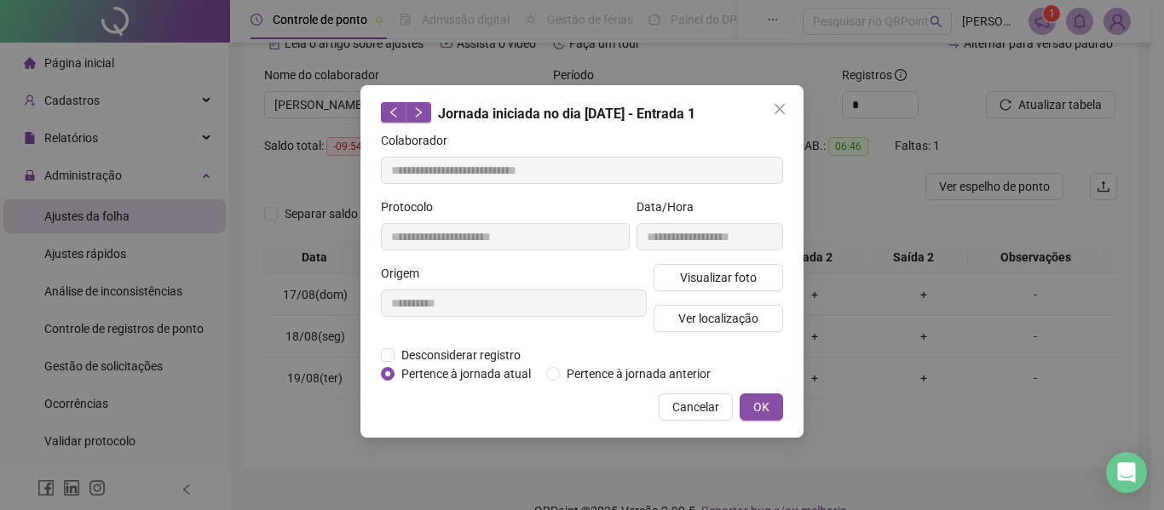
click at [781, 116] on button "Close" at bounding box center [779, 108] width 27 height 27
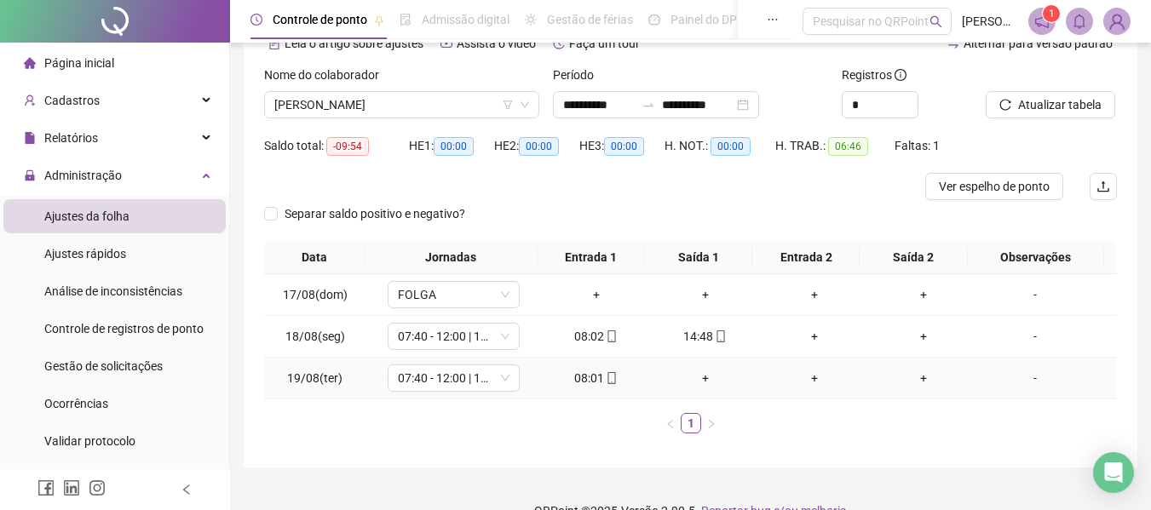
click at [606, 376] on icon "mobile" at bounding box center [612, 378] width 12 height 12
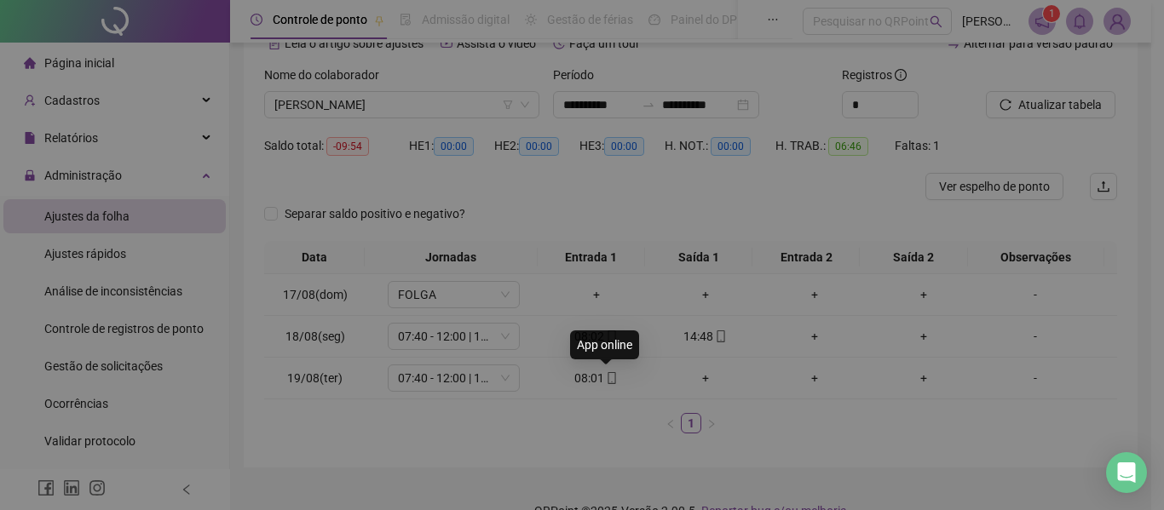
type input "**********"
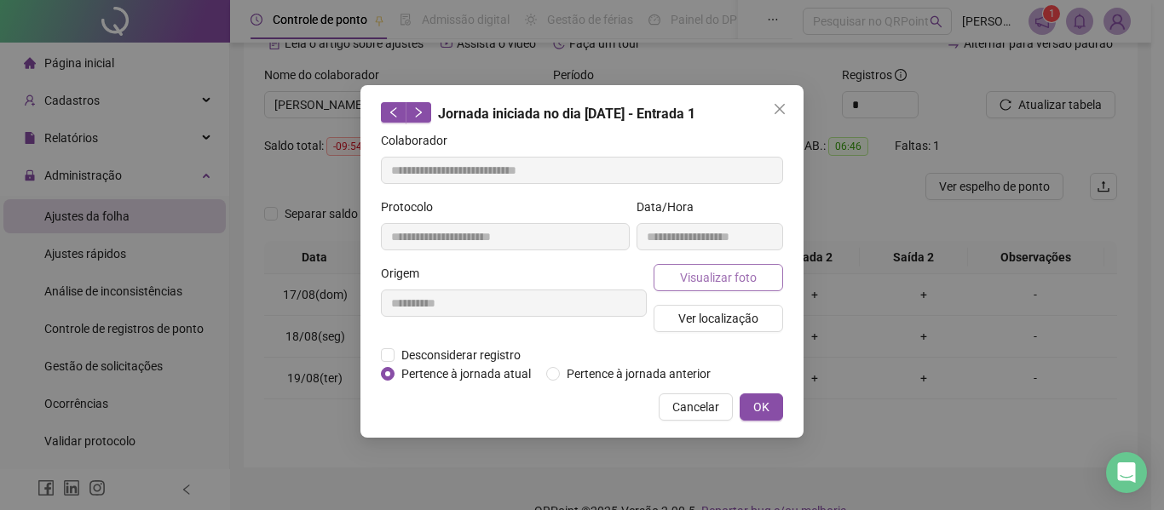
click at [721, 270] on span "Visualizar foto" at bounding box center [718, 277] width 77 height 19
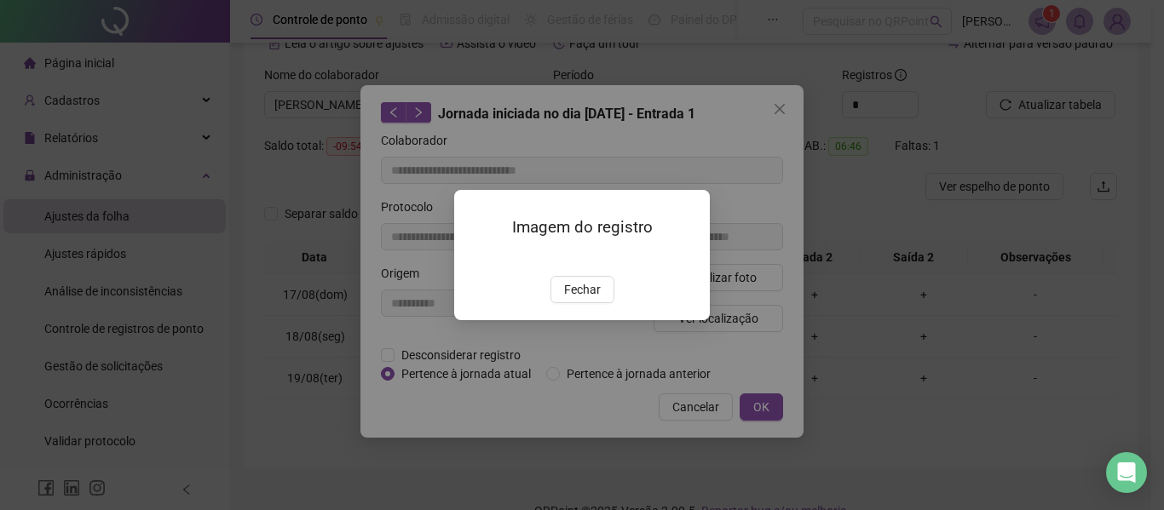
click at [586, 299] on span "Fechar" at bounding box center [582, 289] width 37 height 19
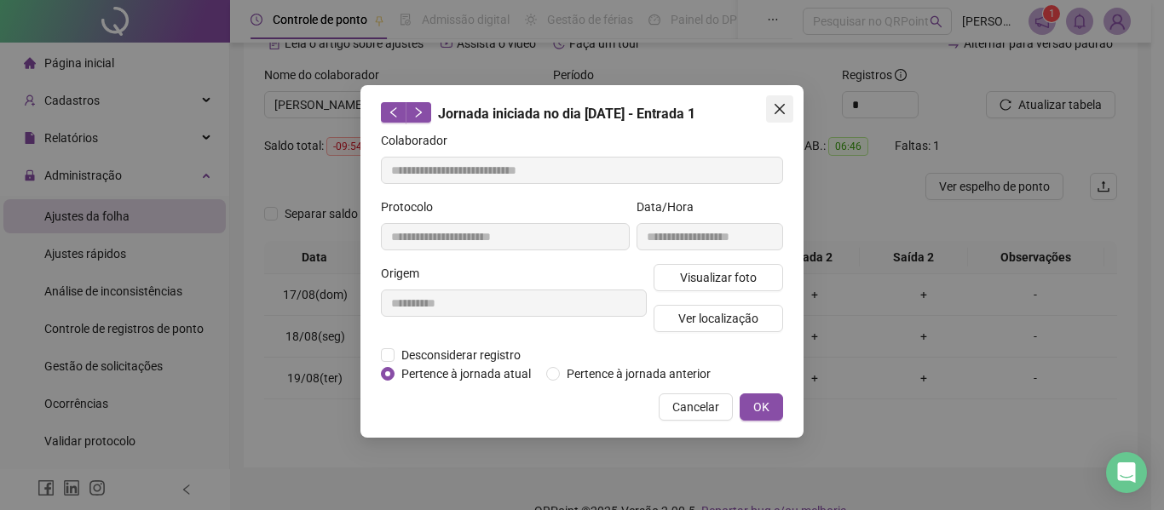
click at [776, 110] on icon "close" at bounding box center [780, 109] width 14 height 14
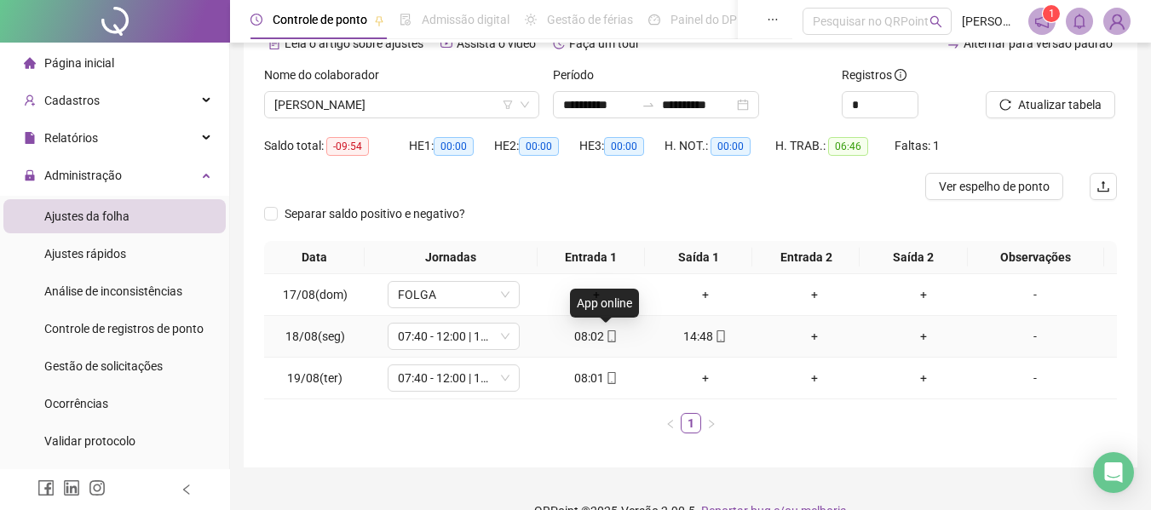
click at [608, 335] on icon "mobile" at bounding box center [612, 337] width 12 height 12
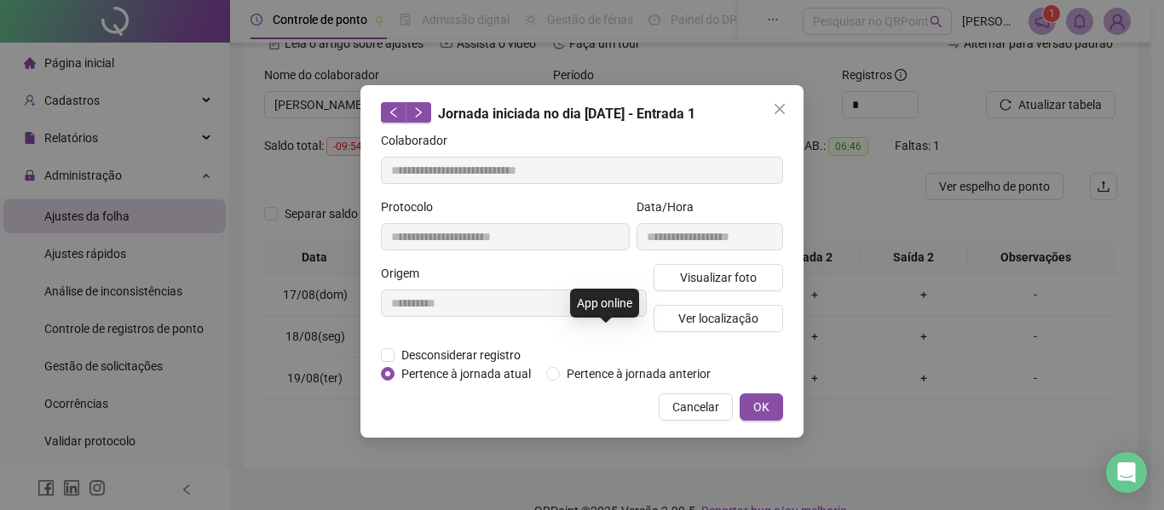
type input "**********"
click at [773, 101] on button "Close" at bounding box center [779, 108] width 27 height 27
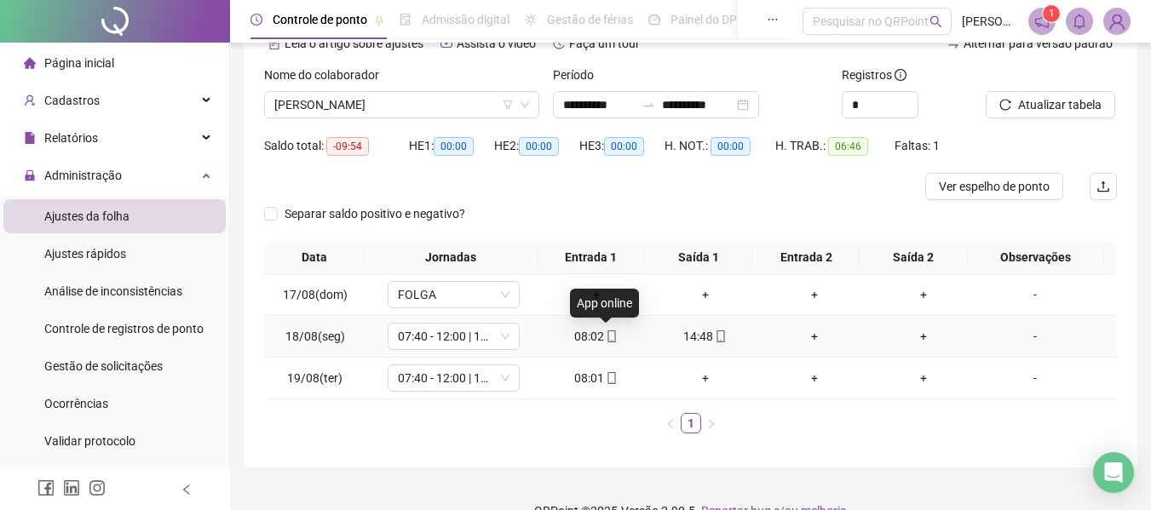
click at [606, 342] on icon "mobile" at bounding box center [612, 337] width 12 height 12
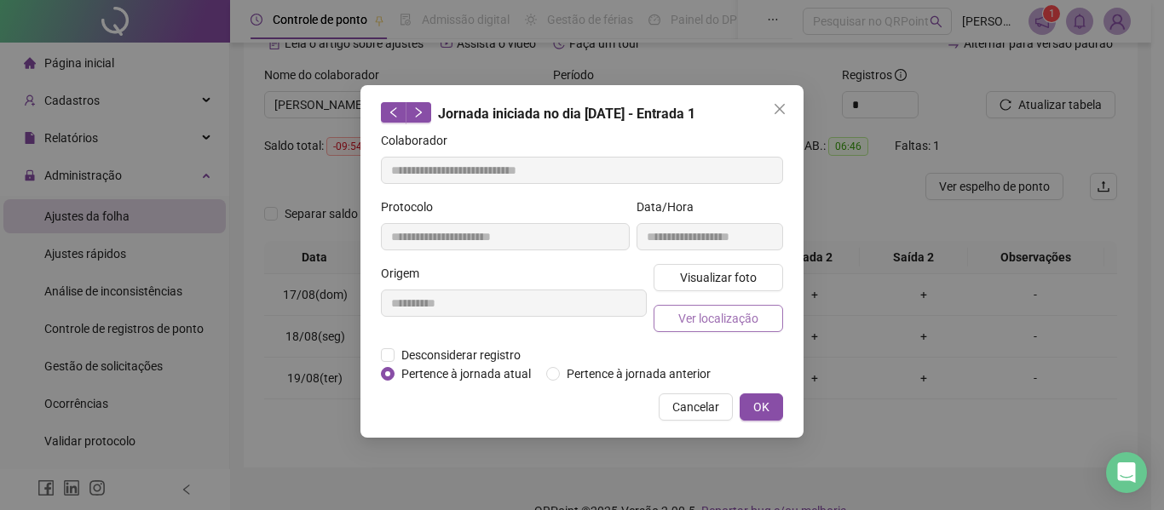
click at [710, 318] on span "Ver localização" at bounding box center [718, 318] width 80 height 19
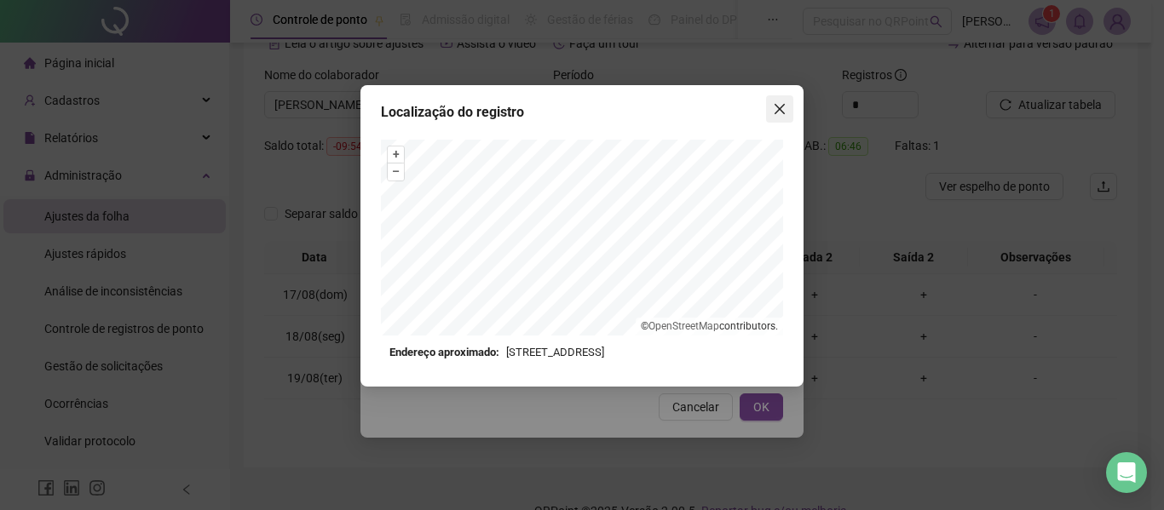
click at [771, 118] on button "Close" at bounding box center [779, 108] width 27 height 27
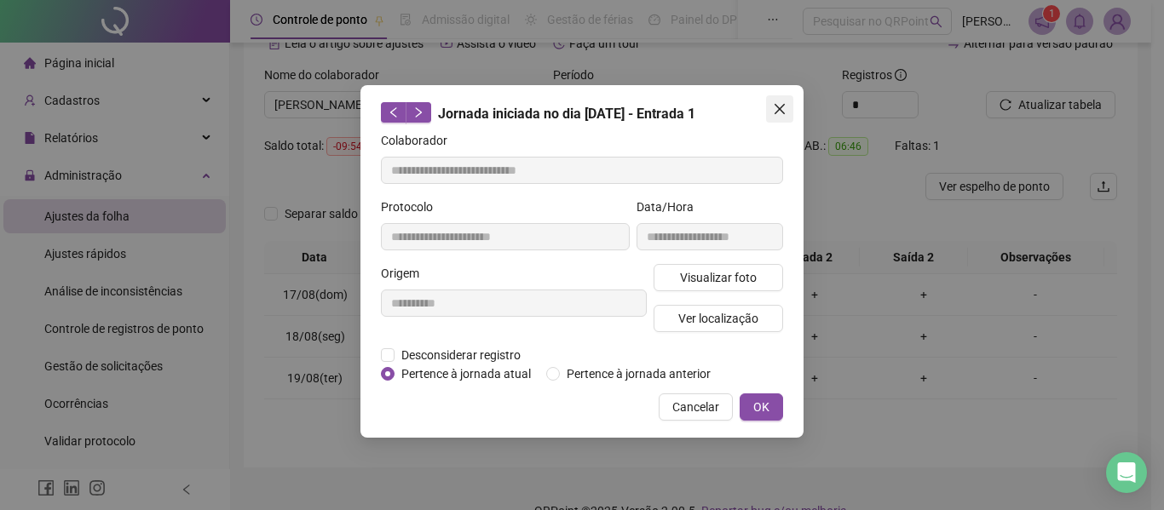
click at [785, 114] on icon "close" at bounding box center [780, 109] width 14 height 14
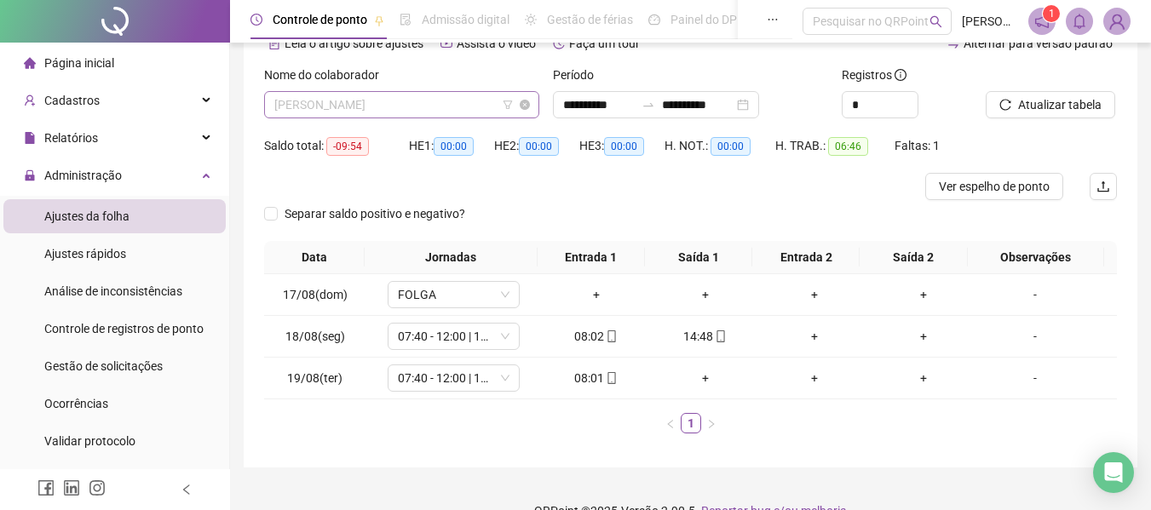
click at [465, 105] on span "[PERSON_NAME]" at bounding box center [401, 105] width 255 height 26
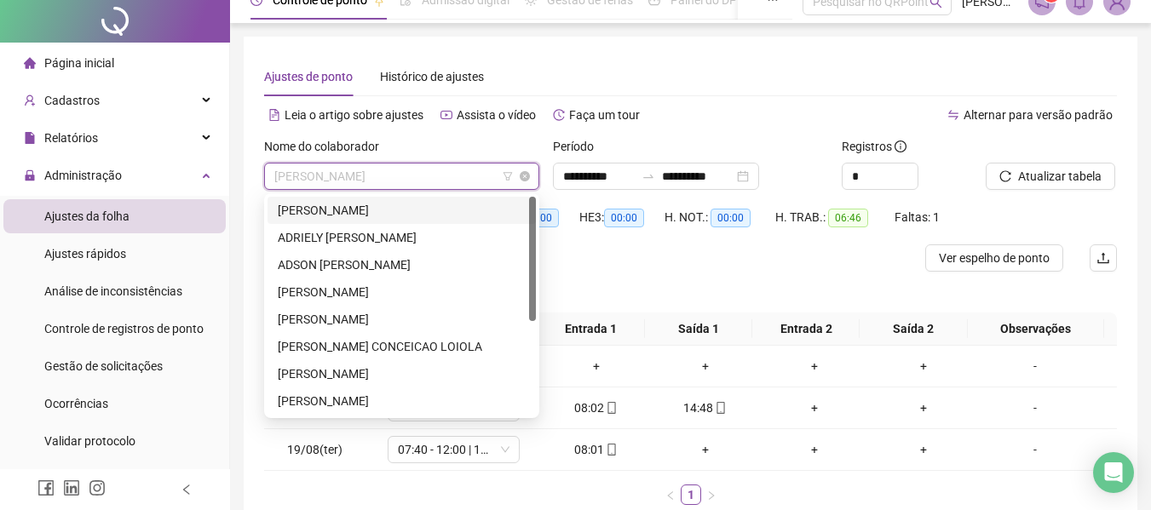
scroll to position [0, 0]
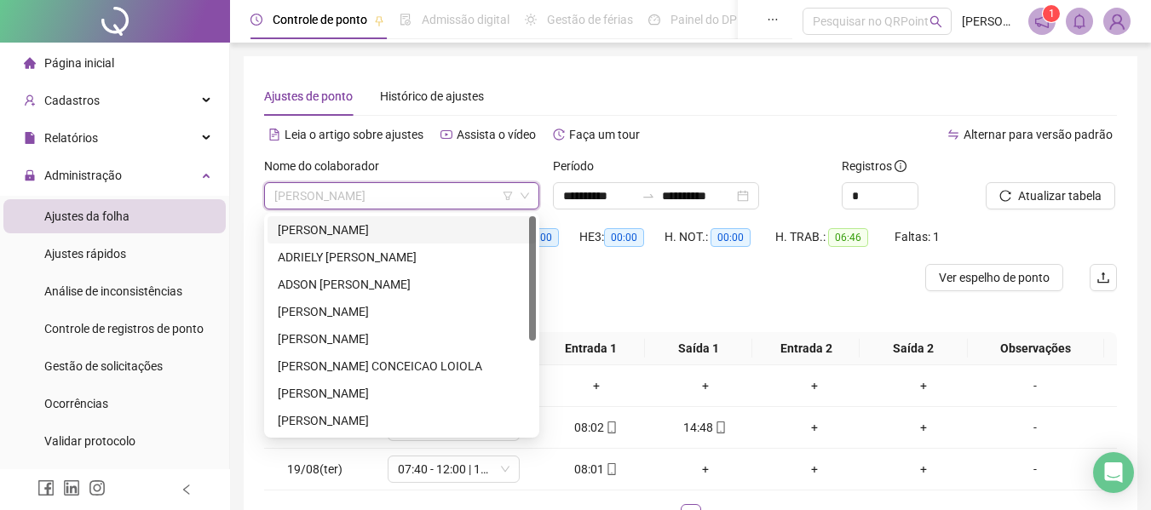
click at [373, 222] on div "[PERSON_NAME]" at bounding box center [402, 230] width 248 height 19
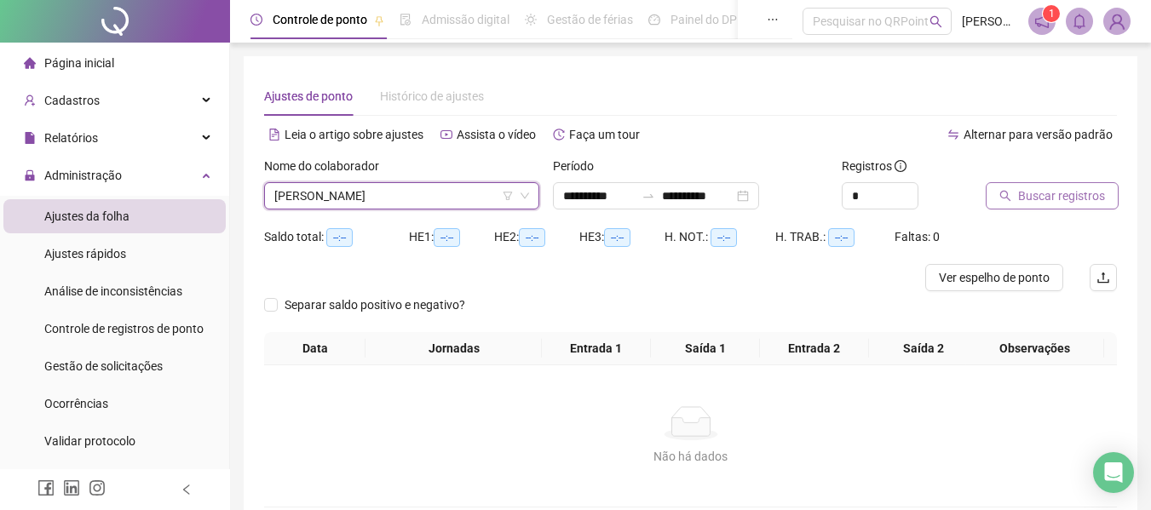
click at [1071, 194] on span "Buscar registros" at bounding box center [1061, 196] width 87 height 19
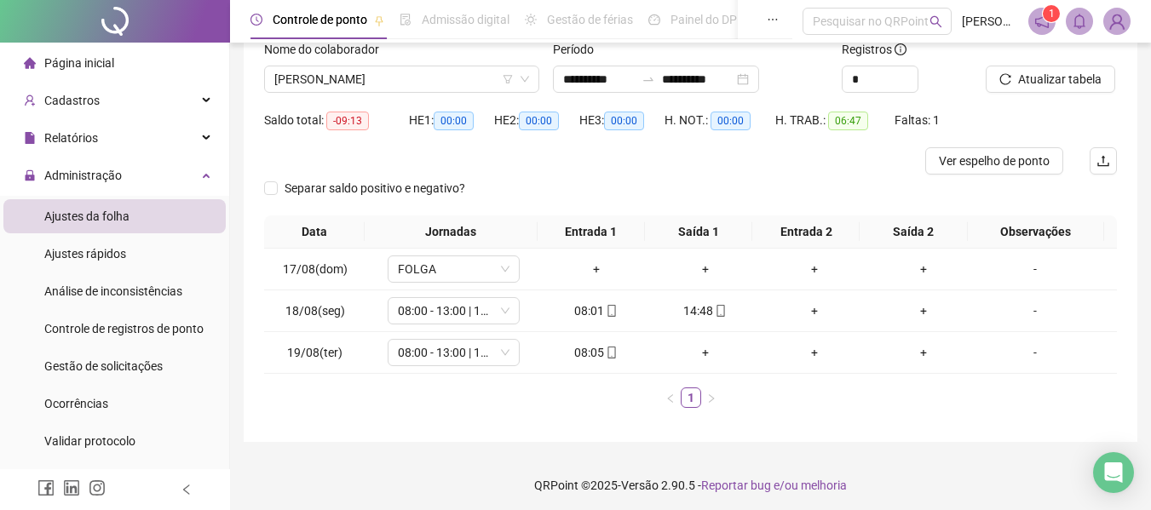
scroll to position [122, 0]
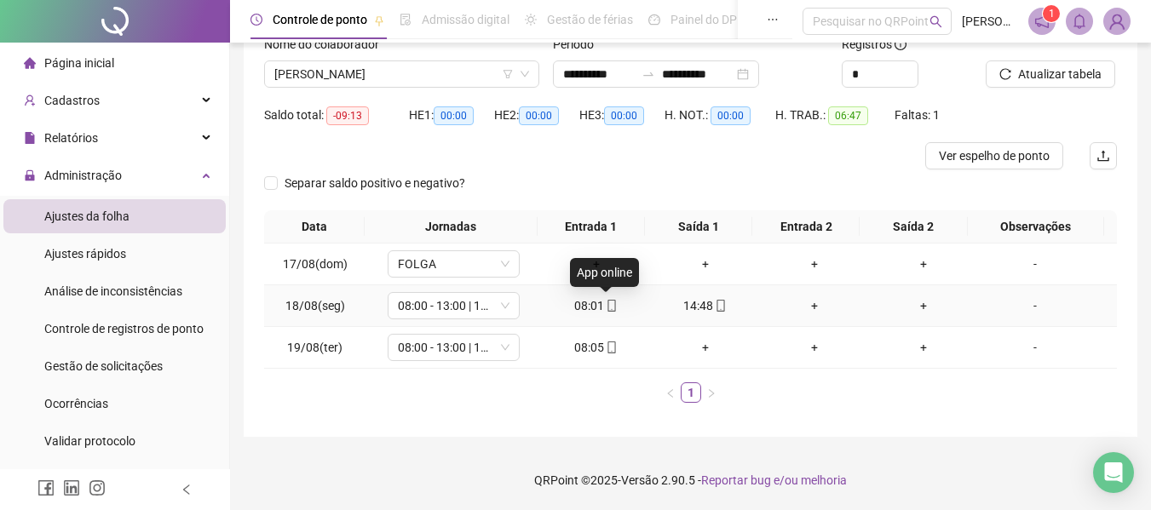
click at [606, 305] on icon "mobile" at bounding box center [612, 306] width 12 height 12
type input "**********"
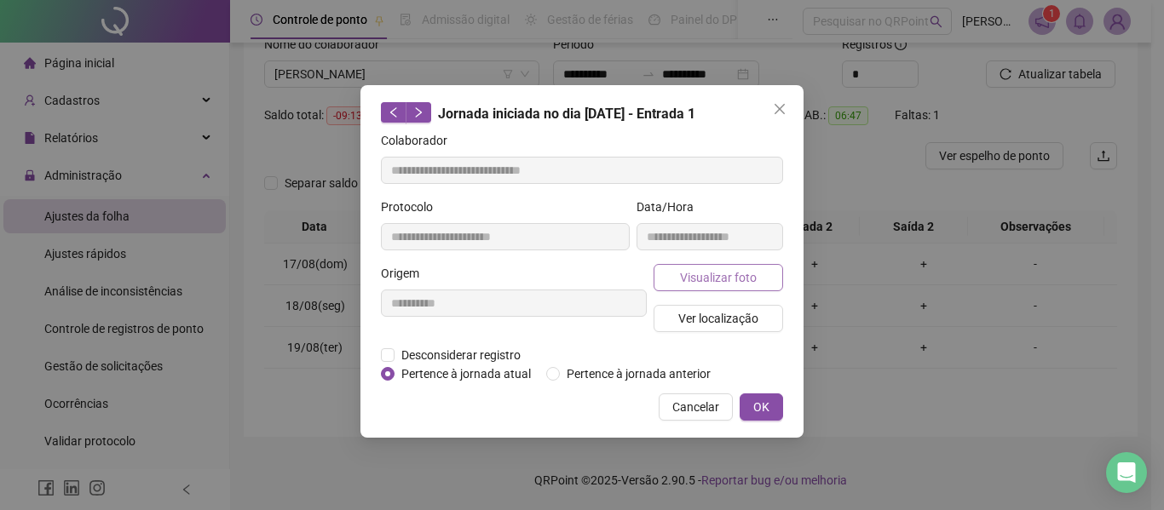
click at [675, 285] on button "Visualizar foto" at bounding box center [717, 277] width 129 height 27
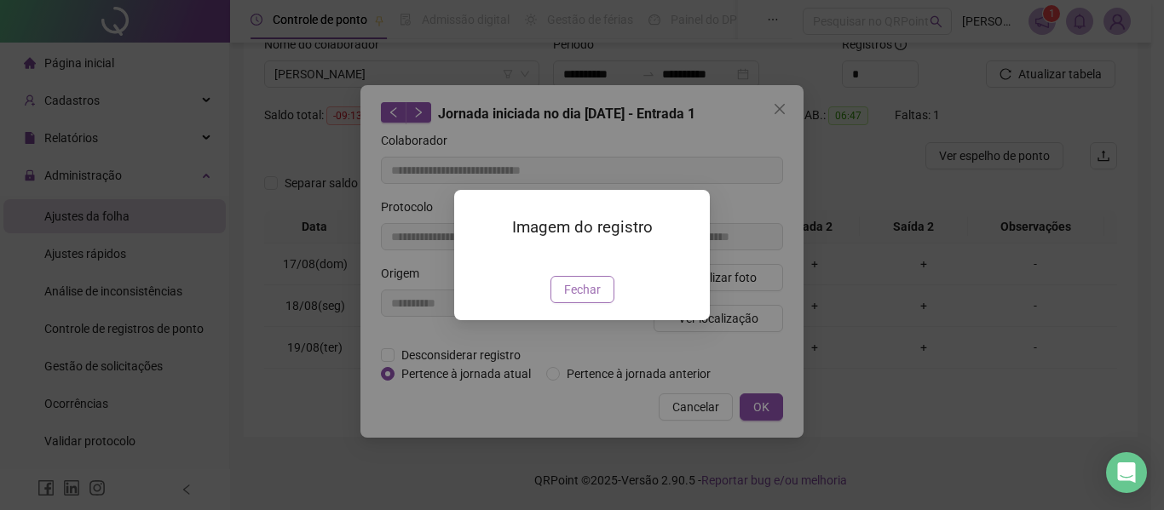
click at [557, 303] on button "Fechar" at bounding box center [582, 289] width 64 height 27
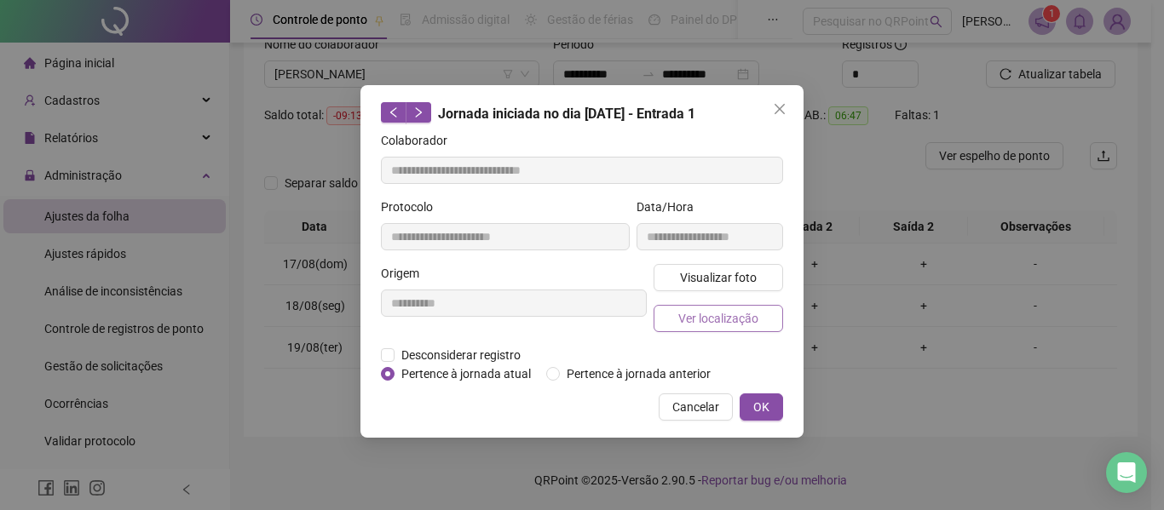
click at [750, 311] on span "Ver localização" at bounding box center [718, 318] width 80 height 19
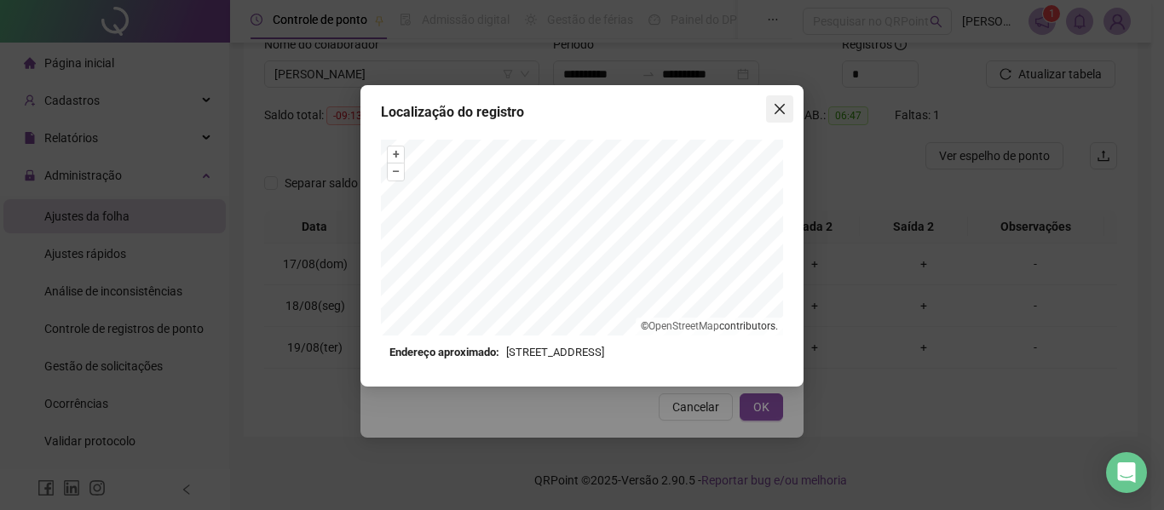
click at [781, 112] on icon "close" at bounding box center [780, 109] width 14 height 14
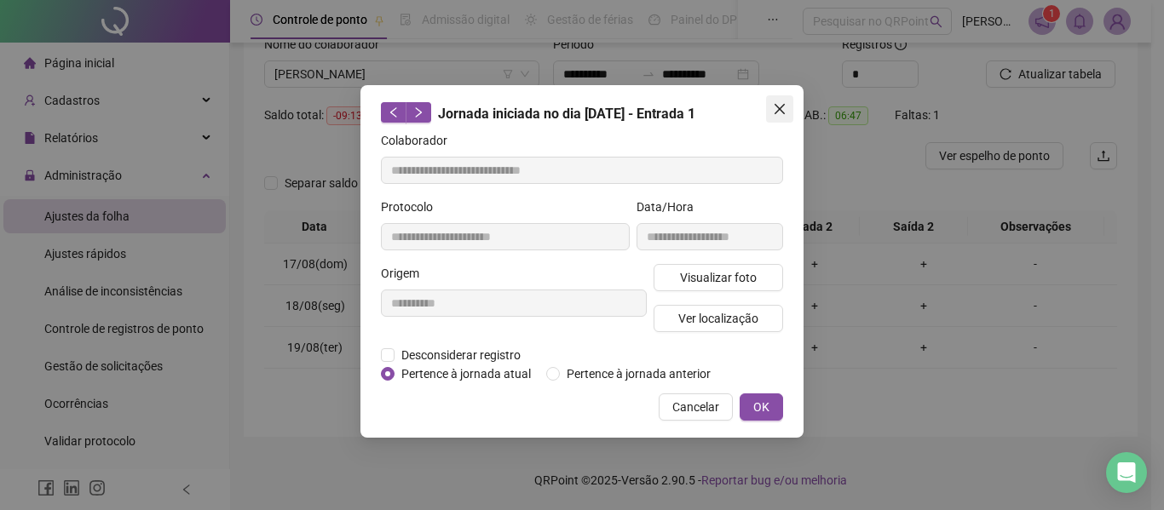
click at [785, 109] on icon "close" at bounding box center [780, 109] width 14 height 14
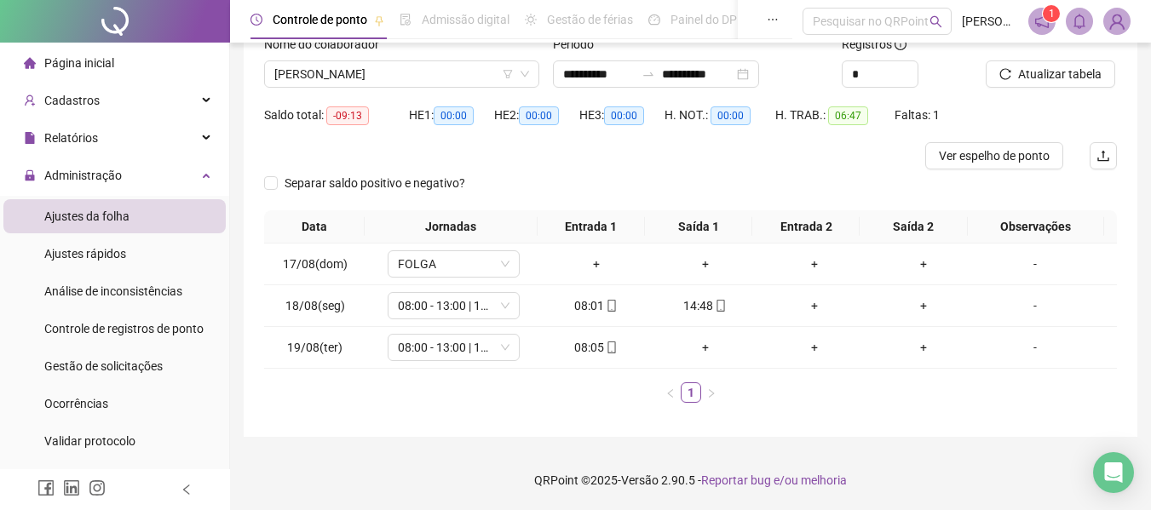
drag, startPoint x: 674, startPoint y: 172, endPoint x: 572, endPoint y: 188, distance: 102.6
click at [572, 188] on div "Separar saldo positivo e negativo?" at bounding box center [690, 190] width 853 height 41
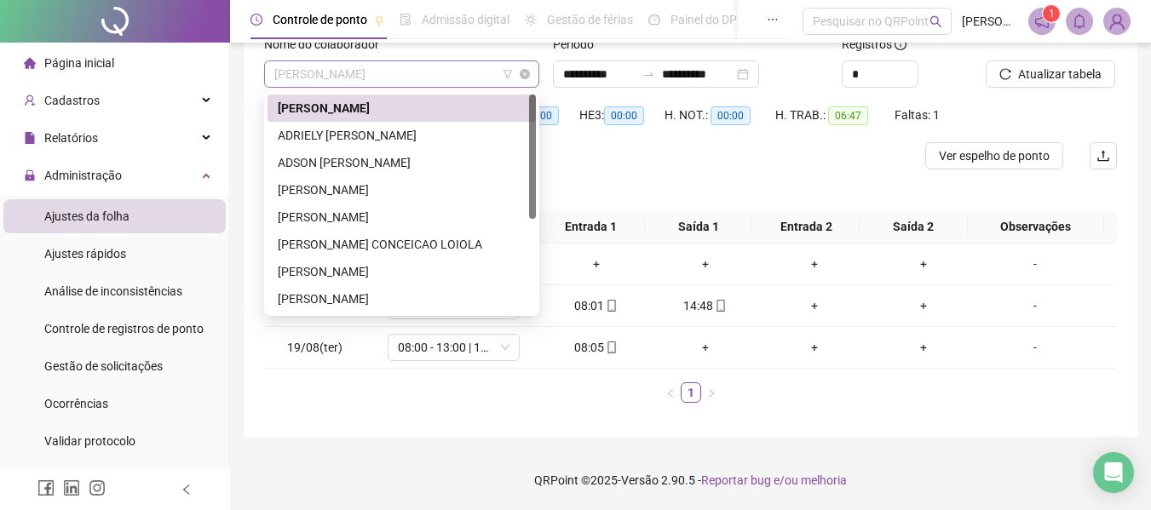
click at [424, 72] on span "[PERSON_NAME]" at bounding box center [401, 74] width 255 height 26
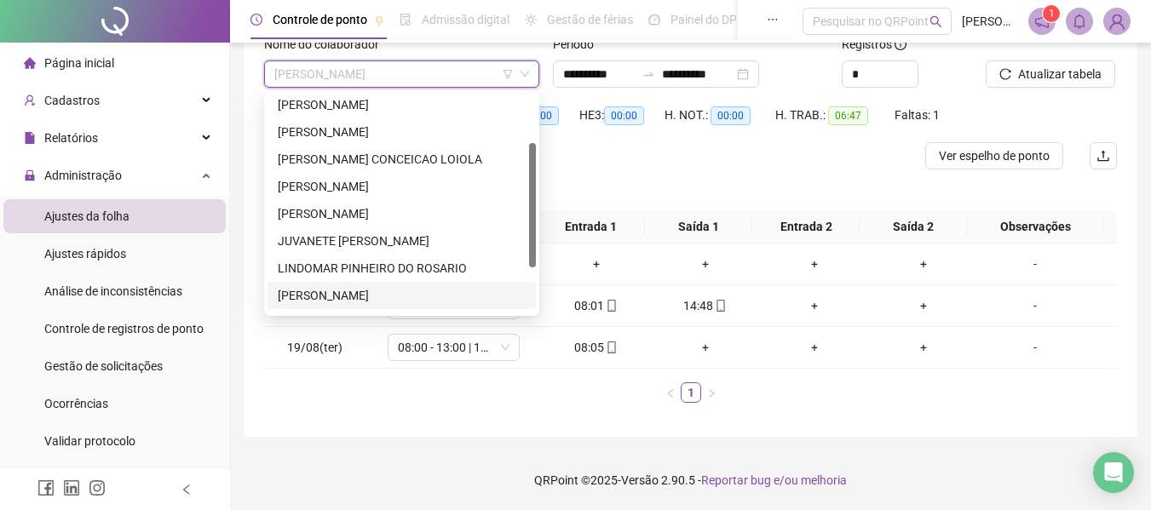
click at [358, 295] on div "[PERSON_NAME]" at bounding box center [402, 295] width 248 height 19
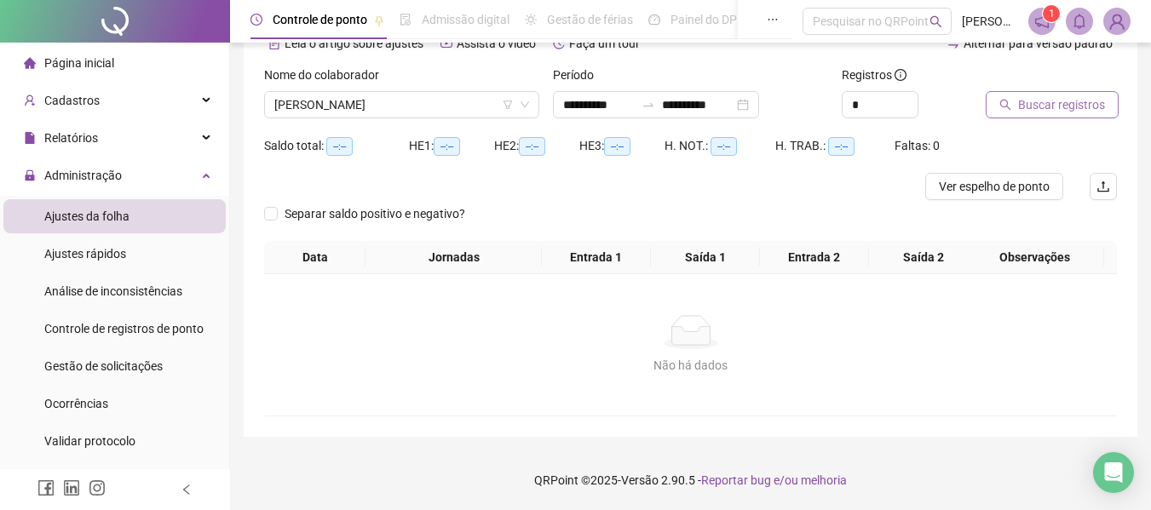
click at [1062, 102] on span "Buscar registros" at bounding box center [1061, 104] width 87 height 19
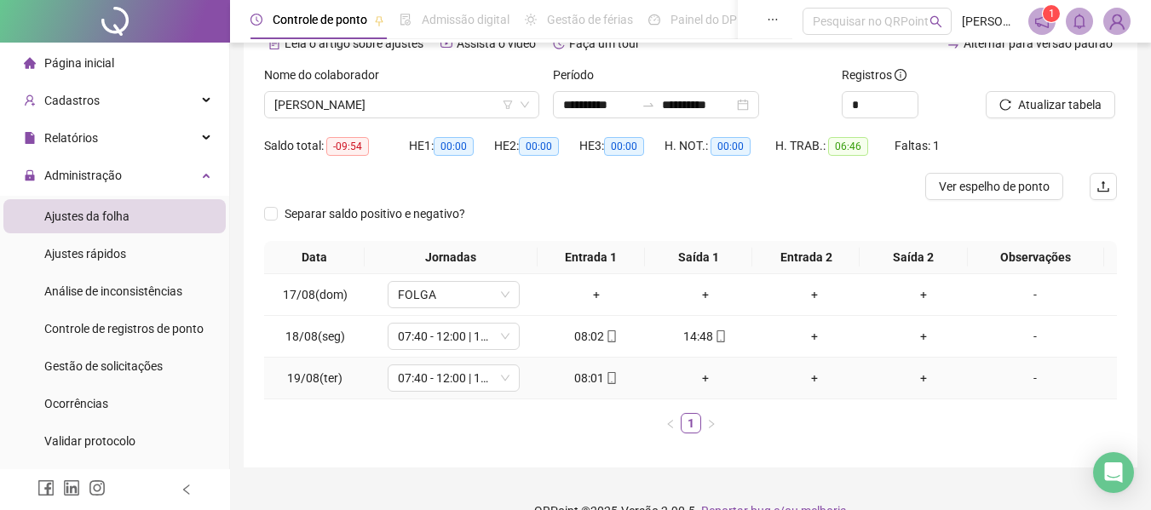
click at [611, 383] on icon "mobile" at bounding box center [612, 378] width 12 height 12
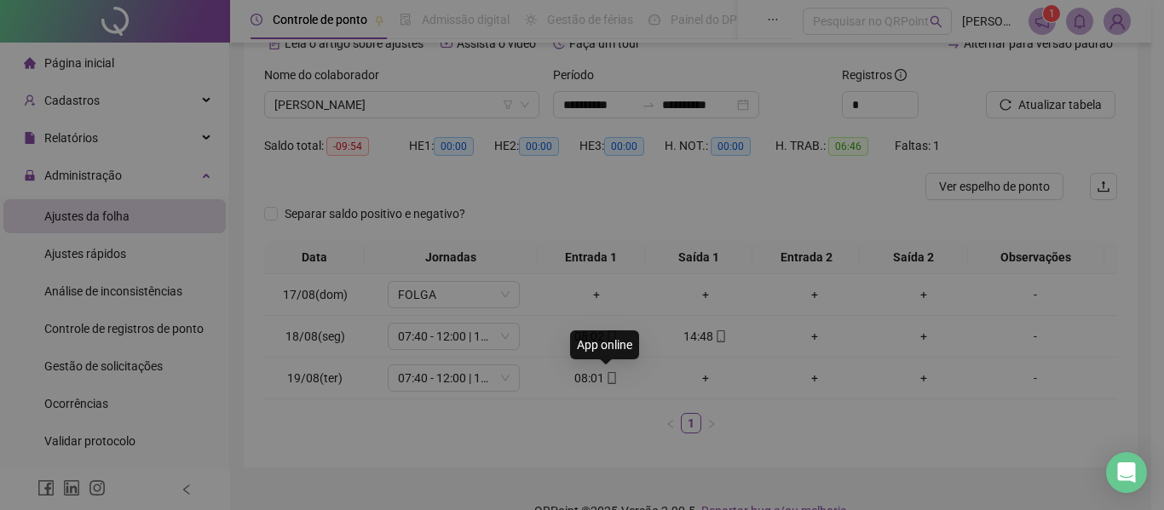
type input "**********"
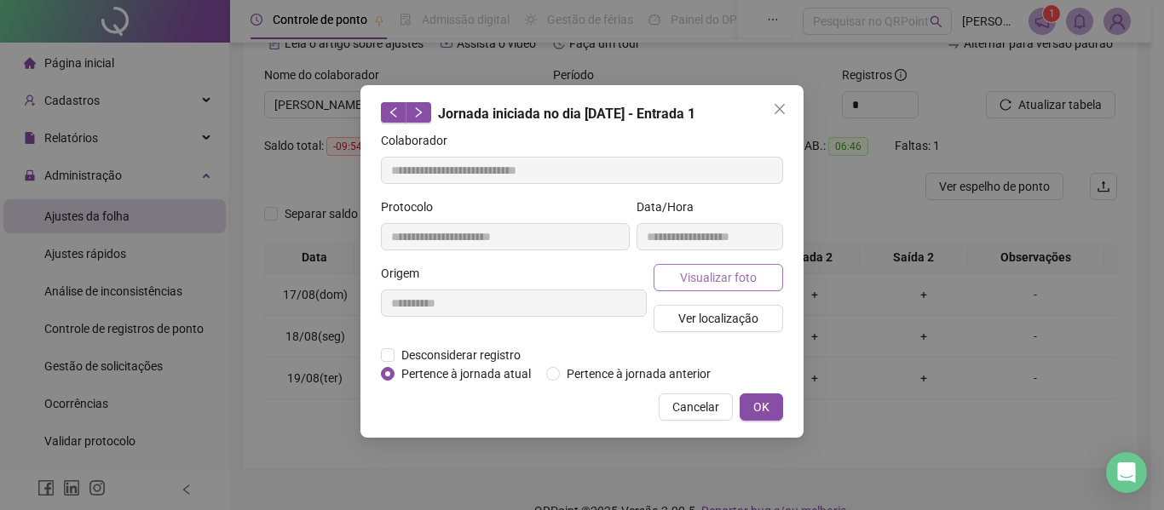
click at [658, 268] on button "Visualizar foto" at bounding box center [717, 277] width 129 height 27
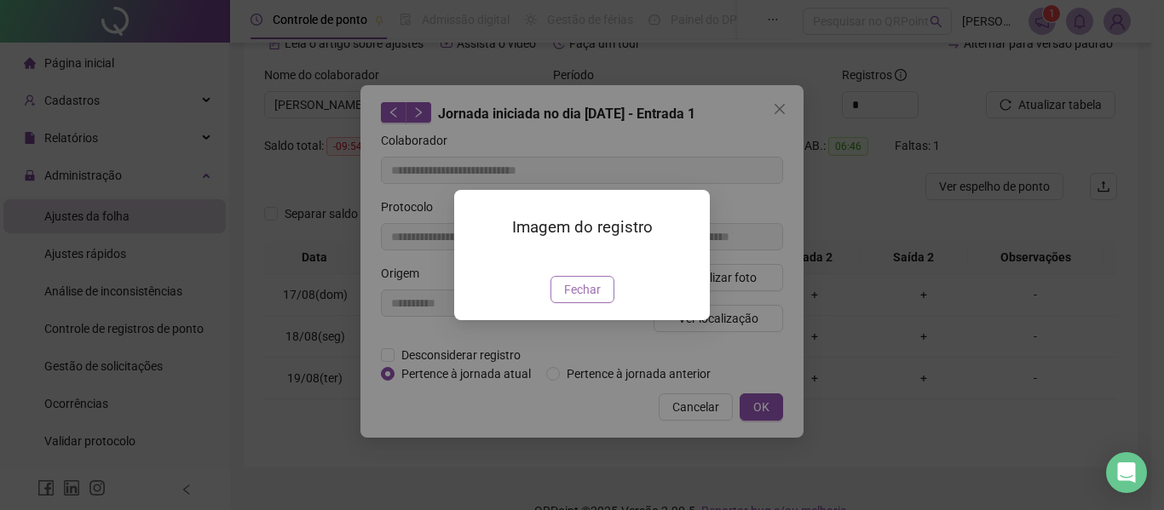
click at [588, 292] on div "Imagem do registro Fechar" at bounding box center [582, 255] width 256 height 130
click at [596, 299] on span "Fechar" at bounding box center [582, 289] width 37 height 19
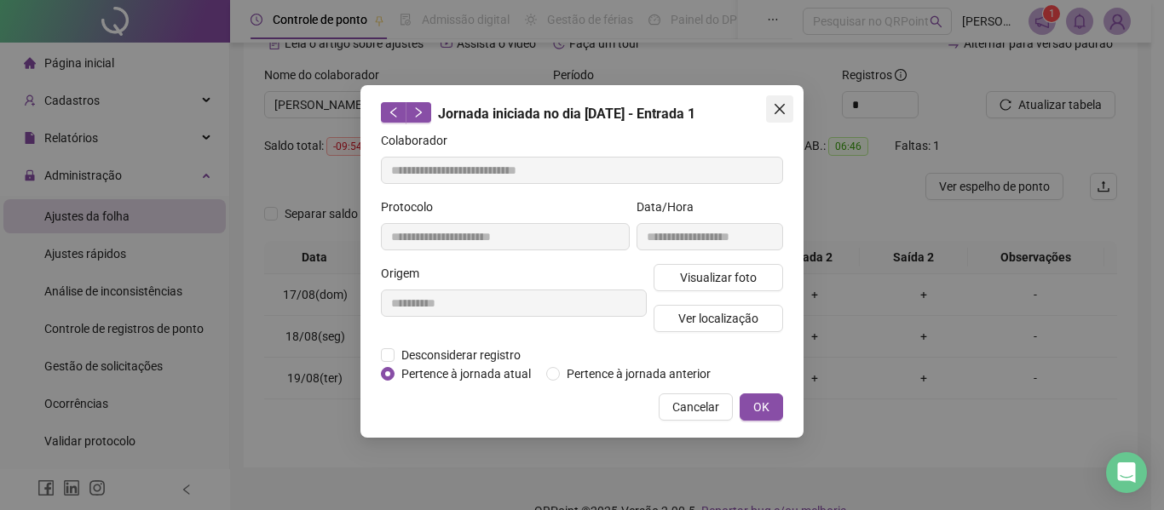
click at [780, 112] on icon "close" at bounding box center [780, 109] width 14 height 14
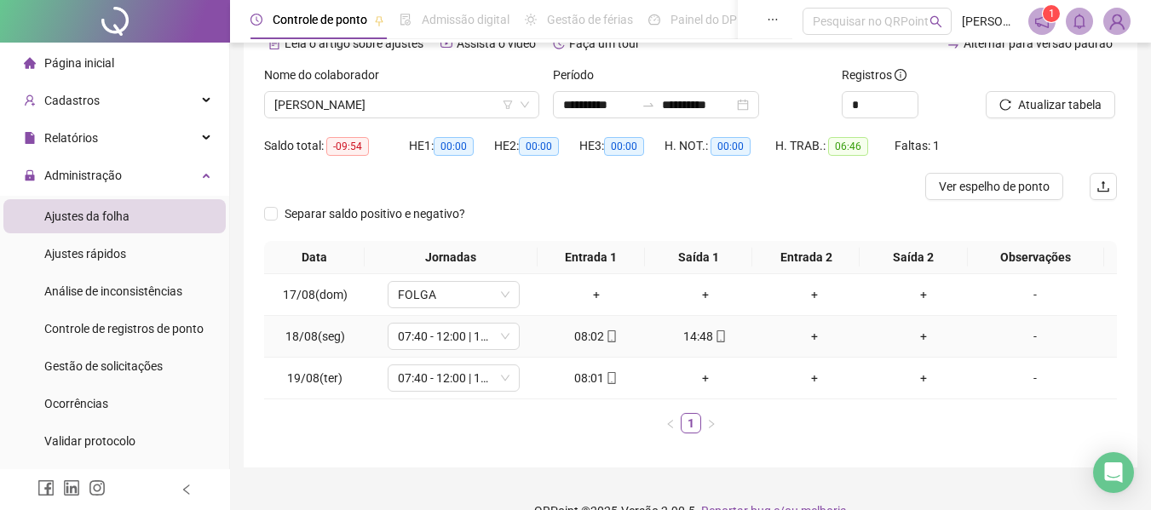
click at [614, 338] on div "08:02" at bounding box center [596, 336] width 95 height 19
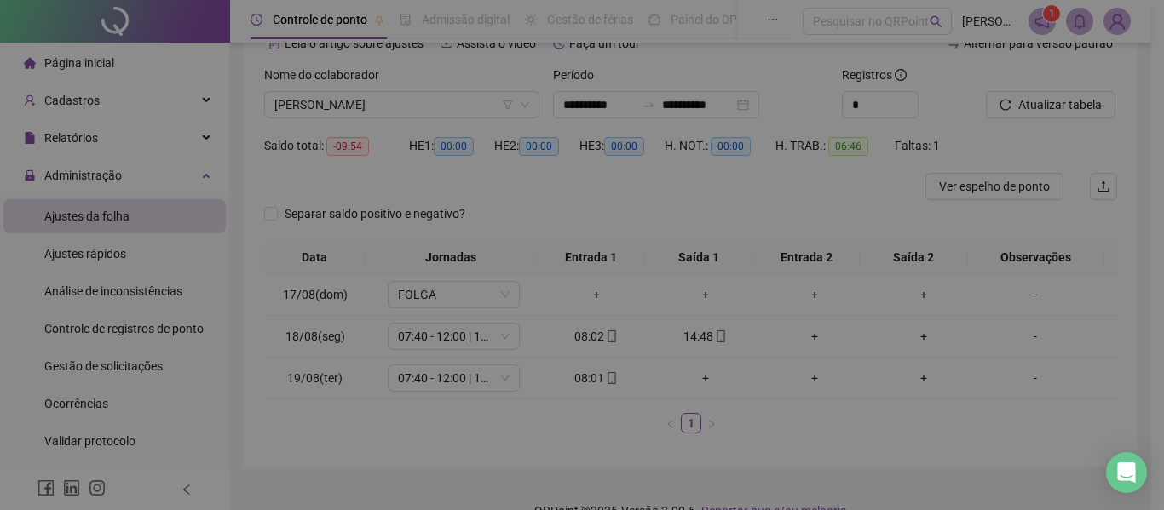
type input "**********"
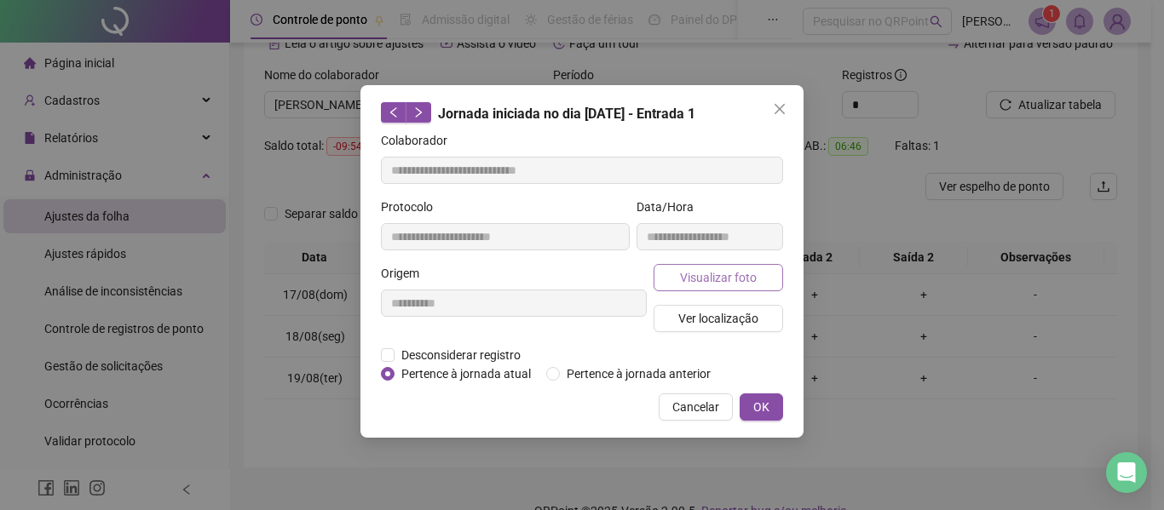
click at [655, 278] on div "Visualizar foto Ver localização" at bounding box center [718, 305] width 136 height 82
click at [675, 284] on button "Visualizar foto" at bounding box center [717, 277] width 129 height 27
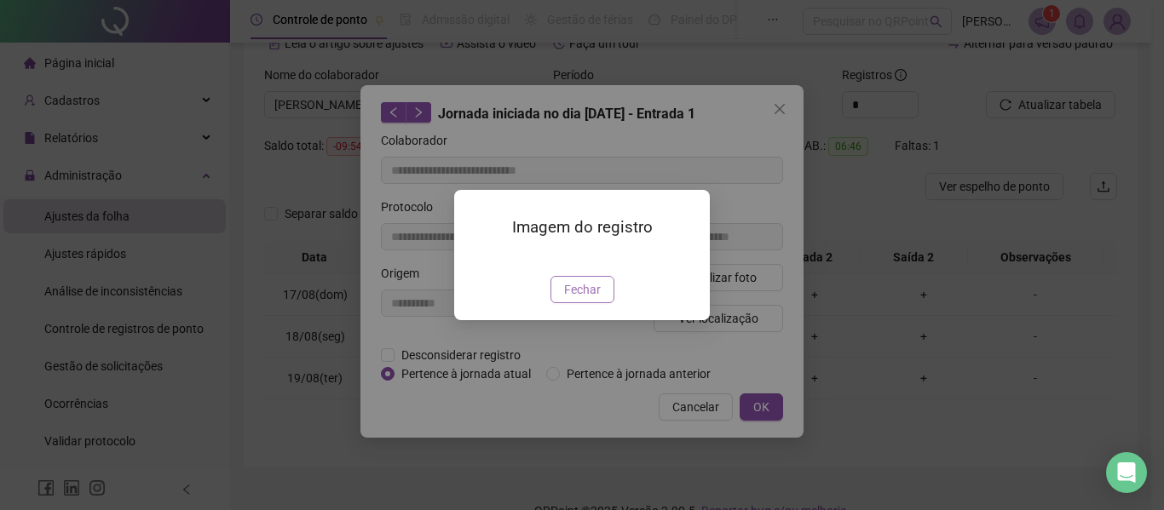
click at [583, 299] on span "Fechar" at bounding box center [582, 289] width 37 height 19
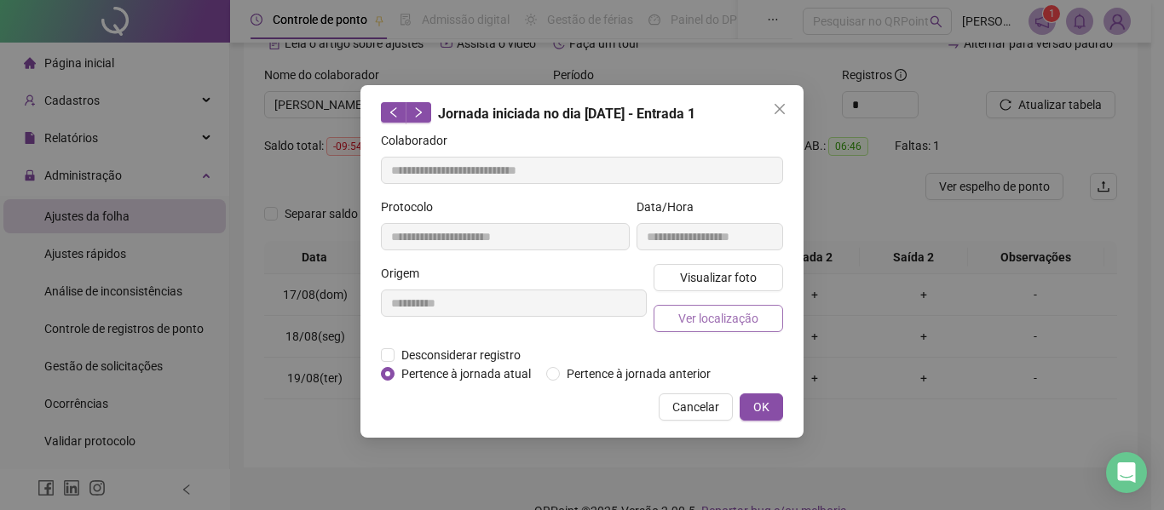
click at [750, 327] on button "Ver localização" at bounding box center [717, 318] width 129 height 27
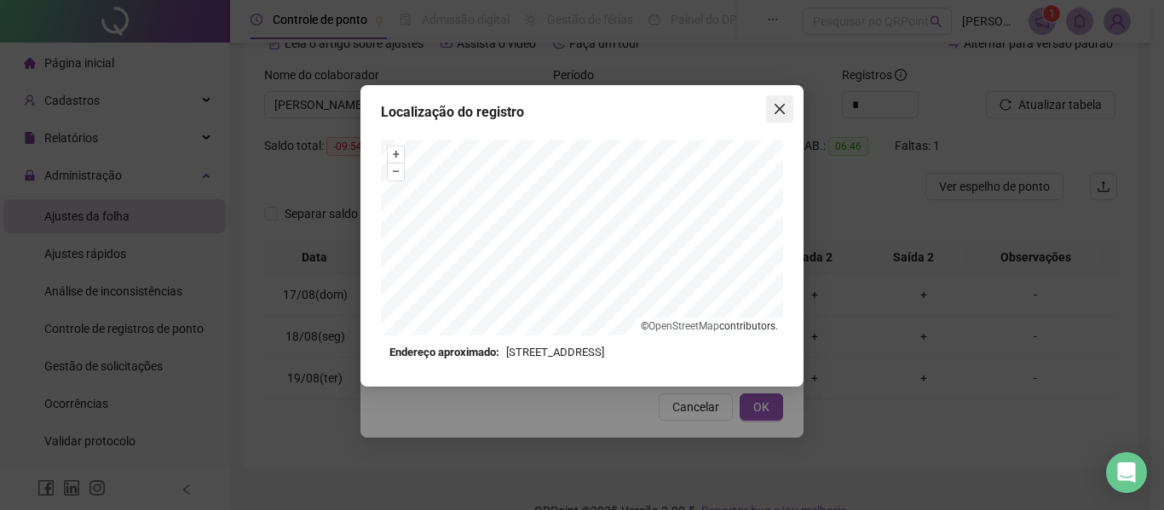
click at [782, 104] on icon "close" at bounding box center [780, 109] width 14 height 14
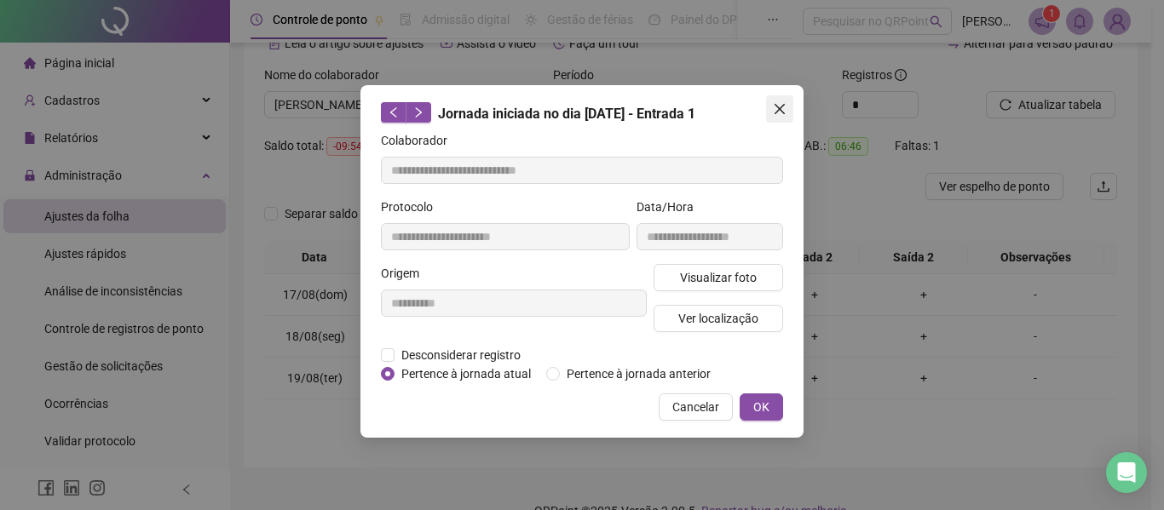
click at [776, 109] on icon "close" at bounding box center [780, 109] width 14 height 14
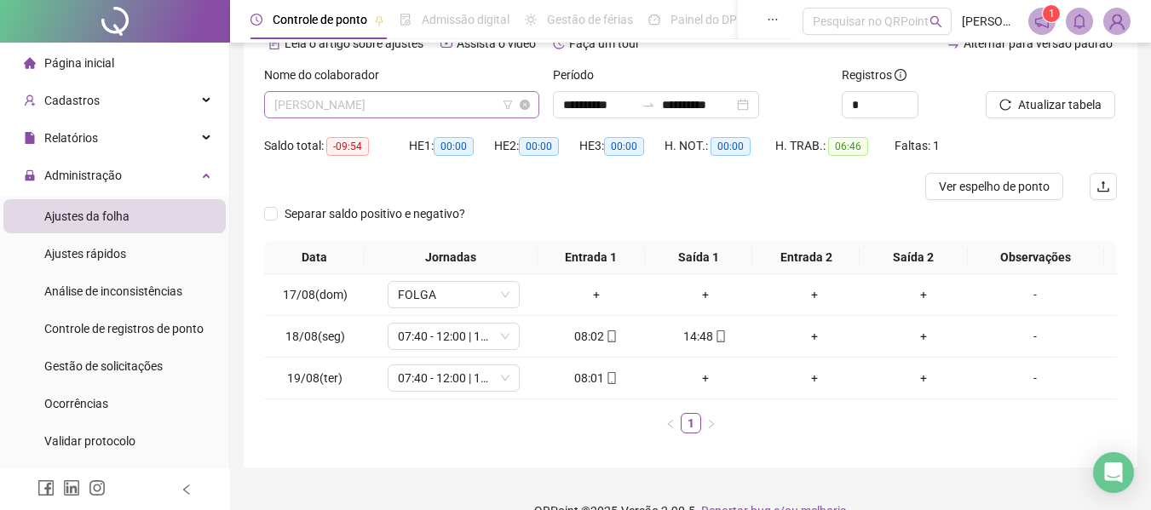
click at [396, 117] on span "[PERSON_NAME]" at bounding box center [401, 105] width 255 height 26
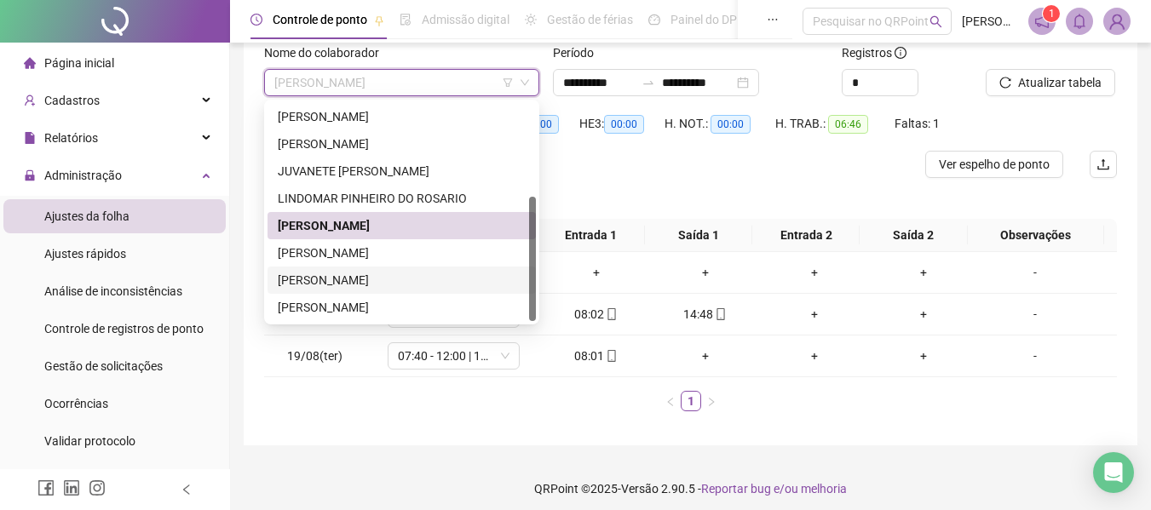
scroll to position [122, 0]
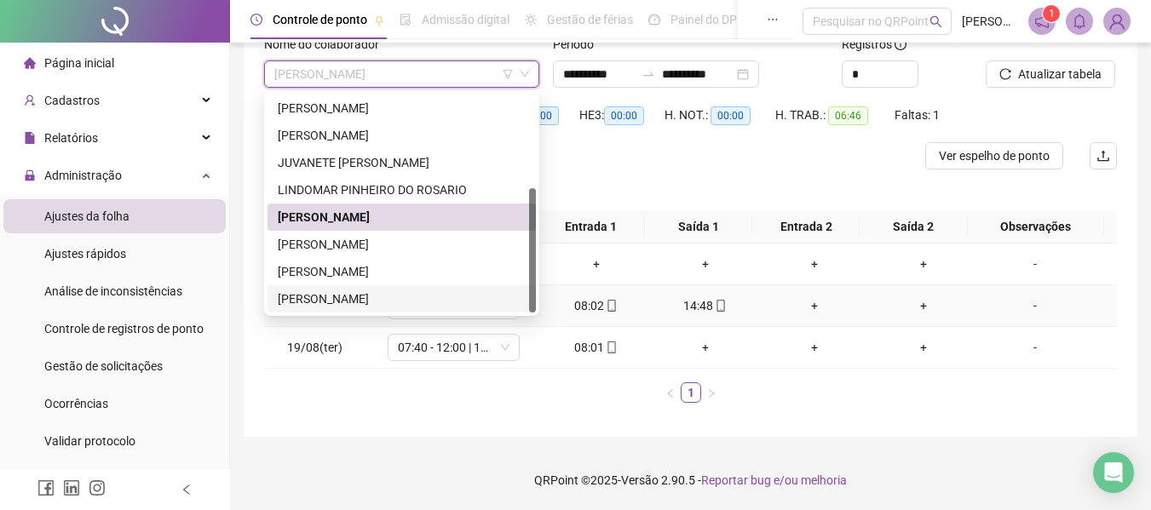
click at [616, 309] on div "08:02" at bounding box center [596, 305] width 95 height 19
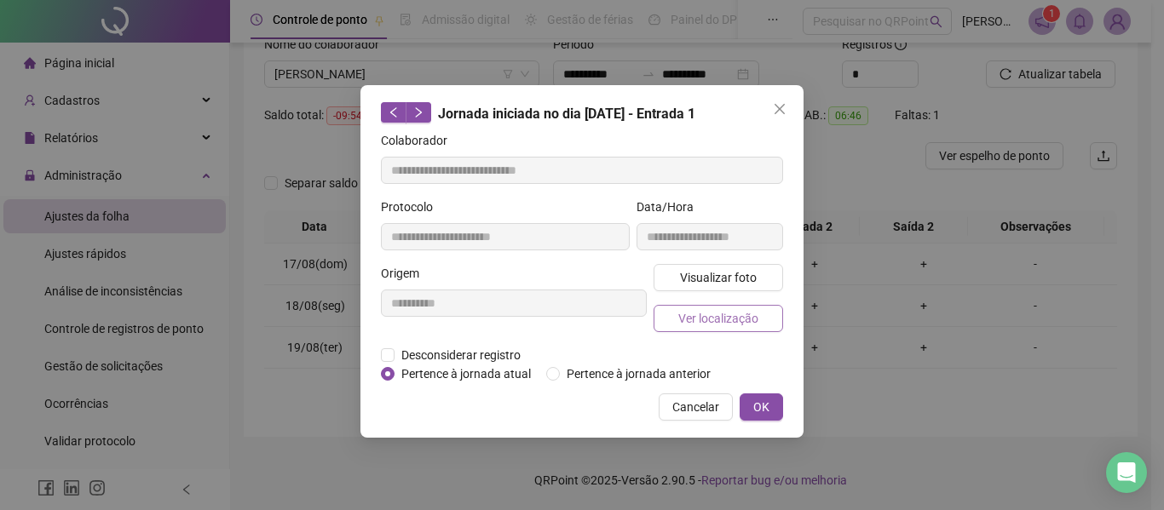
click at [680, 315] on span "Ver localização" at bounding box center [718, 318] width 80 height 19
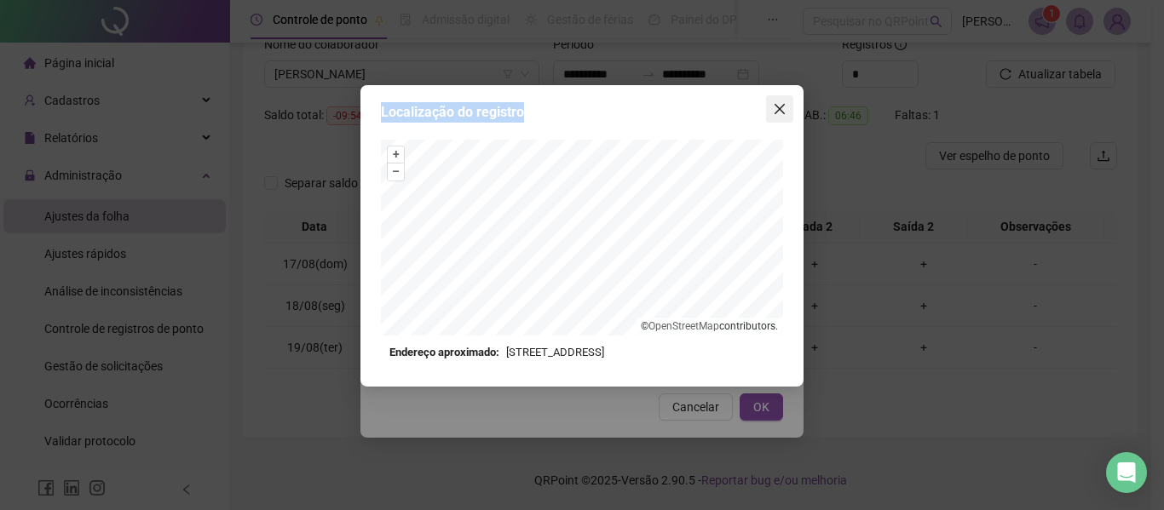
click at [767, 112] on div "Localização do registro + – ⇧ › © OpenStreetMap contributors. Endereço aproxima…" at bounding box center [581, 236] width 443 height 302
click at [775, 112] on icon "close" at bounding box center [780, 109] width 14 height 14
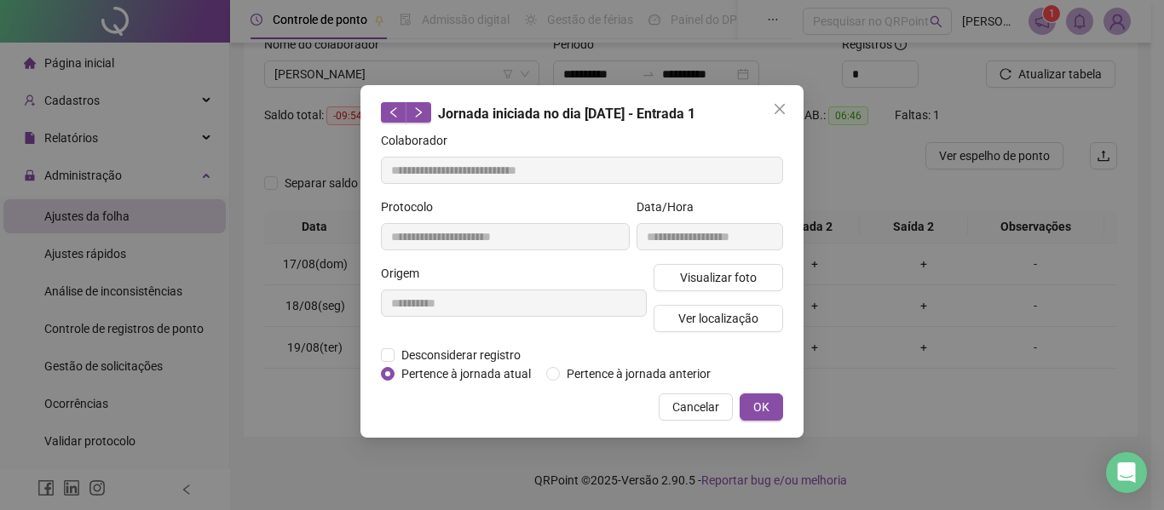
click at [775, 112] on icon "close" at bounding box center [780, 109] width 14 height 14
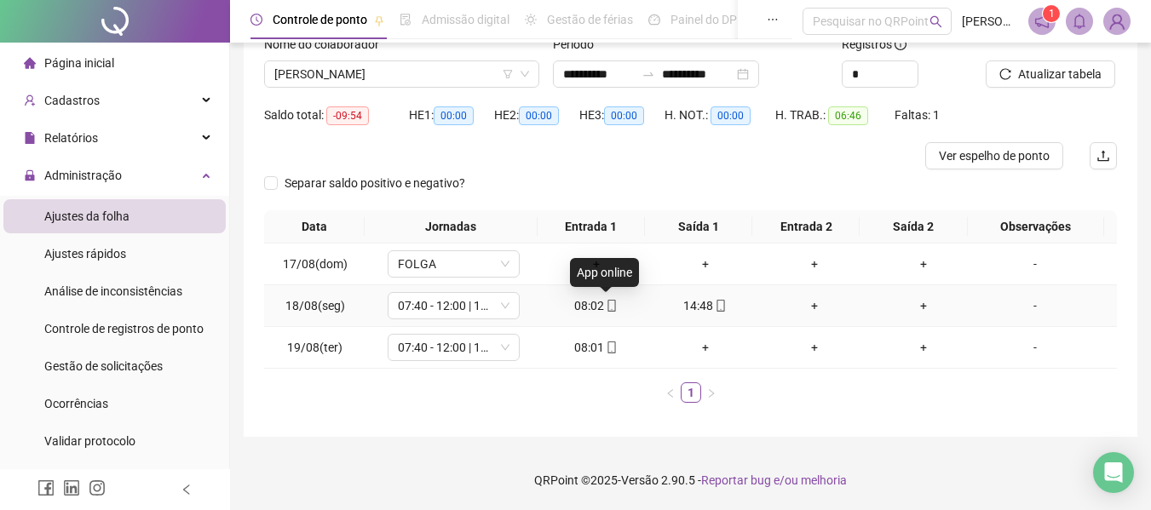
click at [608, 311] on icon "mobile" at bounding box center [612, 306] width 8 height 12
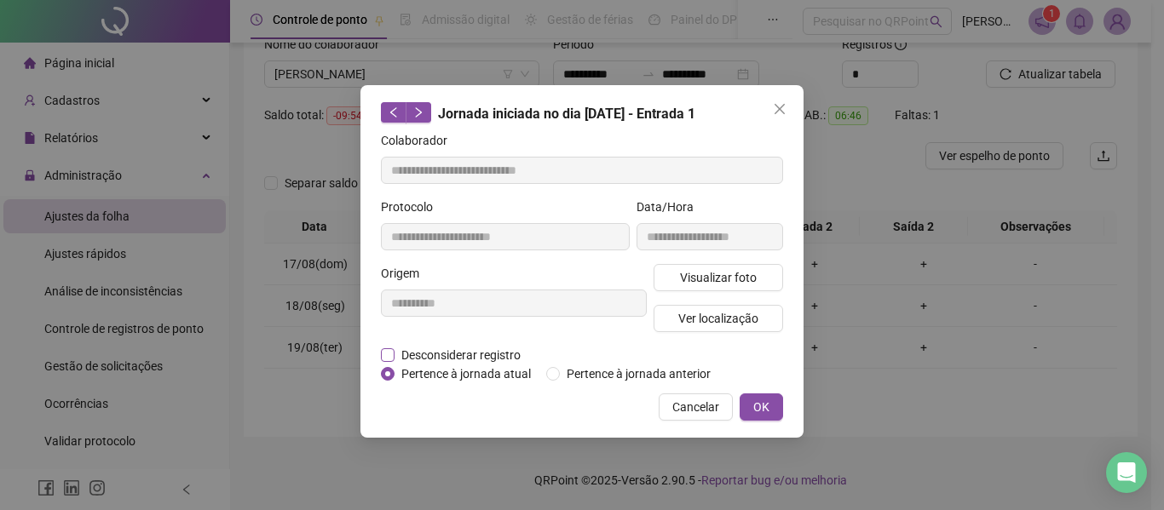
click at [510, 349] on span "Desconsiderar registro" at bounding box center [460, 355] width 133 height 19
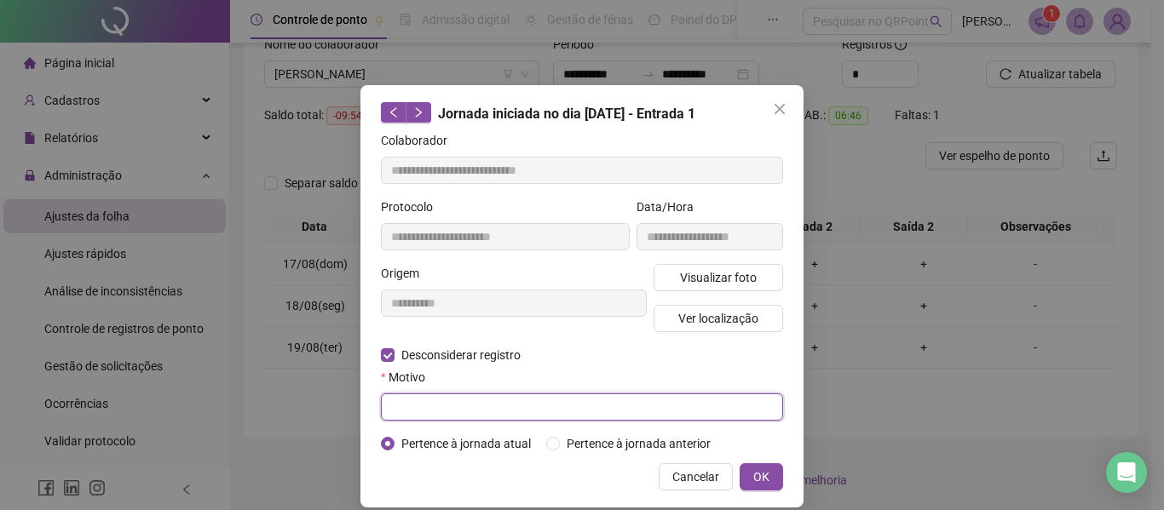
click at [499, 407] on input "text" at bounding box center [582, 407] width 402 height 27
type input "*"
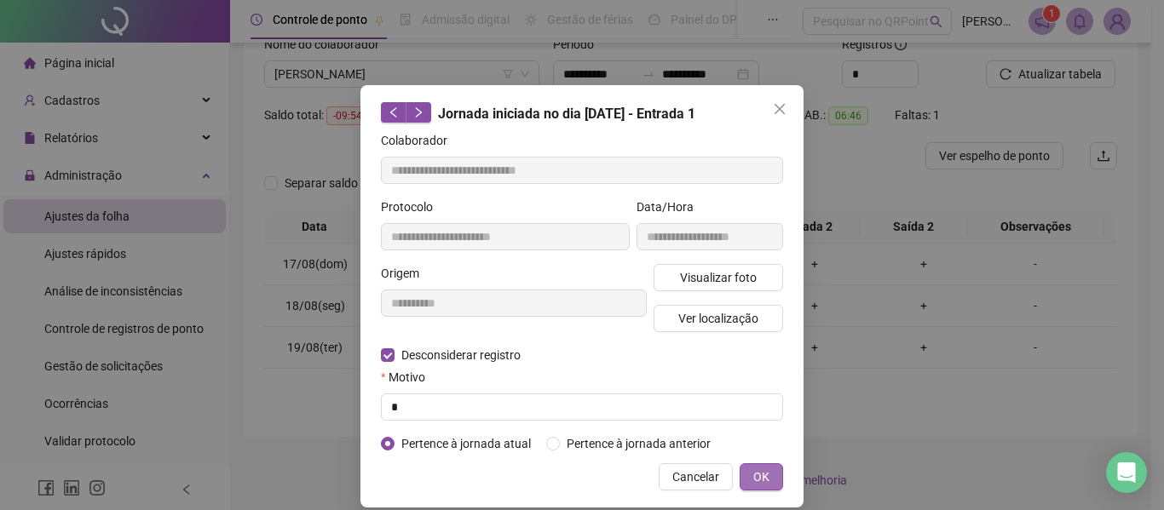
click at [763, 467] on button "OK" at bounding box center [760, 476] width 43 height 27
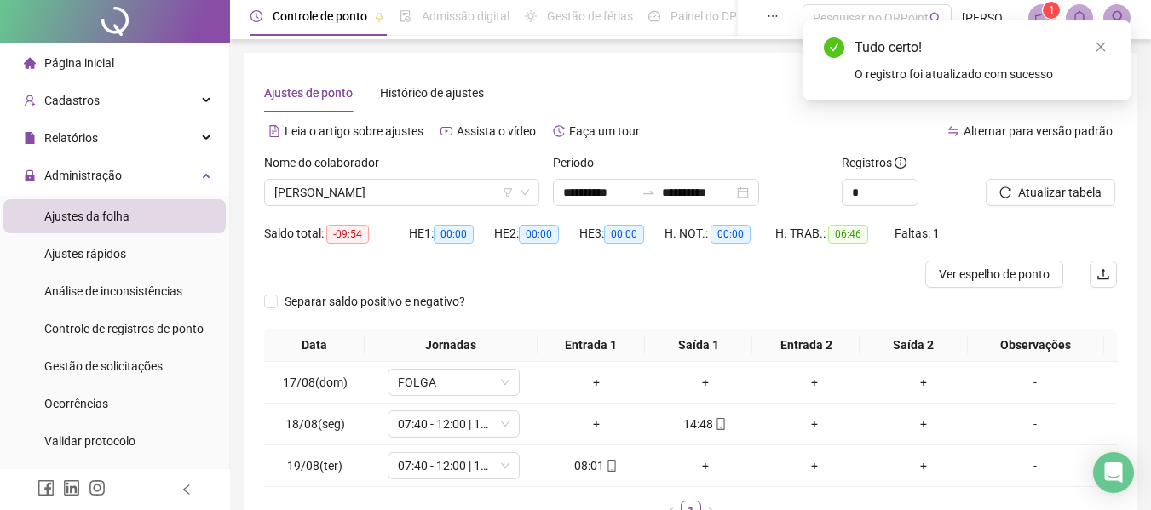
scroll to position [0, 0]
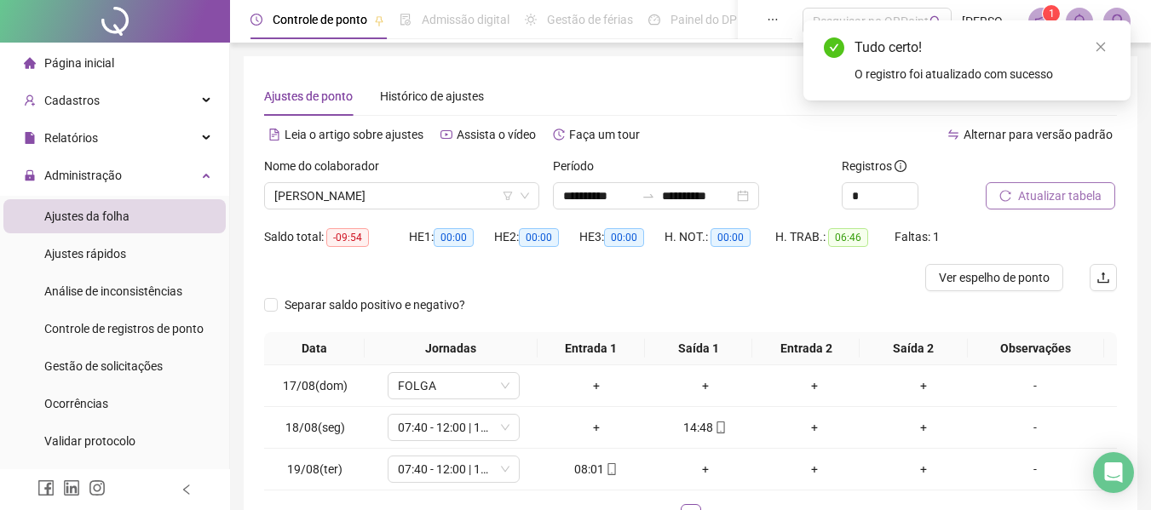
click at [1049, 195] on span "Atualizar tabela" at bounding box center [1059, 196] width 83 height 19
click at [408, 198] on span "[PERSON_NAME]" at bounding box center [401, 196] width 255 height 26
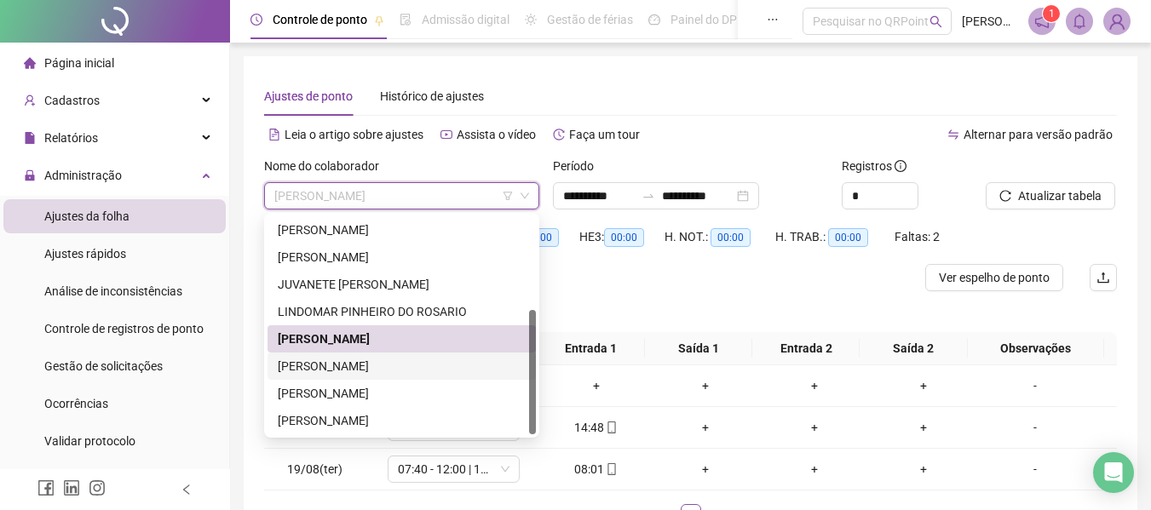
click at [422, 362] on div "[PERSON_NAME]" at bounding box center [402, 366] width 248 height 19
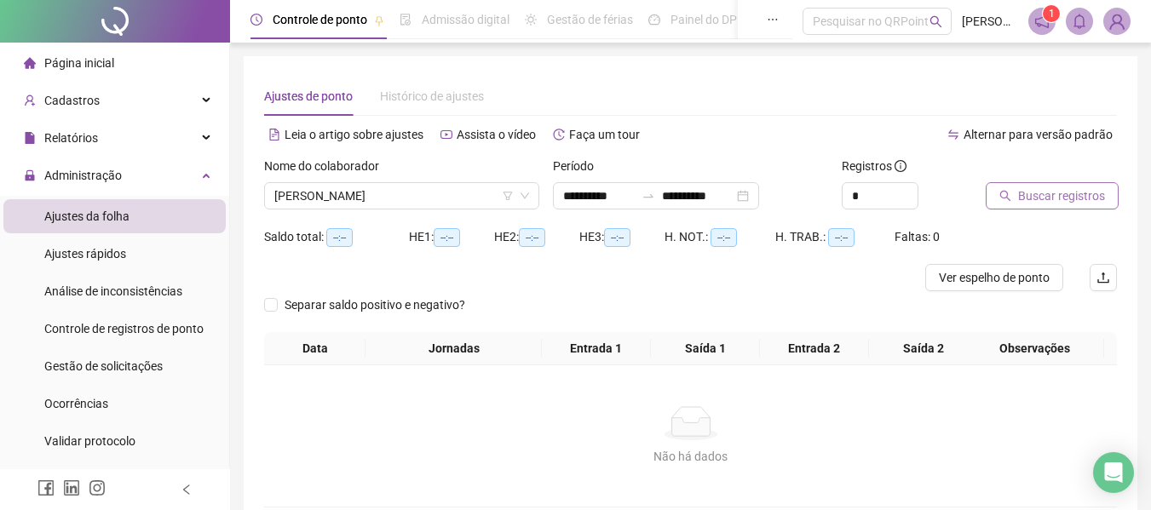
click at [1032, 193] on span "Buscar registros" at bounding box center [1061, 196] width 87 height 19
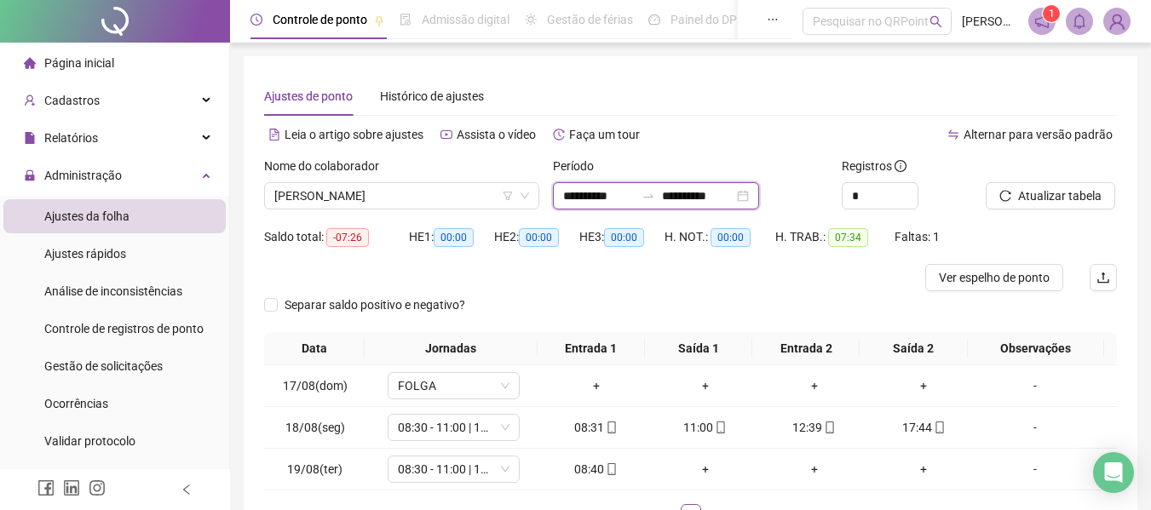
click at [707, 202] on input "**********" at bounding box center [698, 196] width 72 height 19
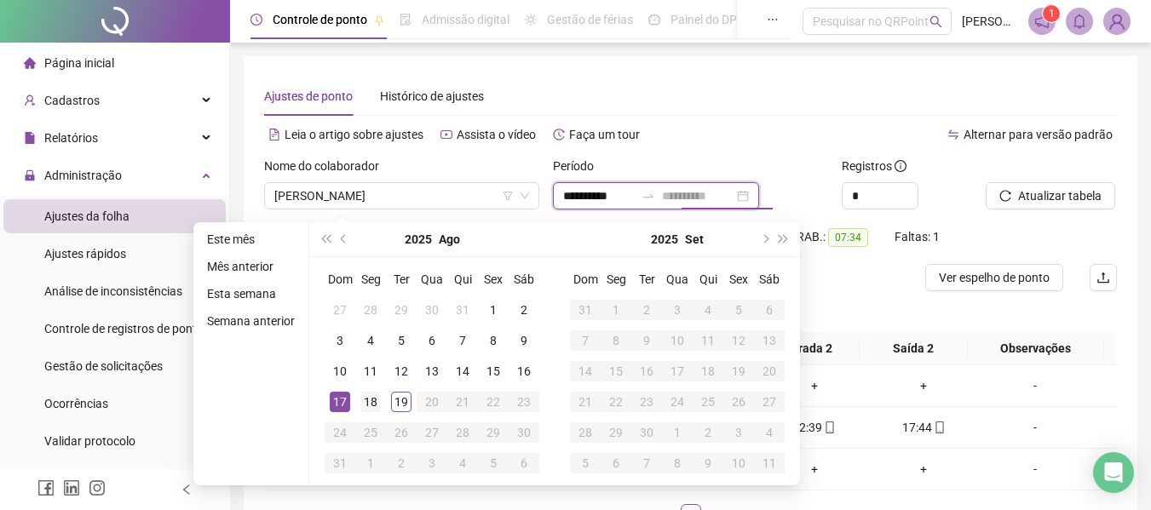
type input "**********"
drag, startPoint x: 371, startPoint y: 399, endPoint x: 401, endPoint y: 387, distance: 32.4
click at [375, 398] on div "18" at bounding box center [370, 402] width 20 height 20
type input "**********"
click at [1051, 202] on span "Atualizar tabela" at bounding box center [1059, 196] width 83 height 19
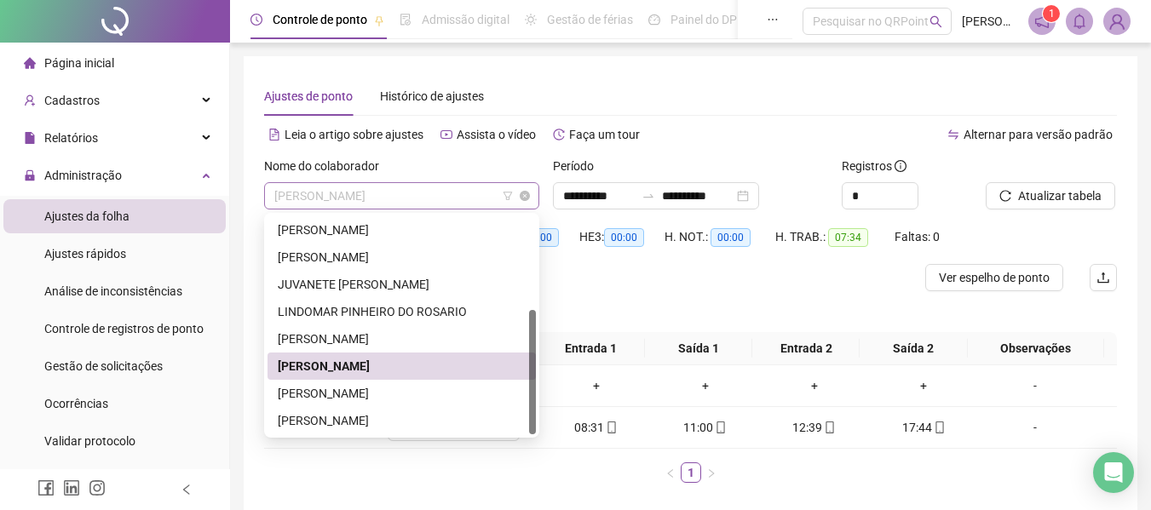
click at [433, 202] on span "[PERSON_NAME]" at bounding box center [401, 196] width 255 height 26
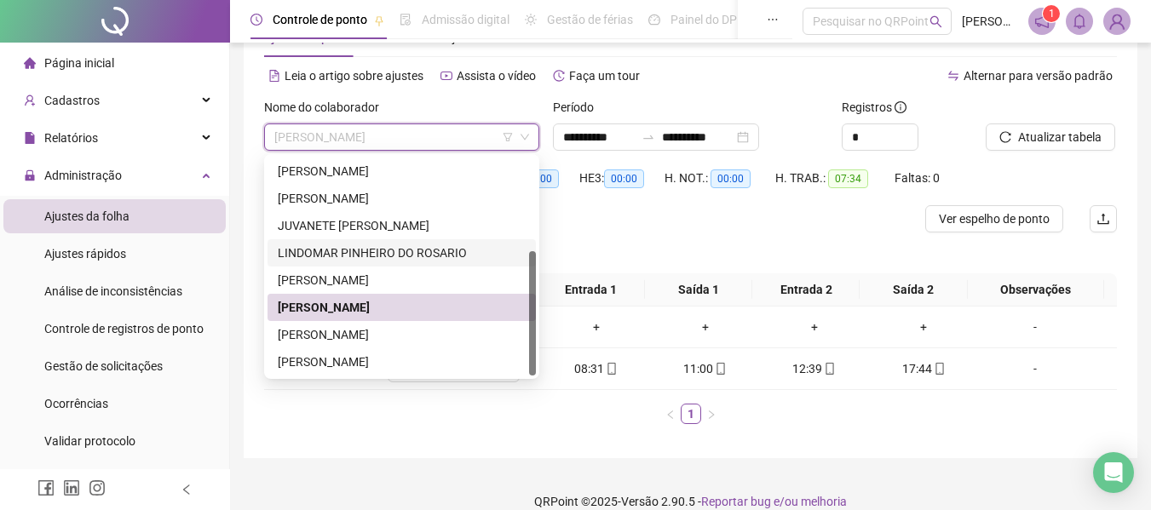
scroll to position [80, 0]
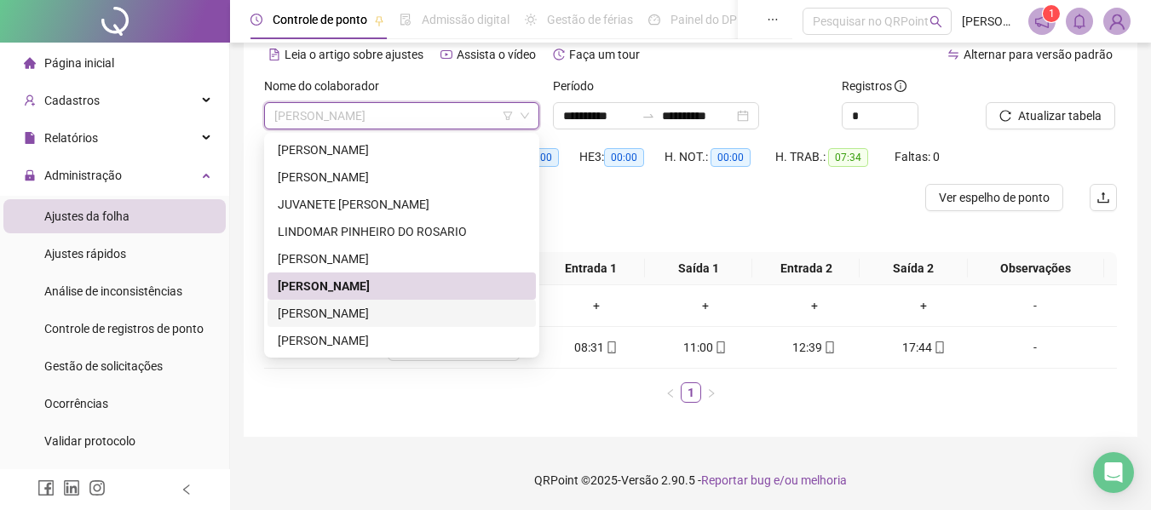
click at [361, 315] on div "[PERSON_NAME]" at bounding box center [402, 313] width 248 height 19
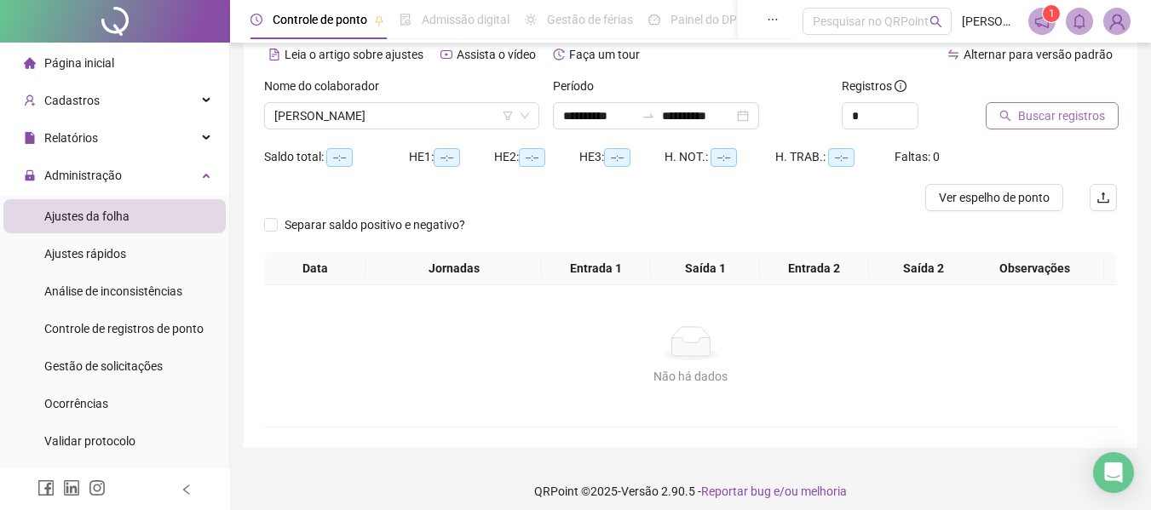
click at [1090, 124] on span "Buscar registros" at bounding box center [1061, 115] width 87 height 19
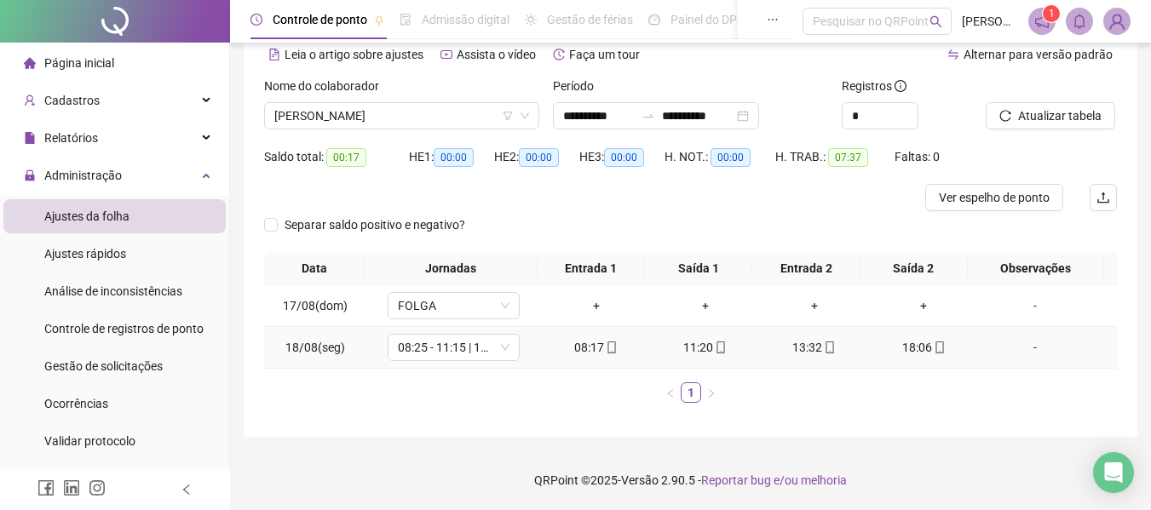
click at [614, 345] on div "08:17" at bounding box center [596, 347] width 95 height 19
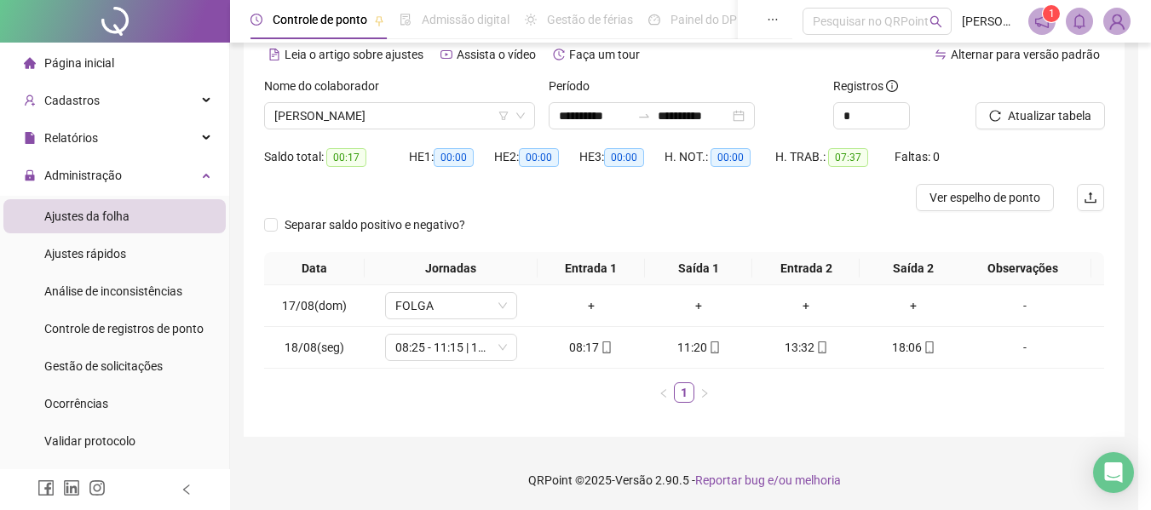
type input "**********"
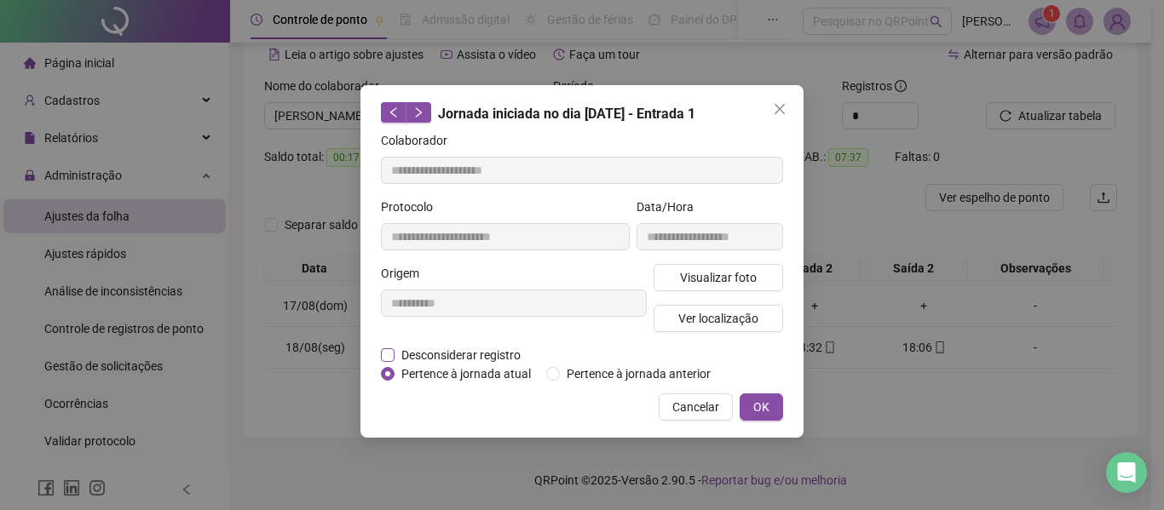
click at [458, 352] on span "Desconsiderar registro" at bounding box center [460, 355] width 133 height 19
click at [443, 356] on span "Desconsiderar registro" at bounding box center [460, 355] width 133 height 19
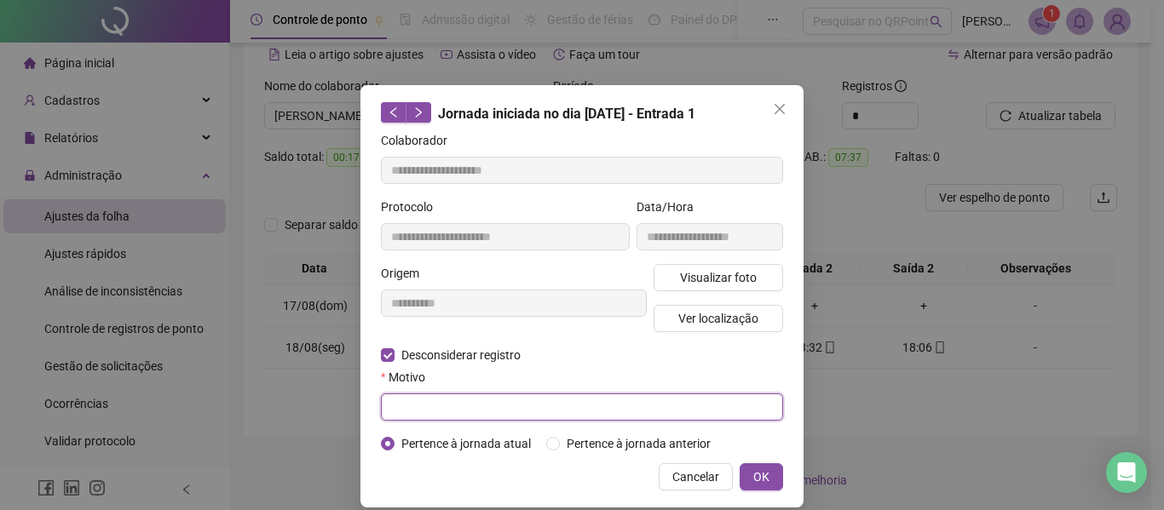
click at [411, 406] on input "text" at bounding box center [582, 407] width 402 height 27
type input "*"
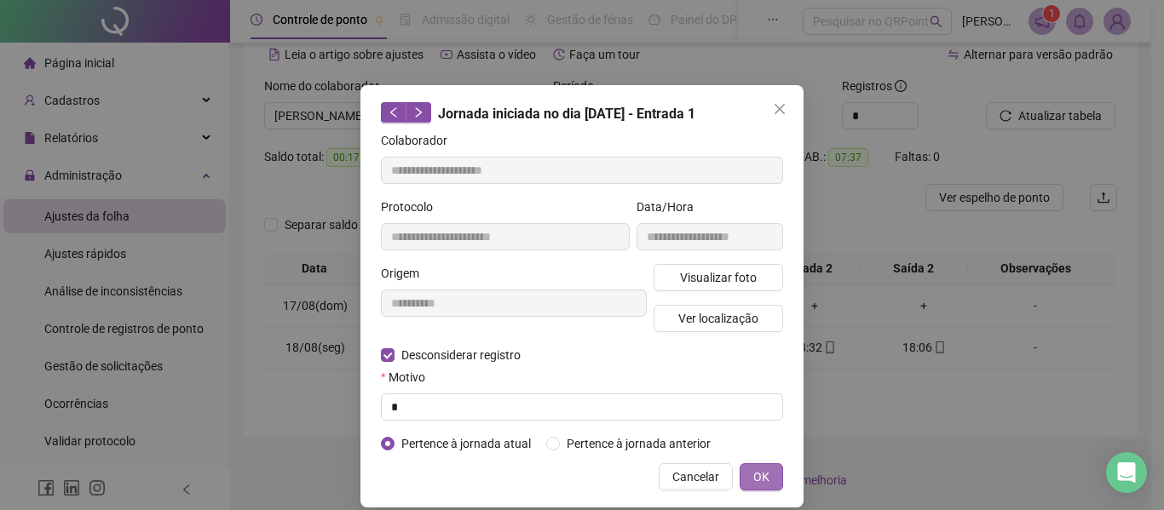
click at [775, 468] on button "OK" at bounding box center [760, 476] width 43 height 27
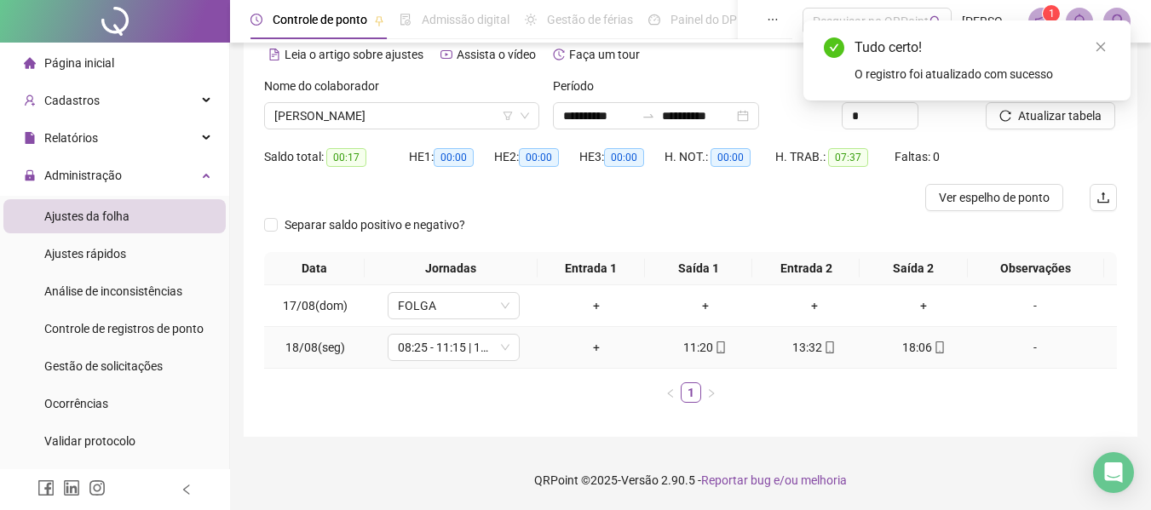
click at [588, 367] on td "+" at bounding box center [596, 348] width 109 height 42
click at [594, 342] on div "+" at bounding box center [596, 347] width 95 height 19
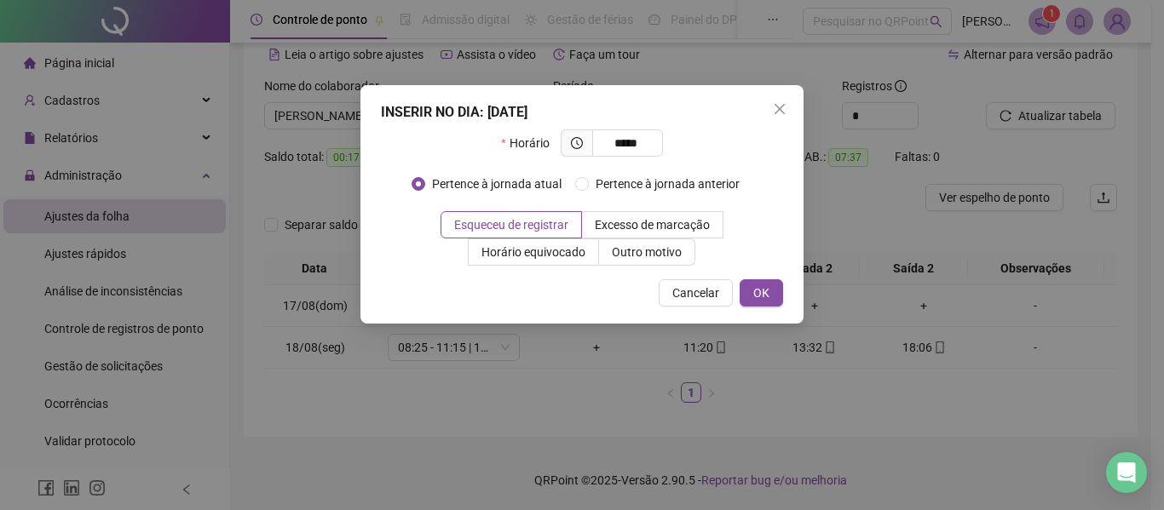
type input "*****"
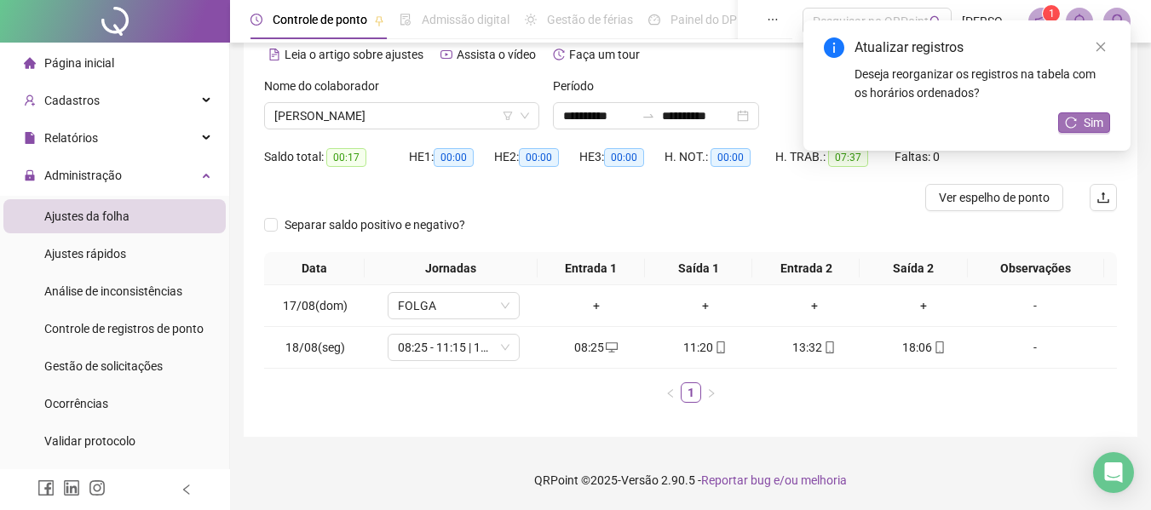
click at [1087, 121] on span "Sim" at bounding box center [1093, 122] width 20 height 19
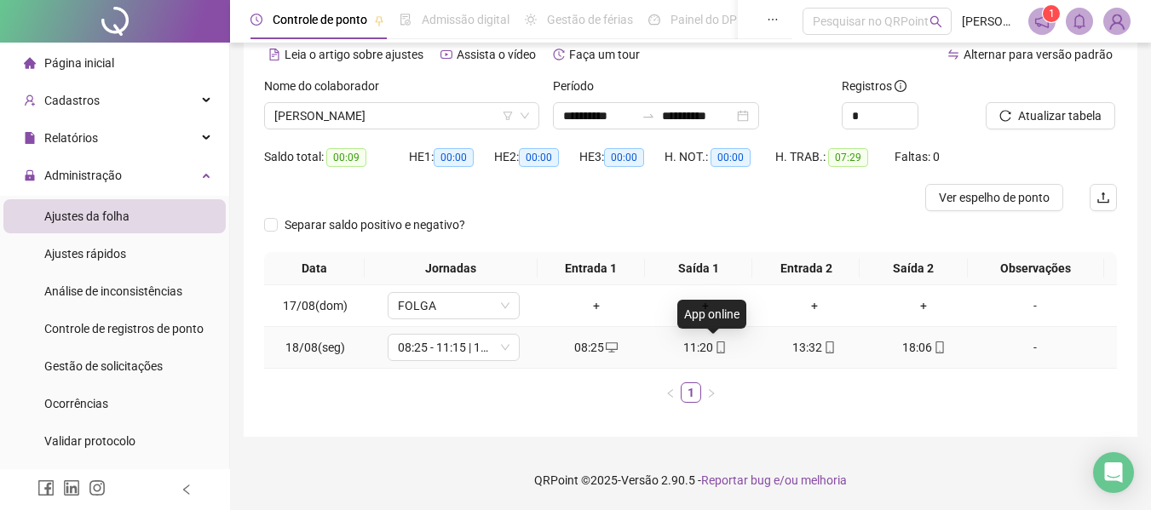
click at [713, 352] on span "mobile" at bounding box center [720, 348] width 14 height 12
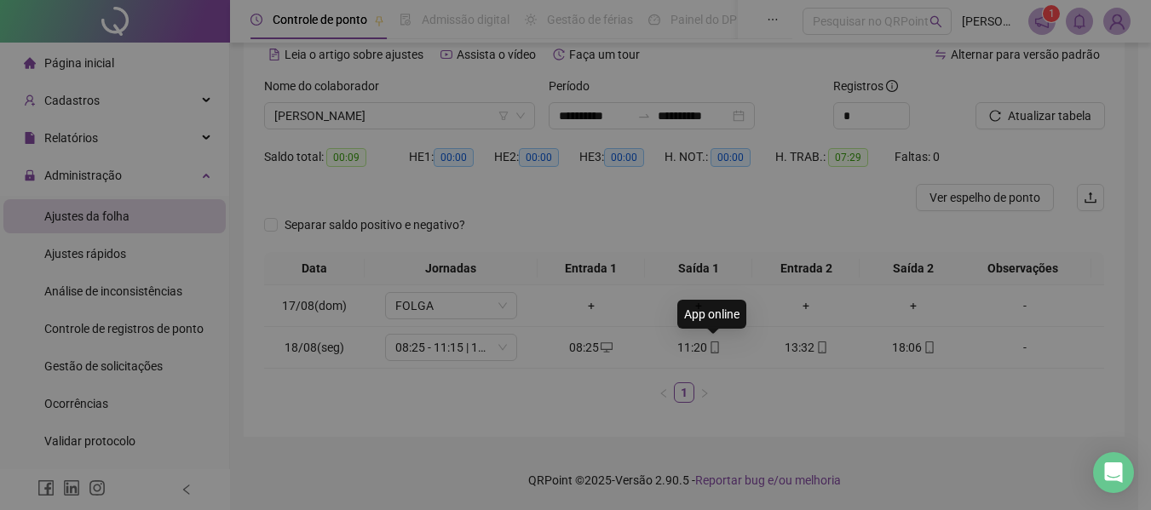
type input "**********"
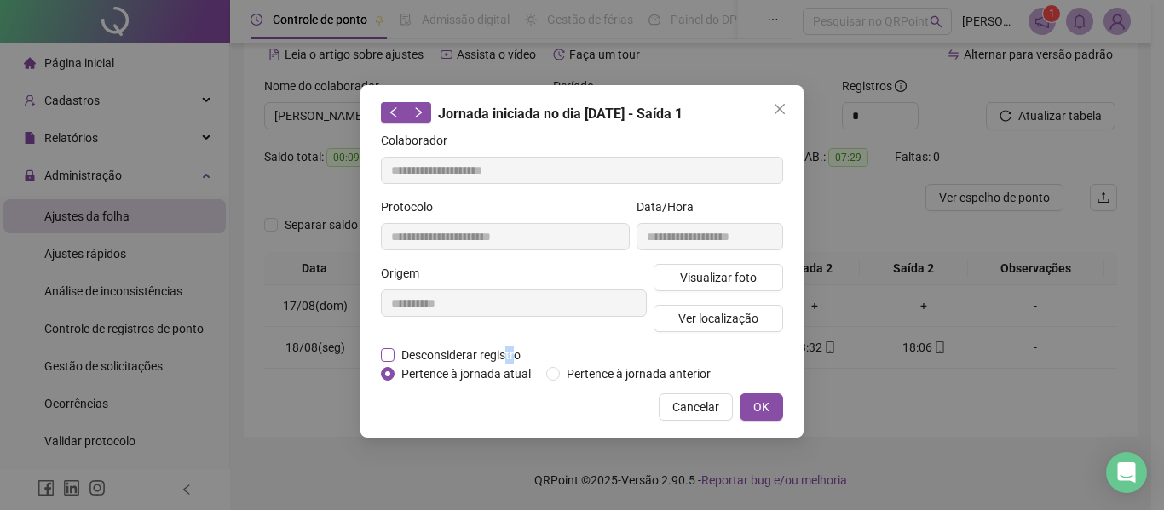
click at [503, 363] on span "Desconsiderar registro" at bounding box center [460, 355] width 133 height 19
click at [461, 356] on span "Desconsiderar registro" at bounding box center [460, 355] width 133 height 19
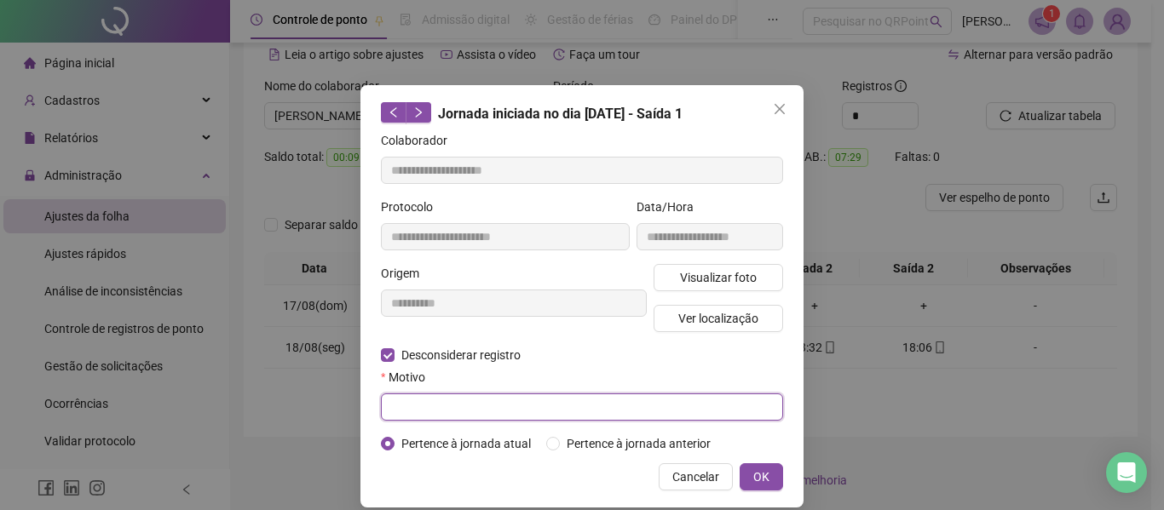
click at [433, 403] on input "text" at bounding box center [582, 407] width 402 height 27
type input "*"
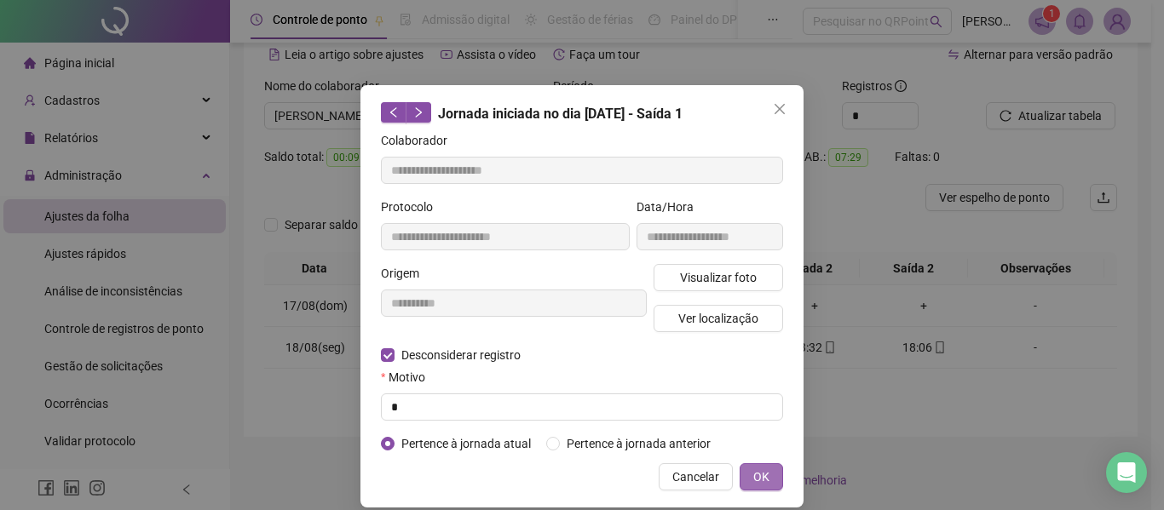
click at [743, 467] on button "OK" at bounding box center [760, 476] width 43 height 27
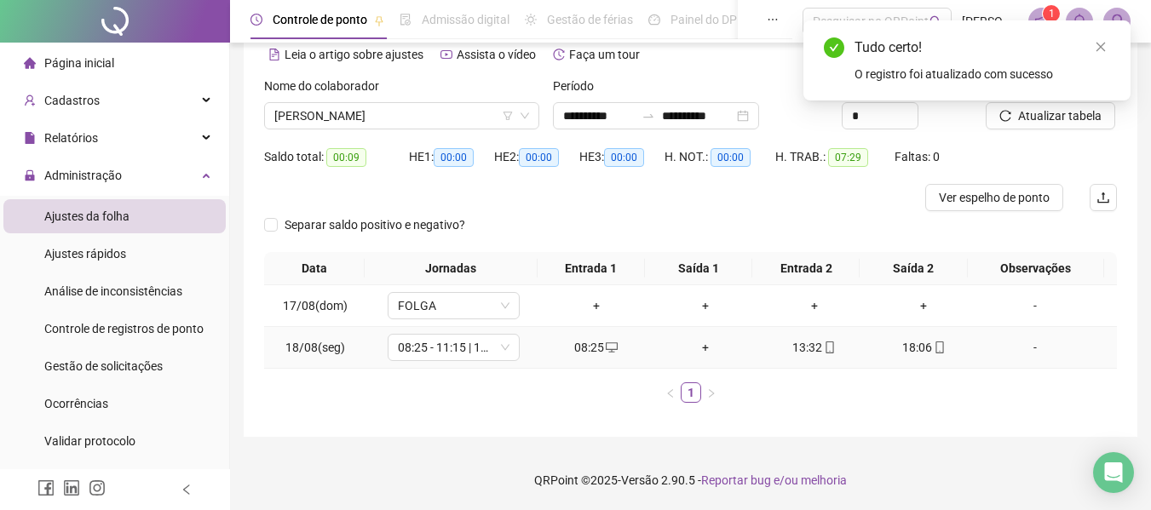
click at [693, 343] on div "+" at bounding box center [705, 347] width 95 height 19
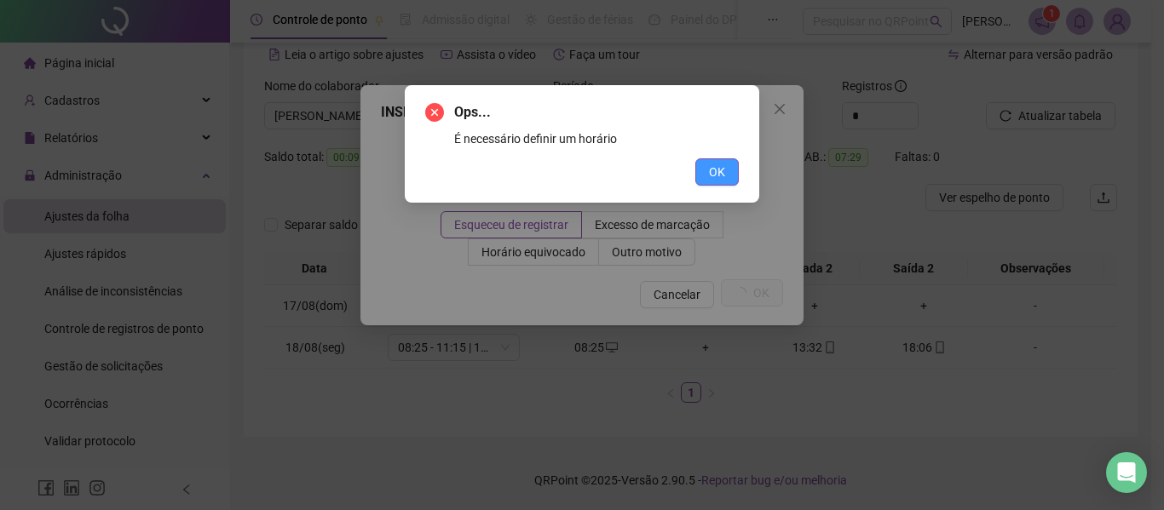
click at [710, 162] on button "OK" at bounding box center [716, 171] width 43 height 27
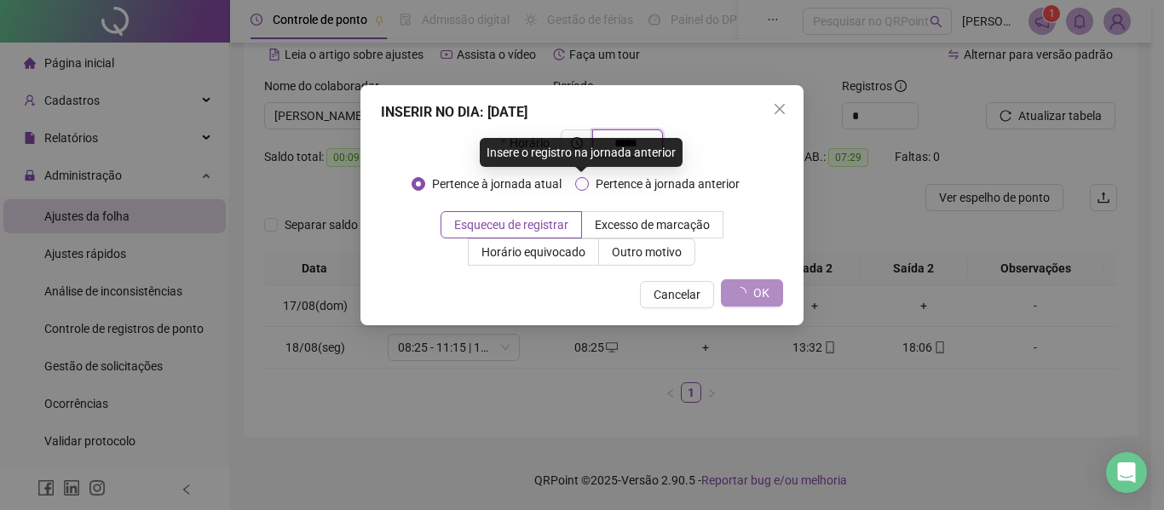
type input "*****"
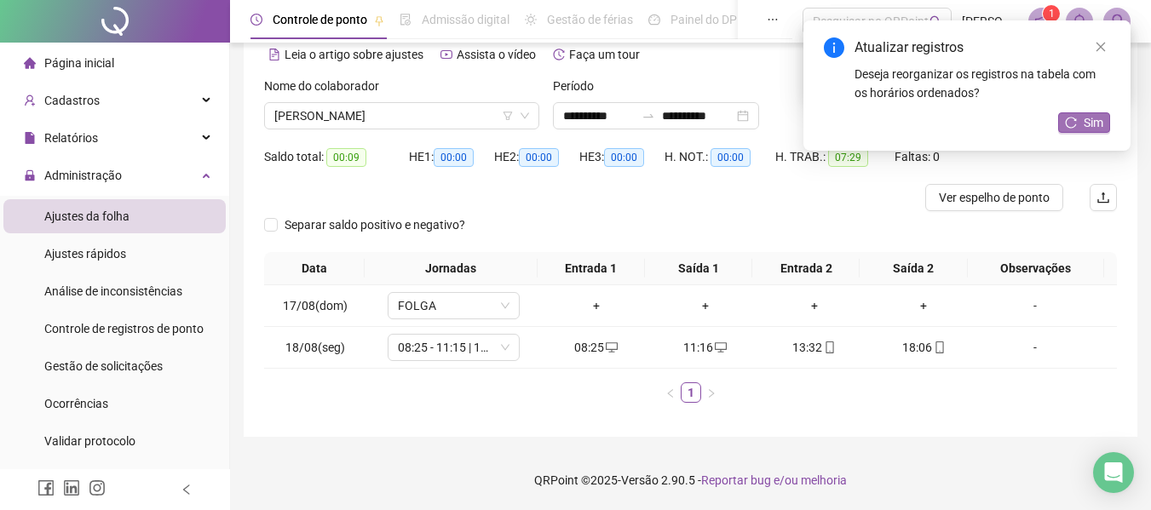
click at [1104, 131] on button "Sim" at bounding box center [1084, 122] width 52 height 20
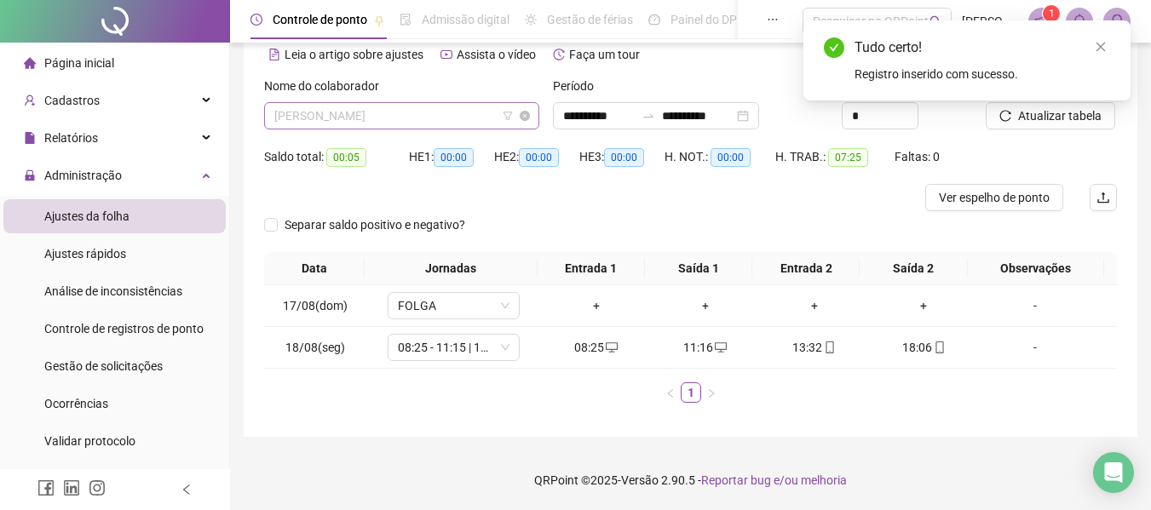
click at [420, 123] on span "[PERSON_NAME]" at bounding box center [401, 116] width 255 height 26
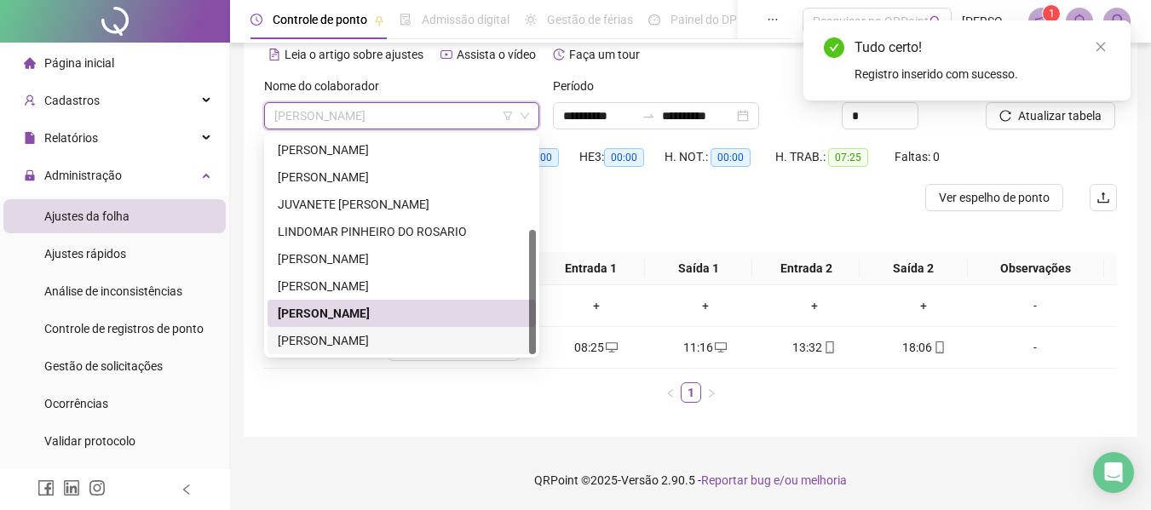
click at [389, 341] on div "[PERSON_NAME]" at bounding box center [402, 340] width 248 height 19
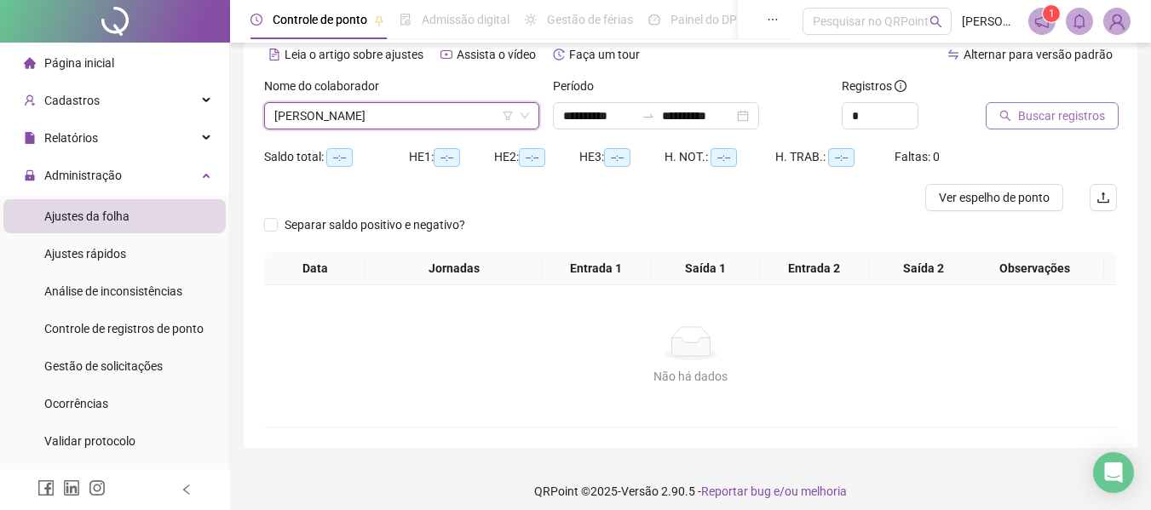
click at [1104, 126] on button "Buscar registros" at bounding box center [1052, 115] width 133 height 27
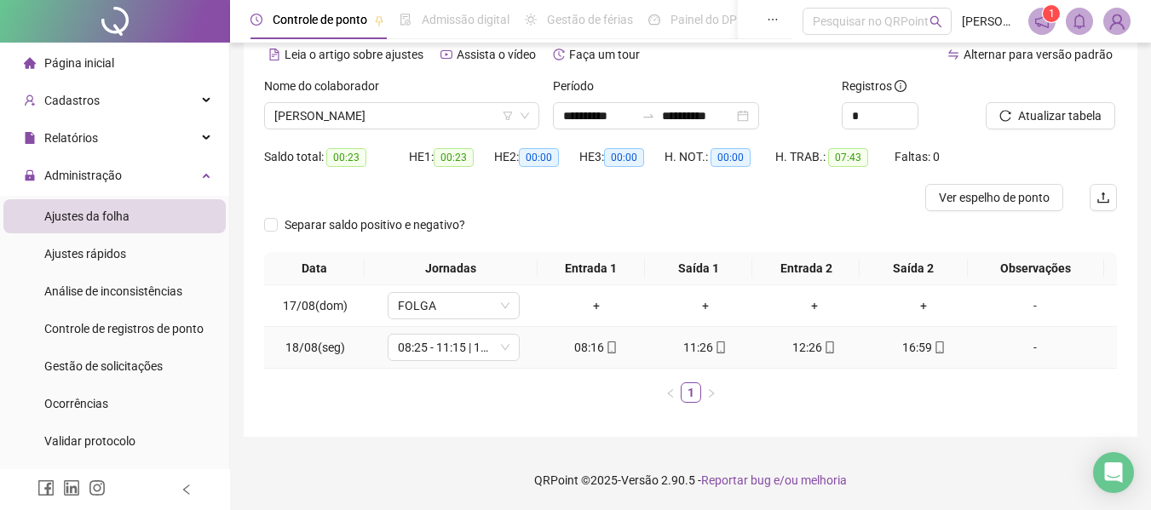
click at [606, 351] on icon "mobile" at bounding box center [612, 348] width 12 height 12
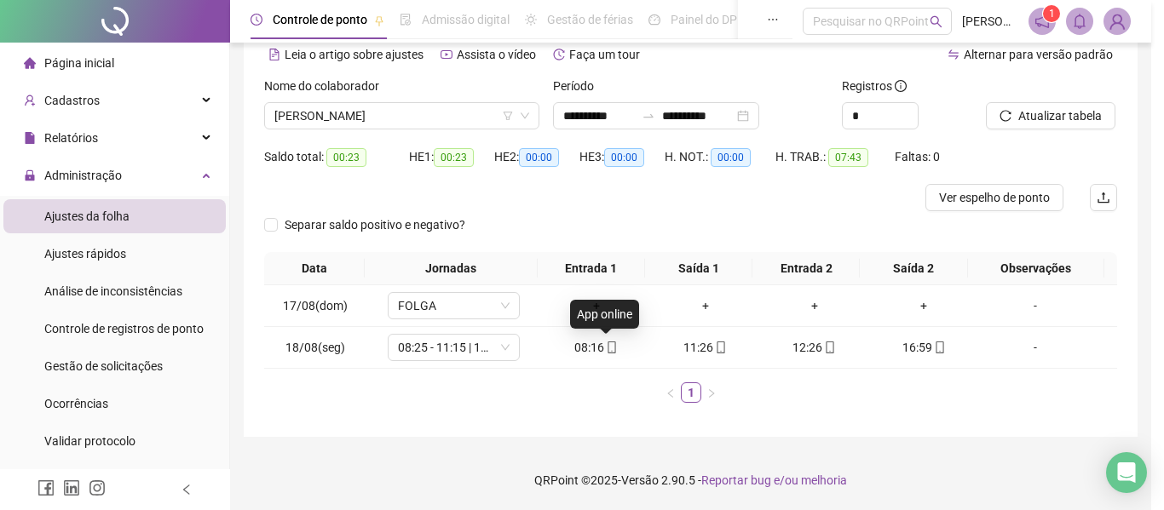
type input "**********"
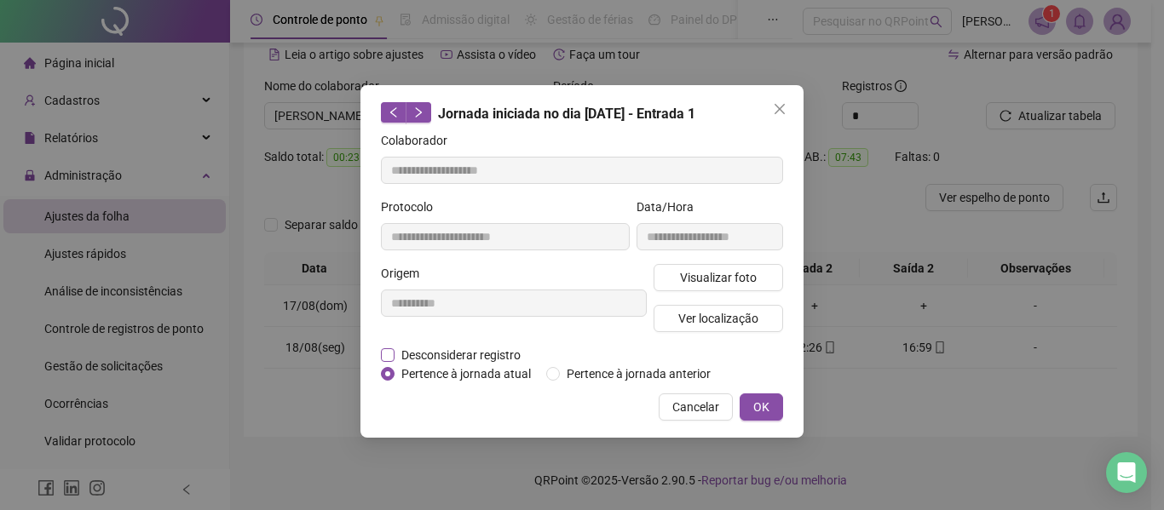
click at [517, 350] on span "Desconsiderar registro" at bounding box center [460, 355] width 133 height 19
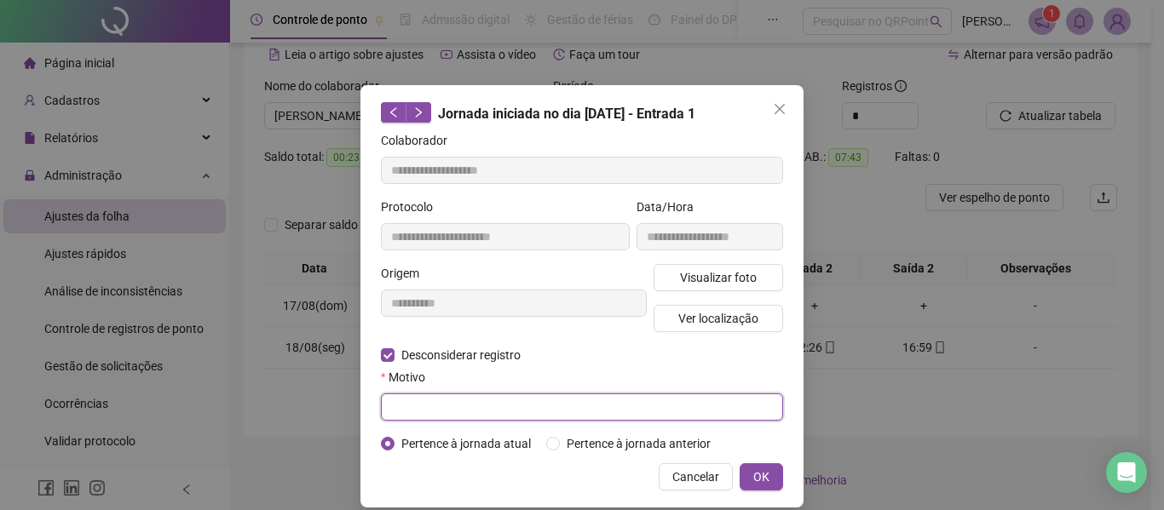
click at [510, 416] on input "text" at bounding box center [582, 407] width 402 height 27
type input "**"
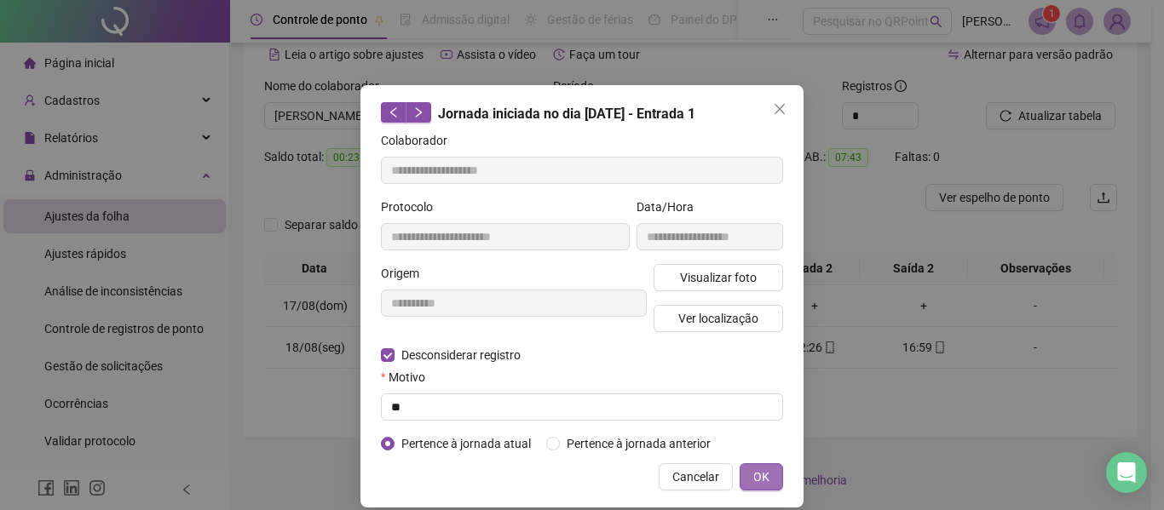
click at [745, 471] on button "OK" at bounding box center [760, 476] width 43 height 27
click at [756, 472] on span "OK" at bounding box center [761, 477] width 16 height 19
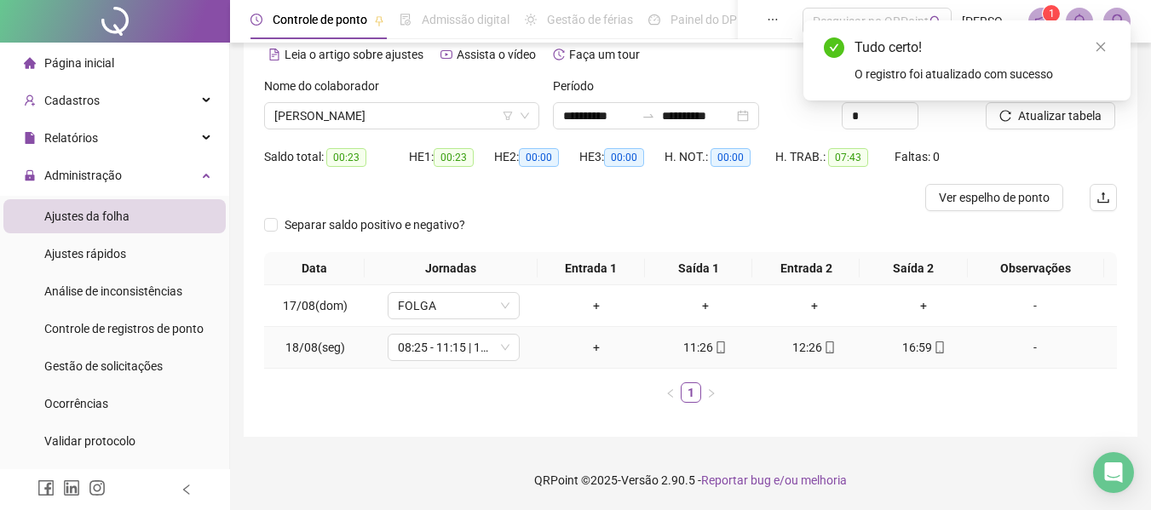
click at [588, 353] on div "+" at bounding box center [596, 347] width 95 height 19
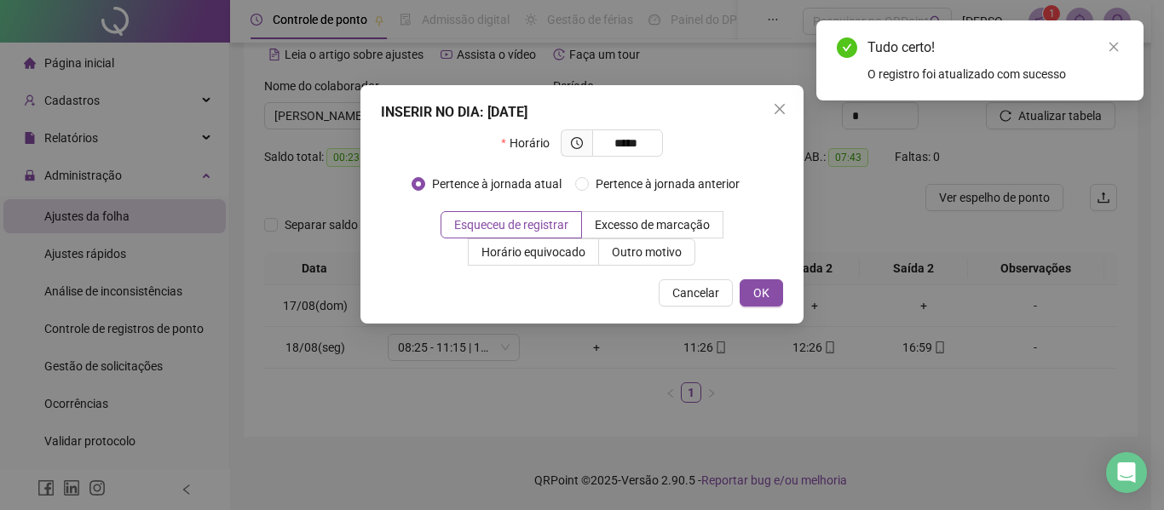
type input "*****"
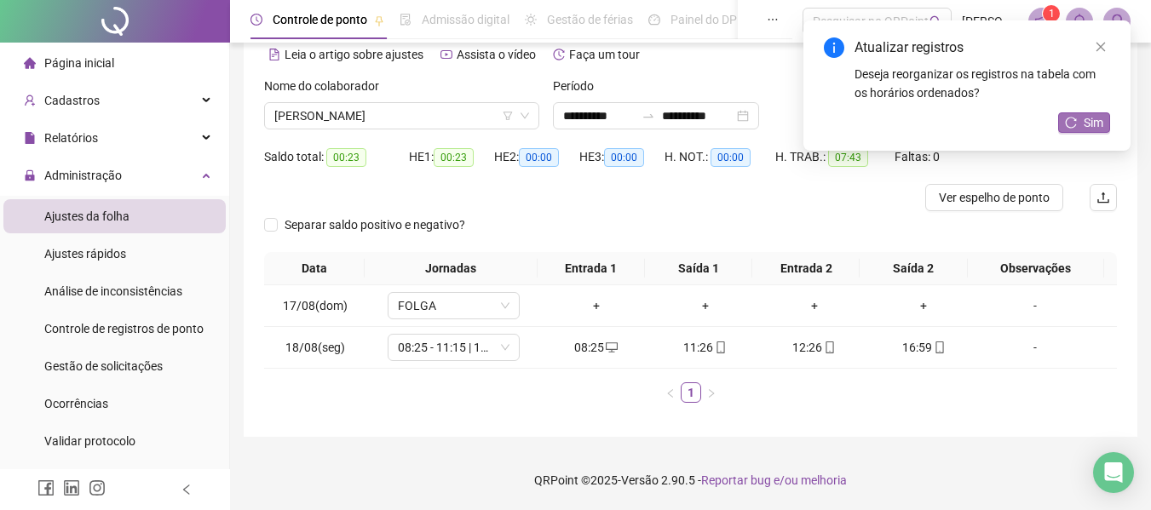
click at [1095, 124] on span "Sim" at bounding box center [1093, 122] width 20 height 19
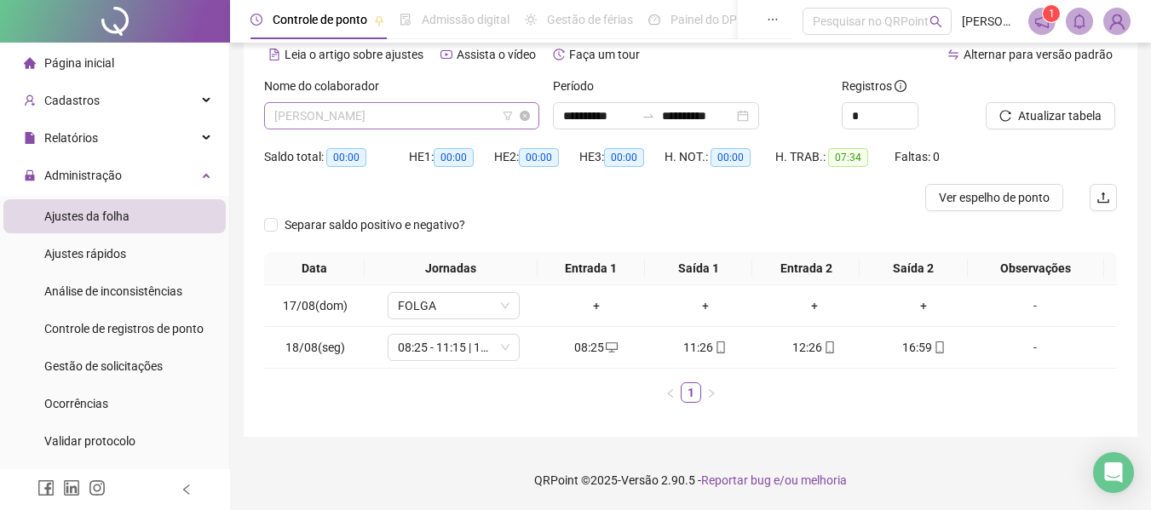
click at [405, 112] on span "[PERSON_NAME]" at bounding box center [401, 116] width 255 height 26
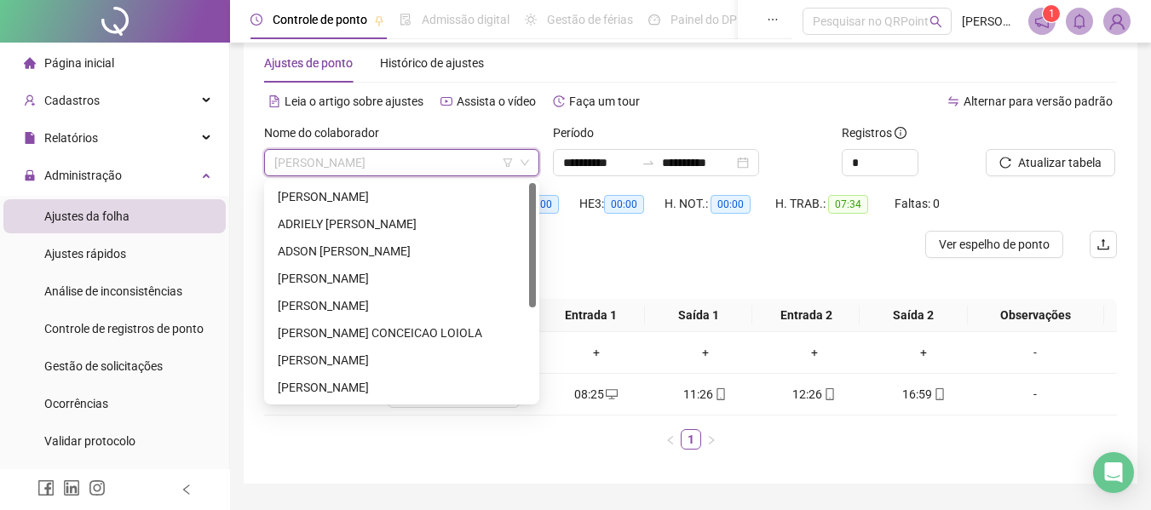
scroll to position [0, 0]
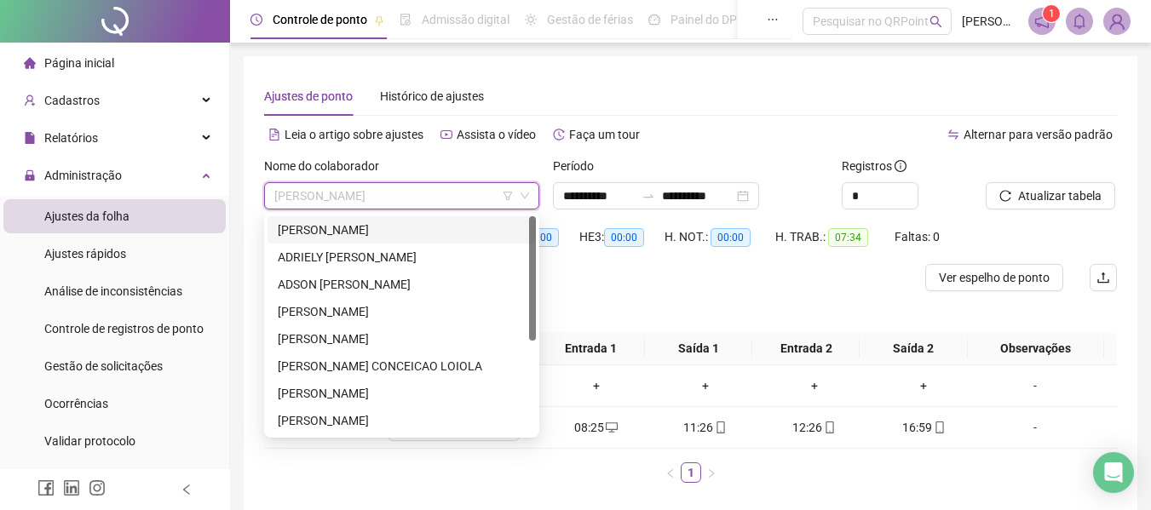
click at [675, 246] on div "H. NOT.: 00:00" at bounding box center [719, 236] width 111 height 27
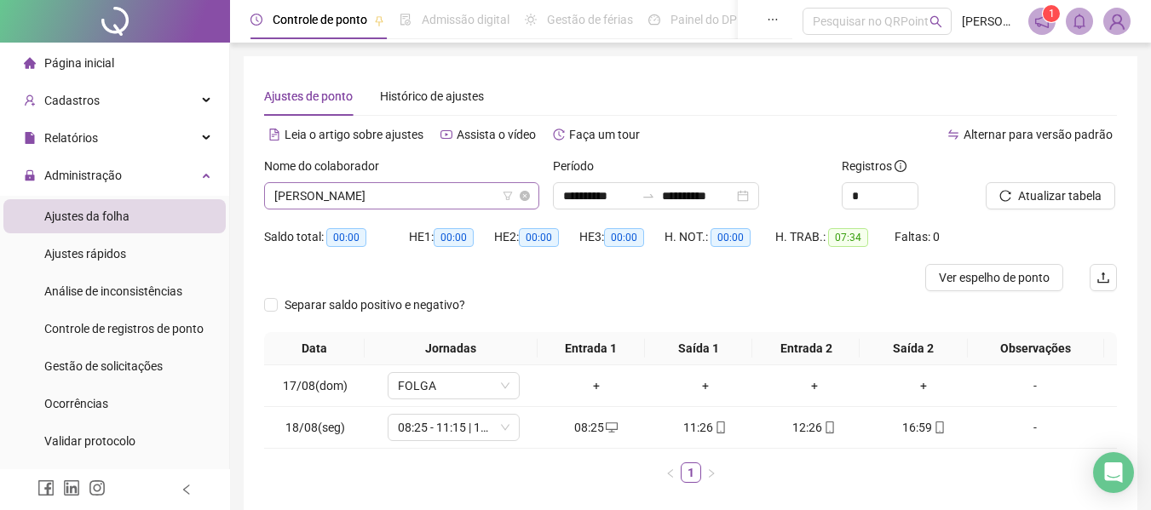
click at [463, 201] on span "[PERSON_NAME]" at bounding box center [401, 196] width 255 height 26
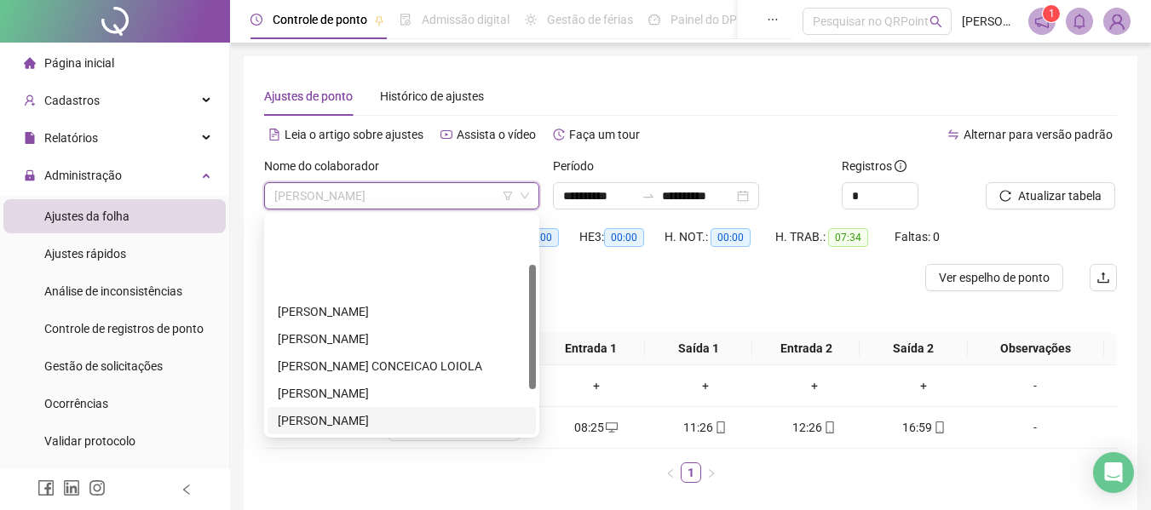
scroll to position [85, 0]
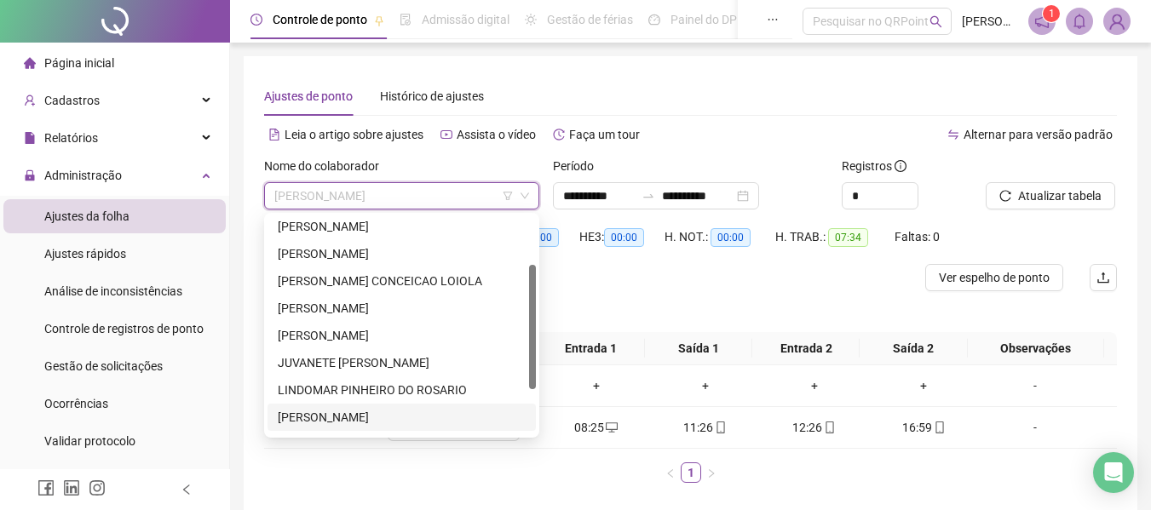
click at [376, 414] on div "[PERSON_NAME]" at bounding box center [402, 417] width 248 height 19
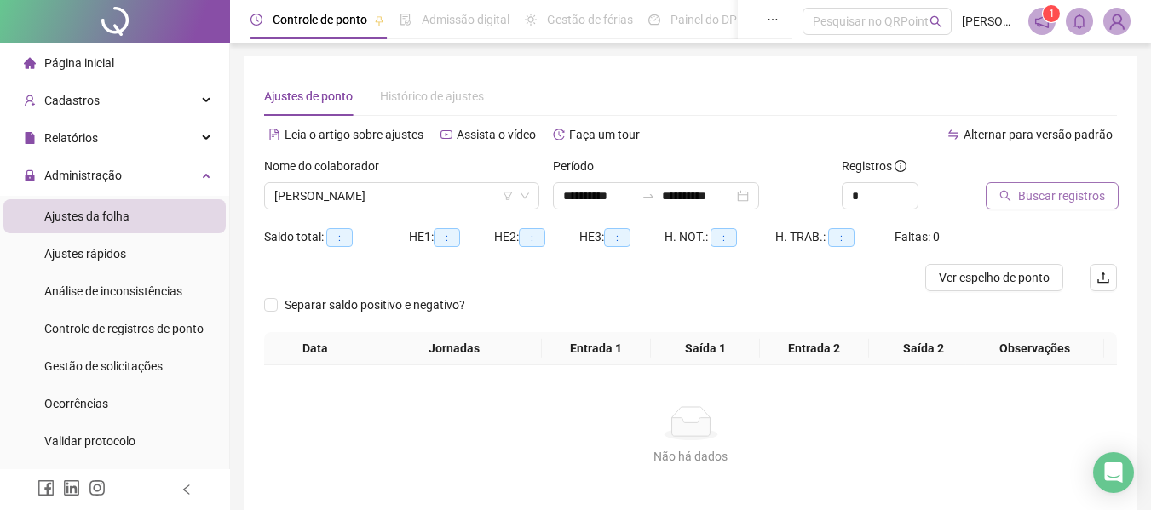
click at [1054, 198] on span "Buscar registros" at bounding box center [1061, 196] width 87 height 19
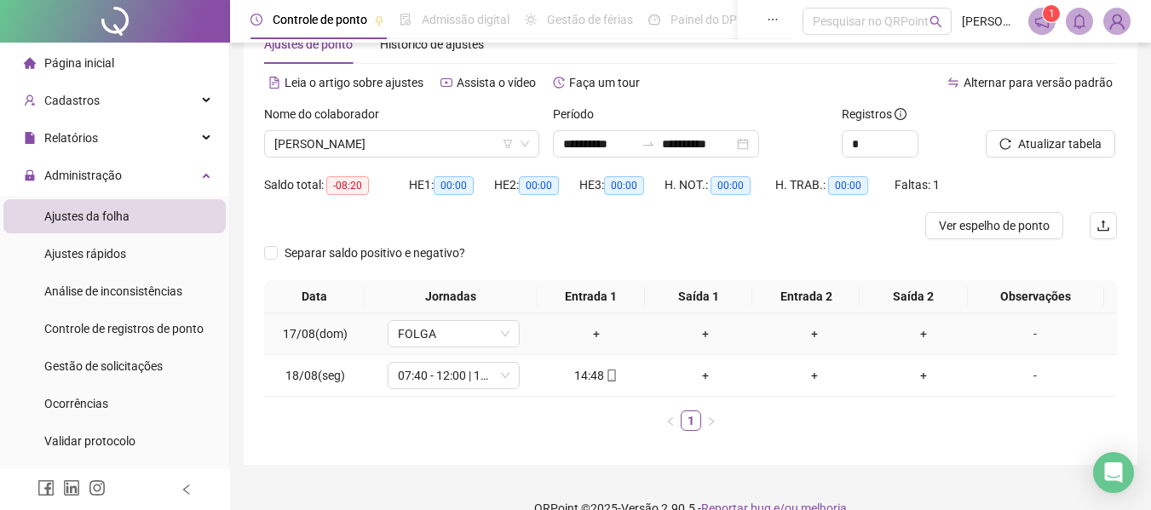
scroll to position [80, 0]
